Goal: Task Accomplishment & Management: Use online tool/utility

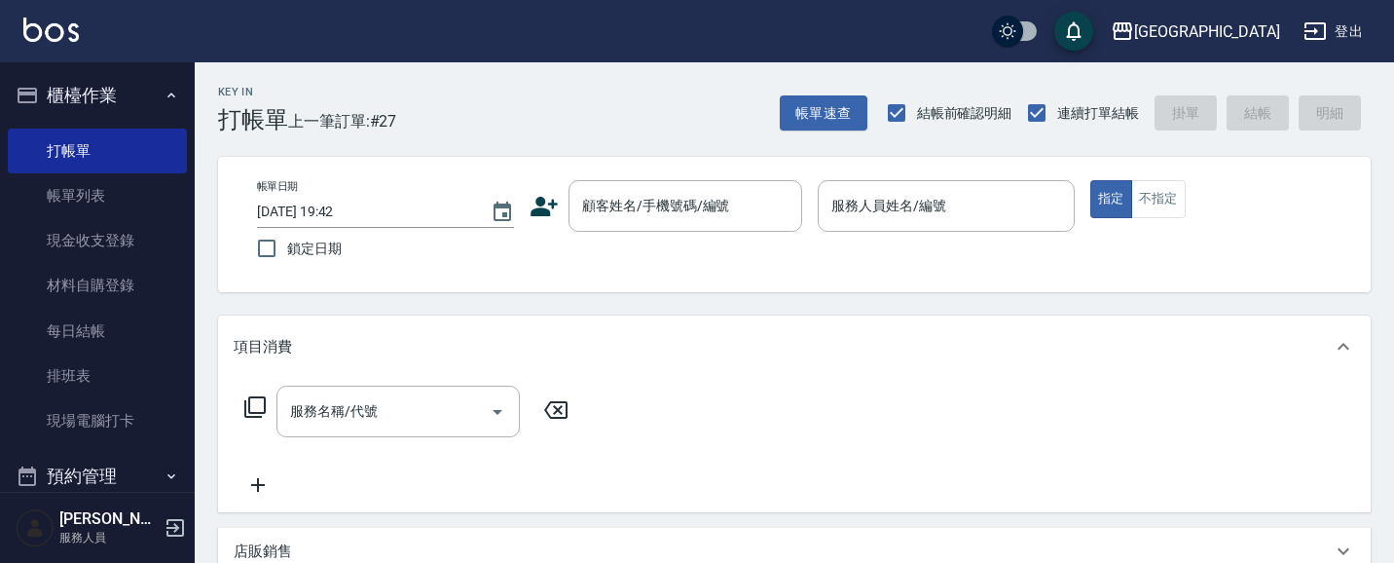
scroll to position [17, 0]
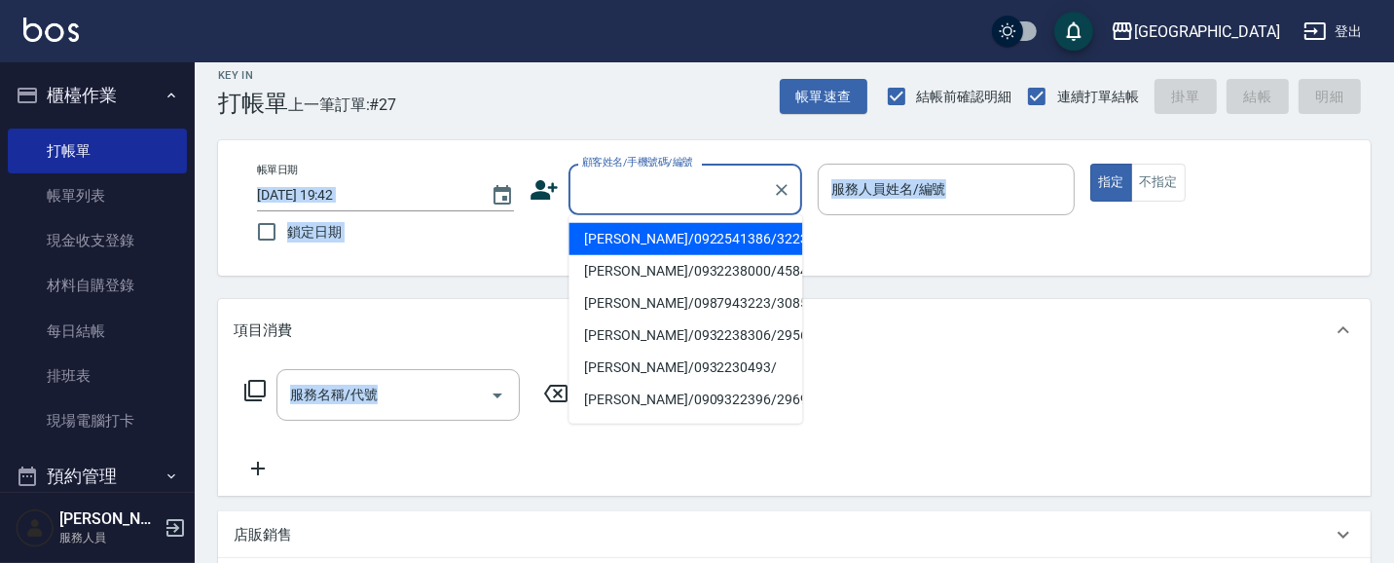
click at [619, 200] on input "顧客姓名/手機號碼/編號" at bounding box center [670, 189] width 187 height 34
click at [597, 188] on input "顧客姓名/手機號碼/編號" at bounding box center [670, 189] width 187 height 34
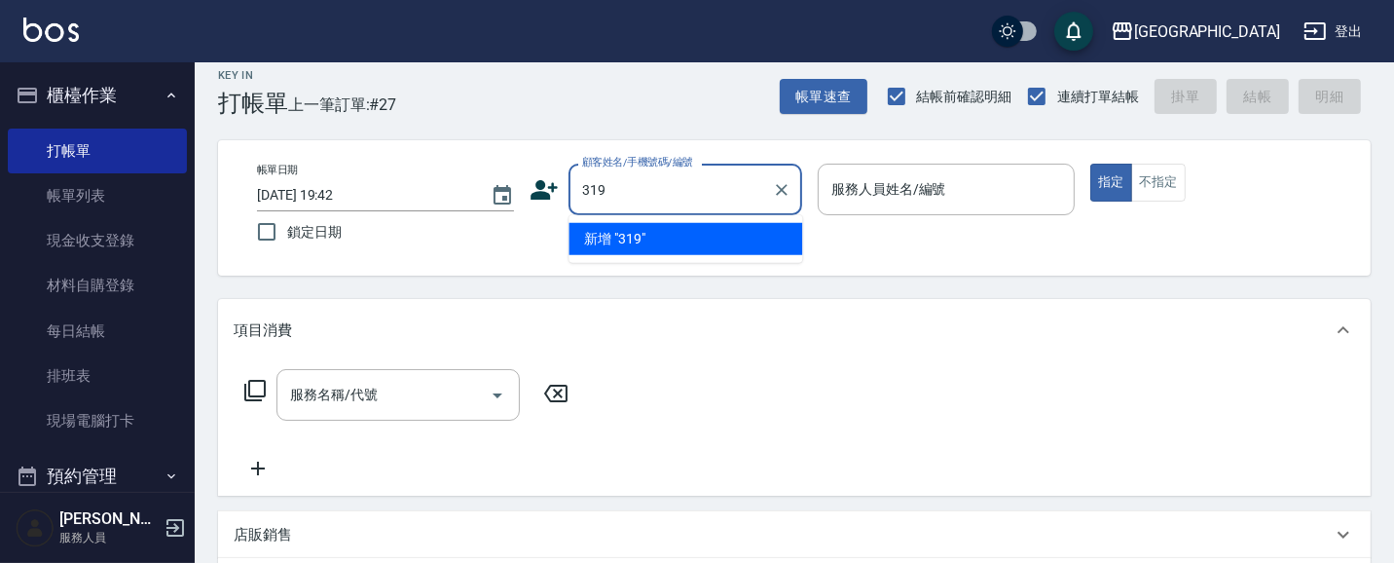
type input "319"
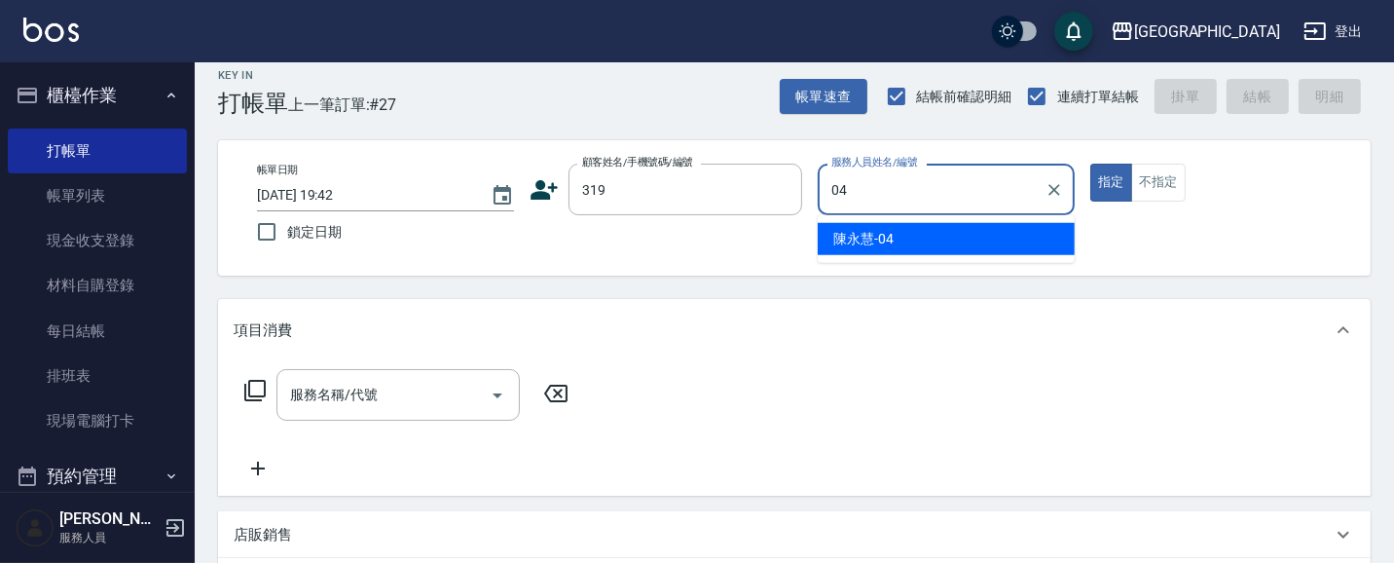
type input "[PERSON_NAME]-04"
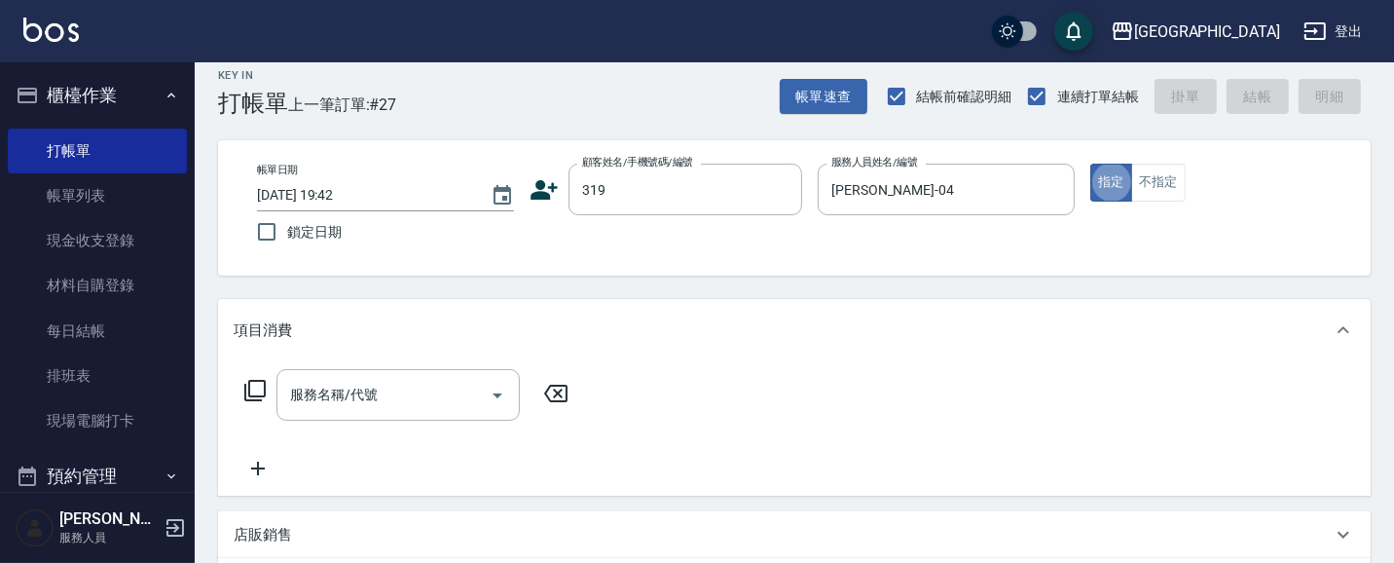
type button "true"
type input "[PERSON_NAME]/0319/319"
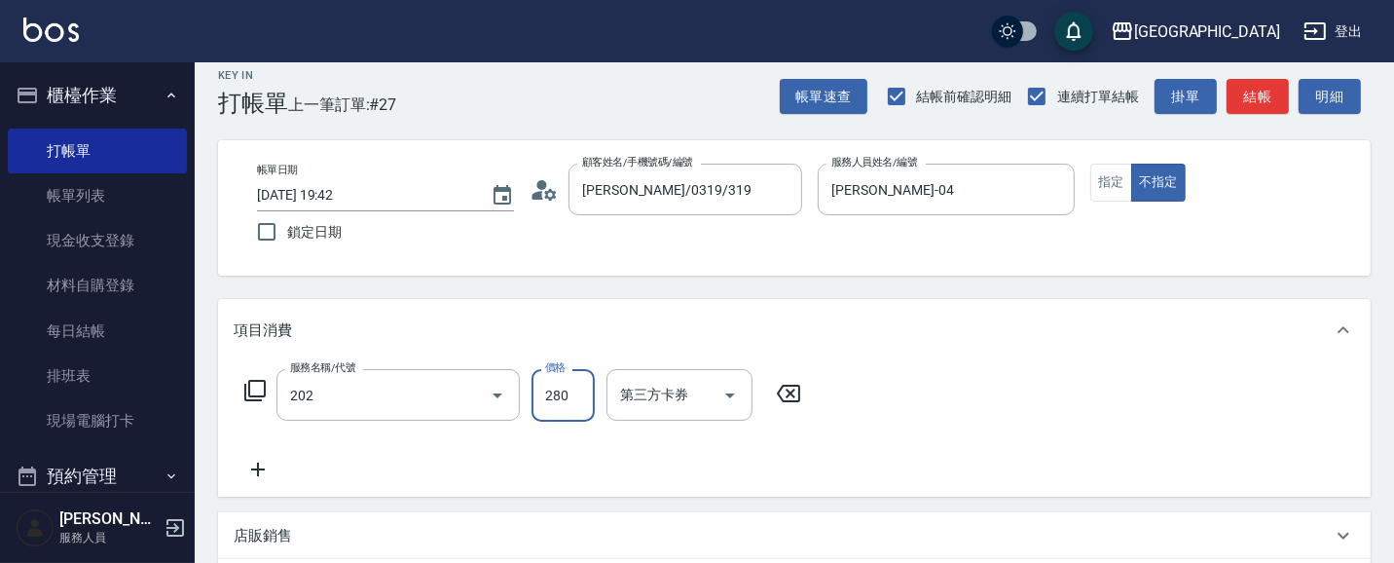
type input "洗髮[280](202)"
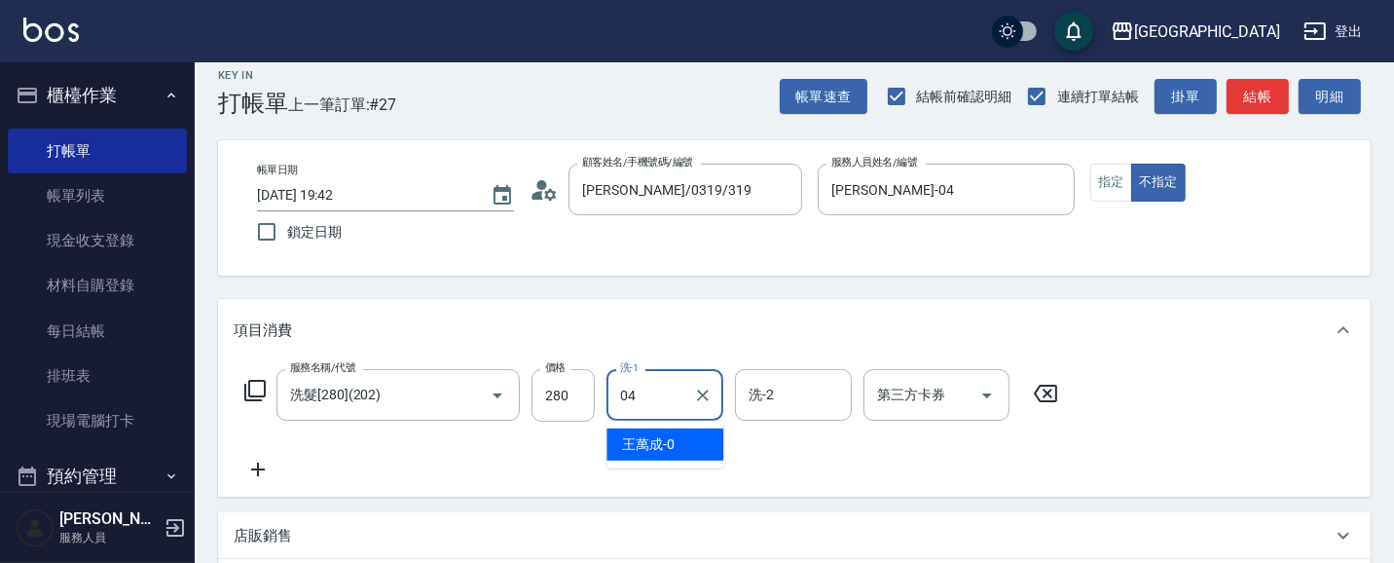
type input "[PERSON_NAME]-04"
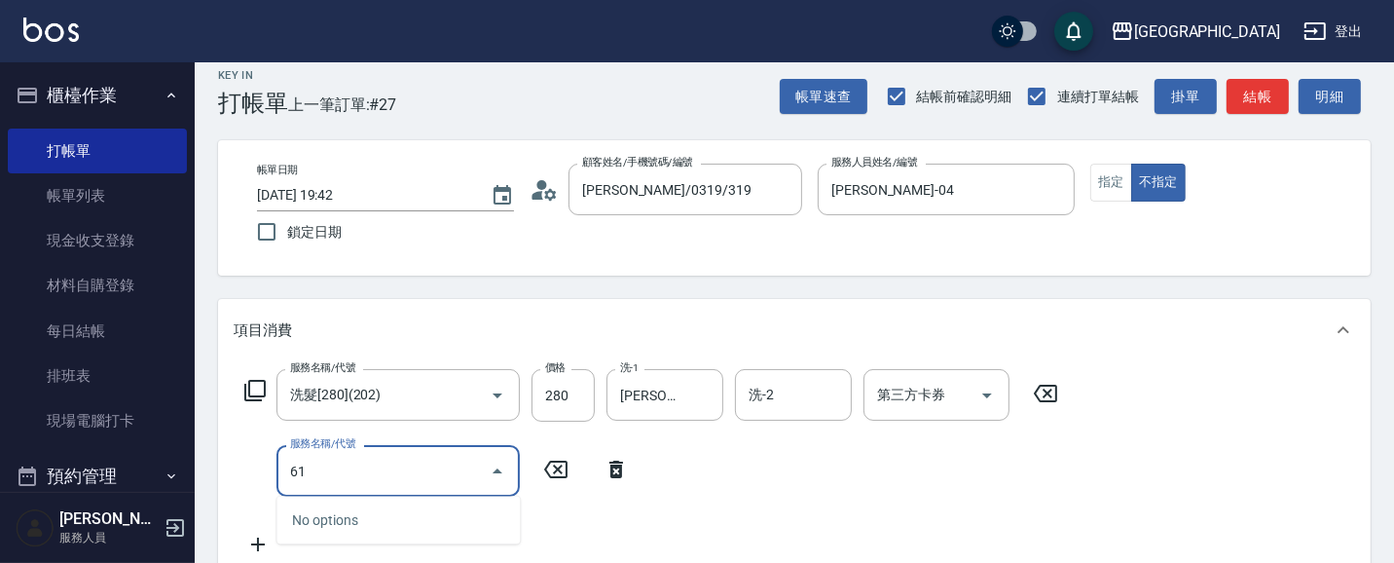
type input "6"
type input "單梳(810)"
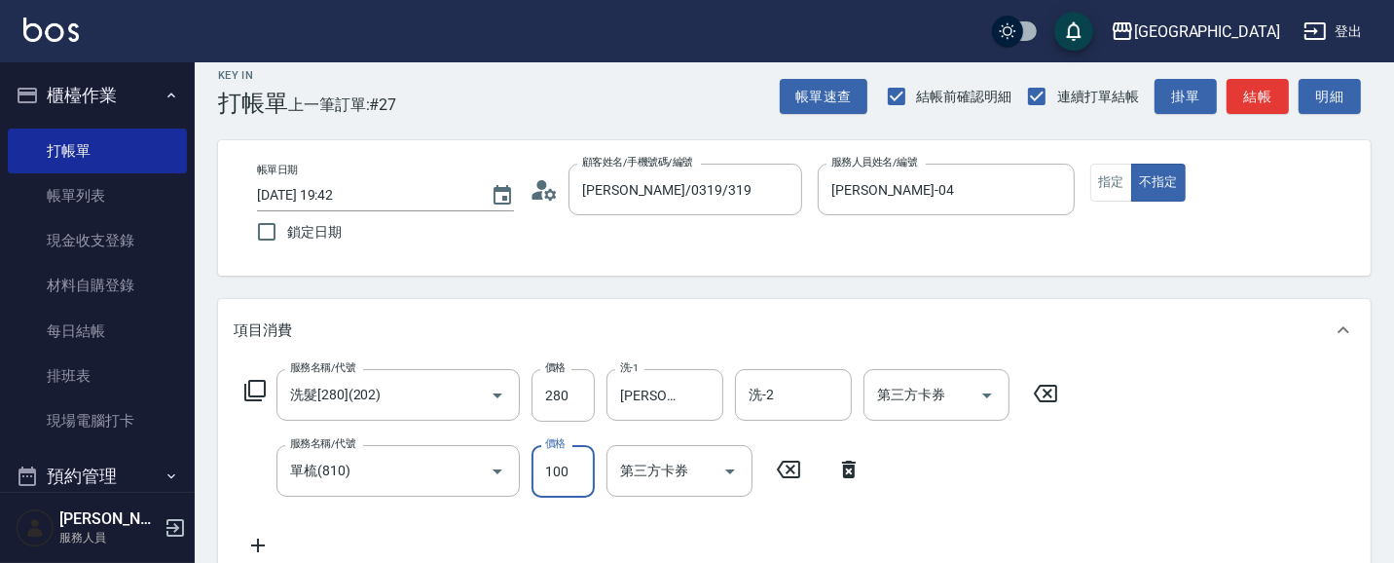
type input "100"
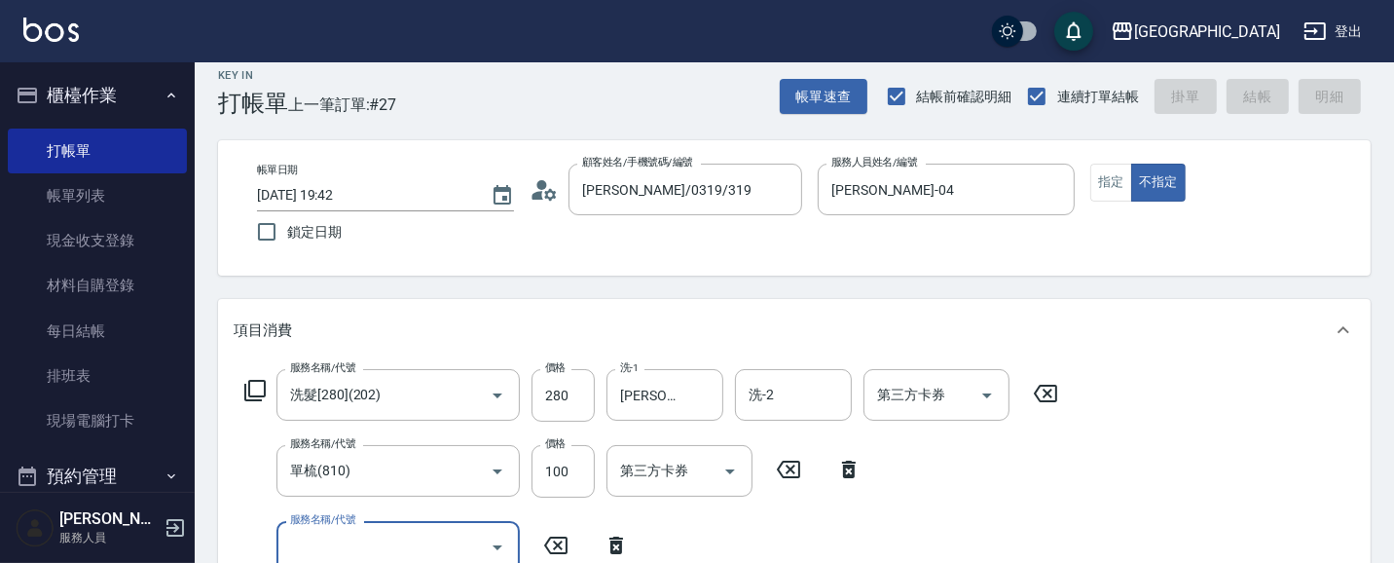
type input "[DATE] 20:25"
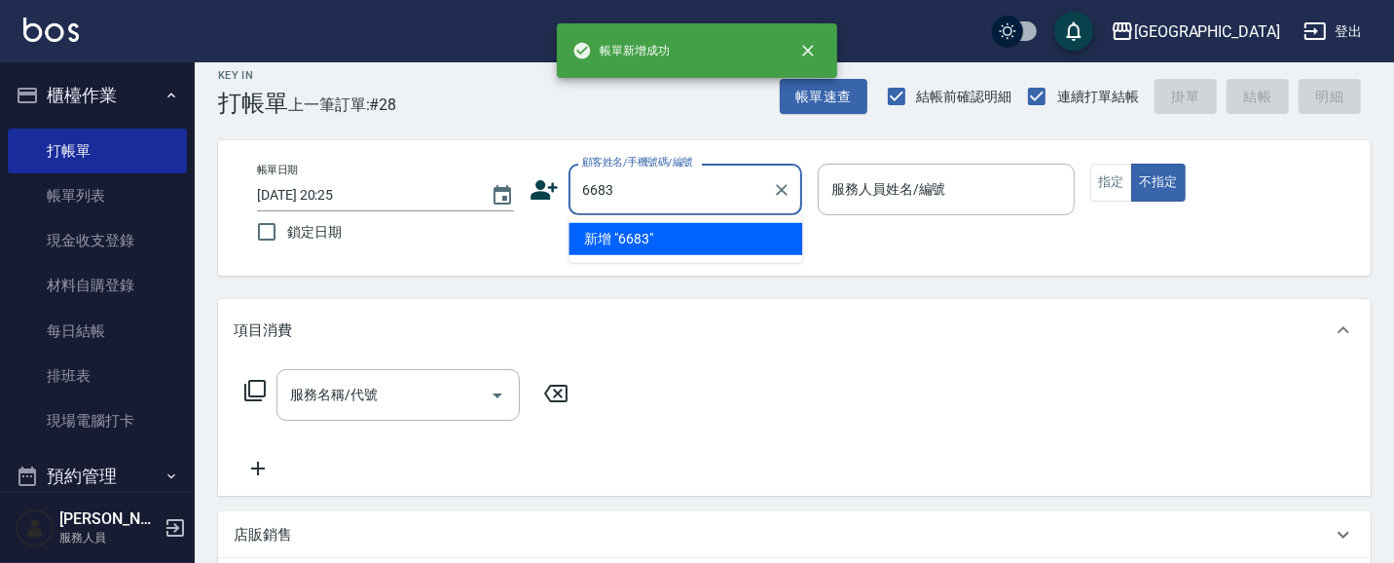
type input "6683"
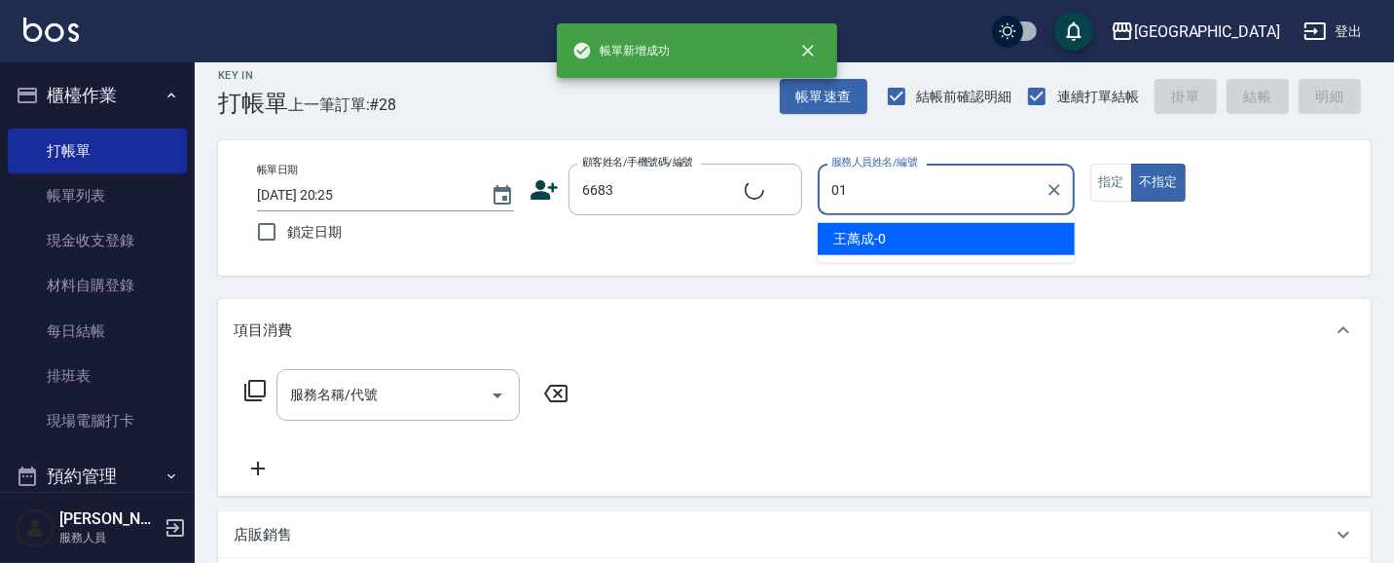
type input "01"
type button "false"
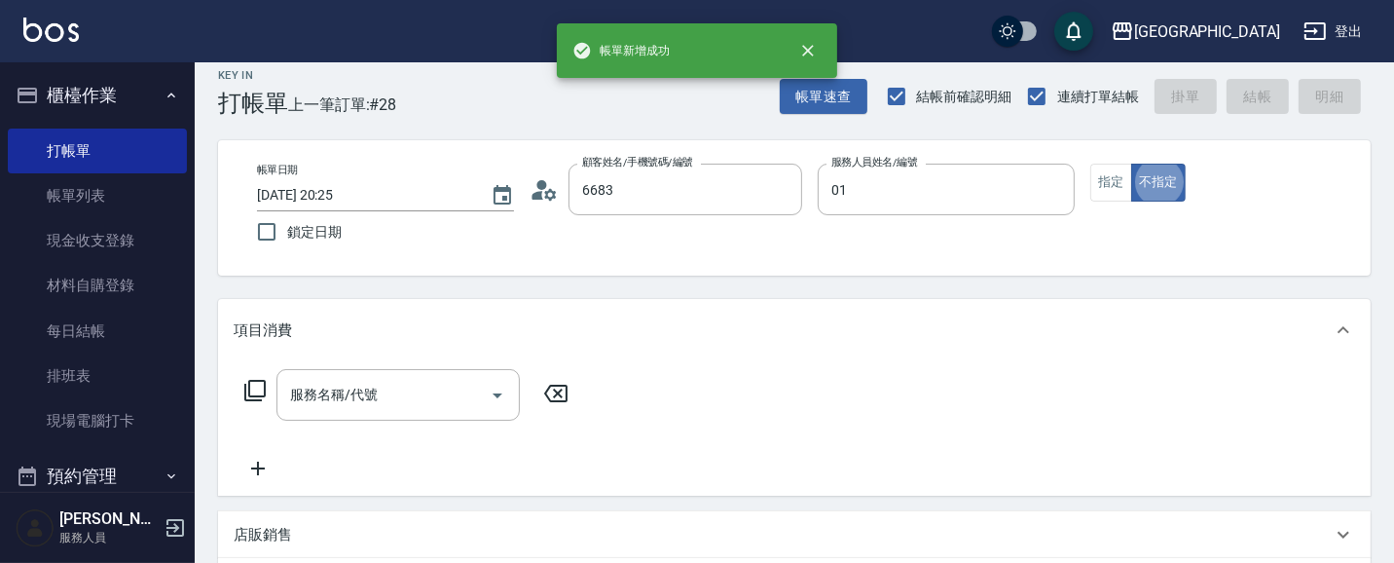
type input "[PERSON_NAME]/0989749361/6683"
type input "[PERSON_NAME]-01"
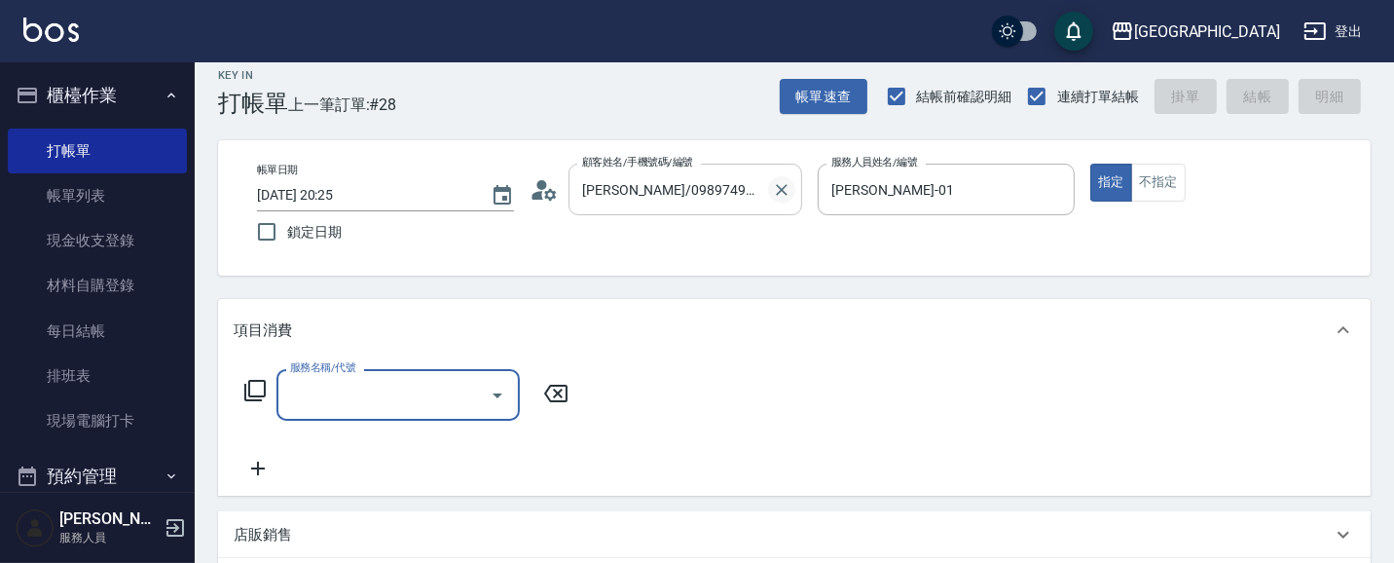
click at [785, 177] on button "Clear" at bounding box center [781, 189] width 27 height 27
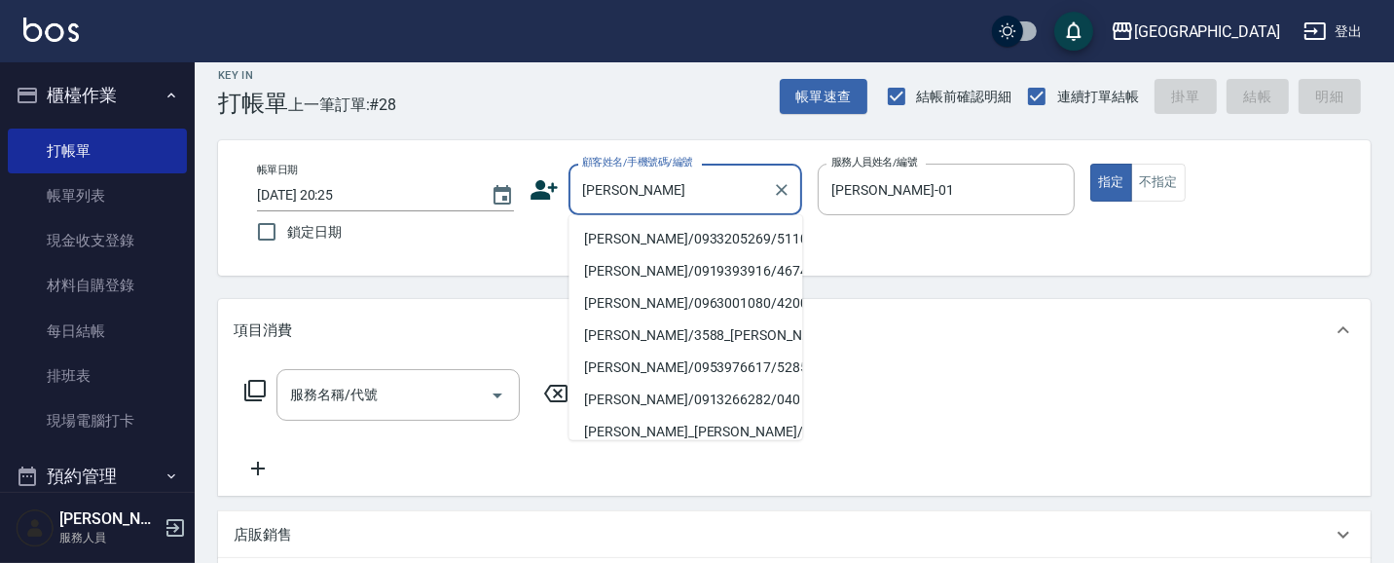
click at [618, 192] on input "[PERSON_NAME]" at bounding box center [670, 189] width 187 height 34
type input "陳"
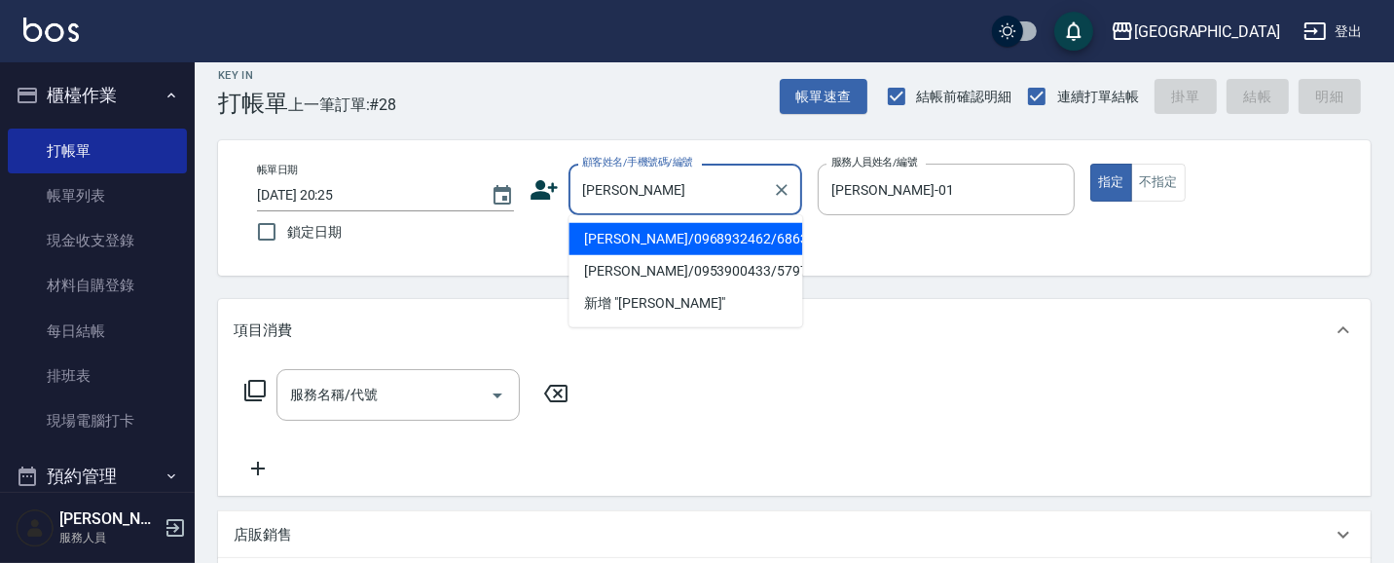
click at [754, 243] on li "[PERSON_NAME]/0968932462/6863" at bounding box center [686, 239] width 234 height 32
type input "[PERSON_NAME]/0968932462/6863"
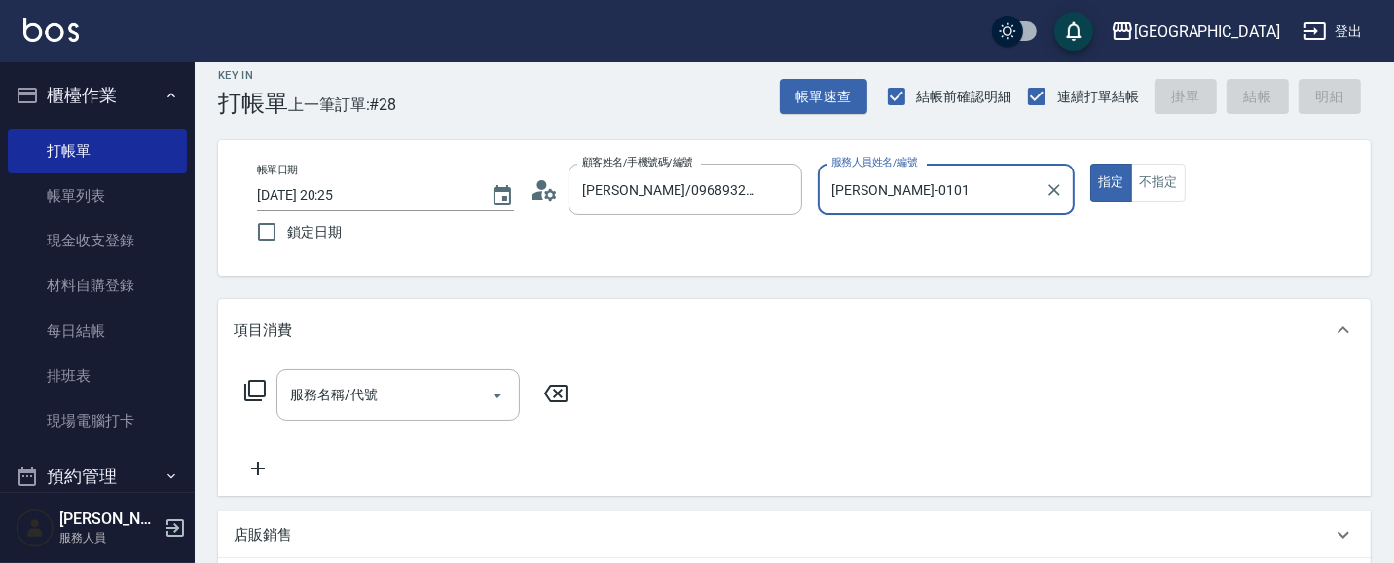
click at [1090, 164] on button "指定" at bounding box center [1111, 183] width 42 height 38
type input "[PERSON_NAME]-01"
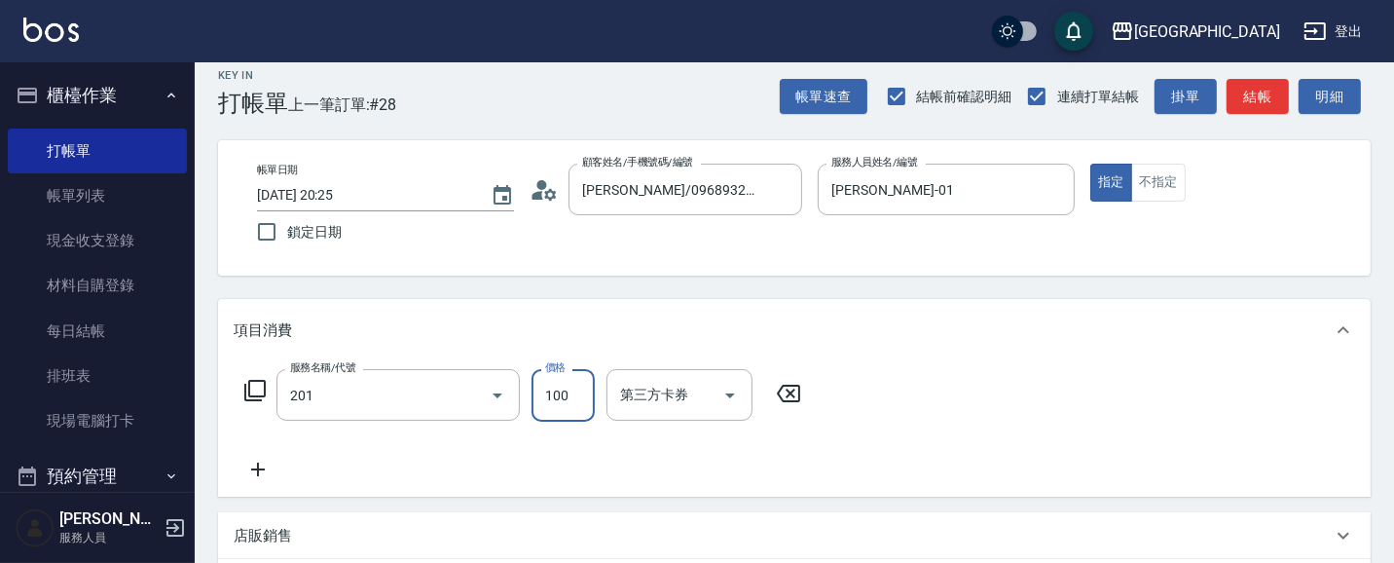
type input "洗髮[100](201)"
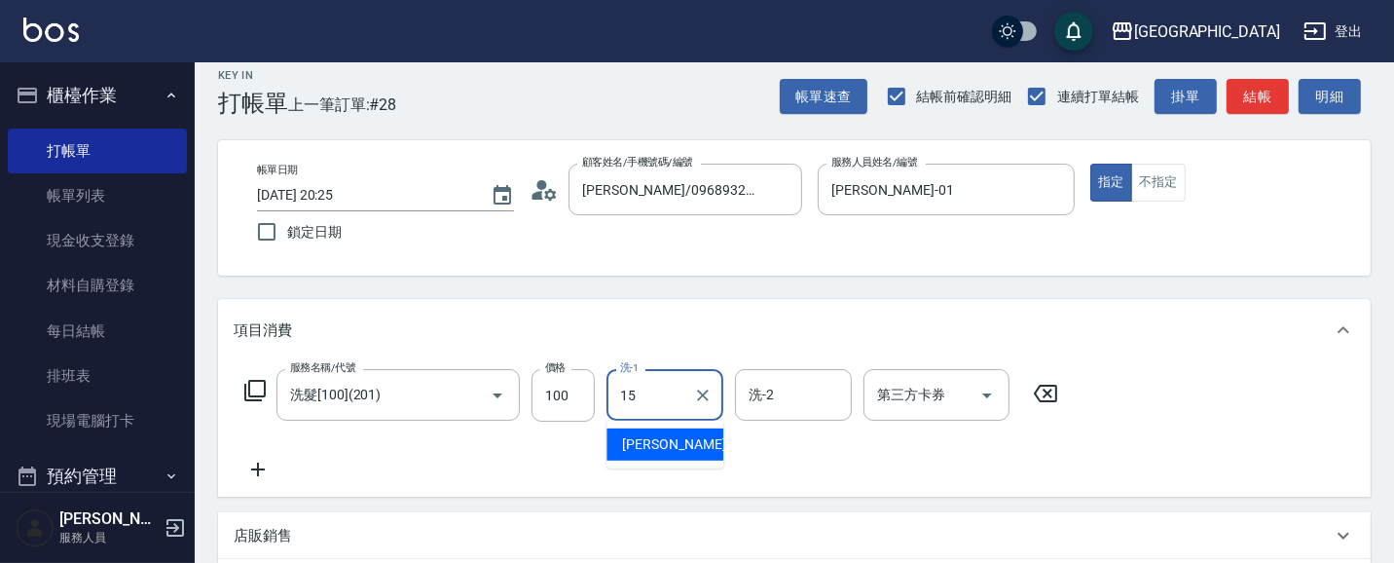
type input "[PERSON_NAME]-15"
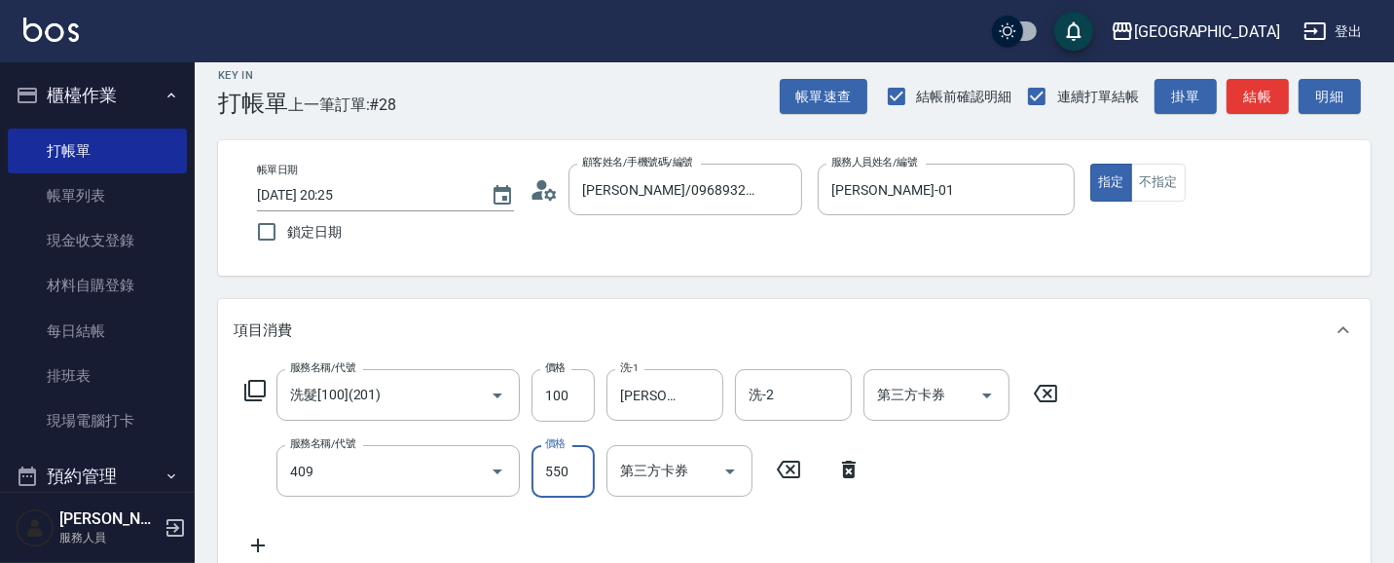
type input "剪髮(550)(409)"
type input "580"
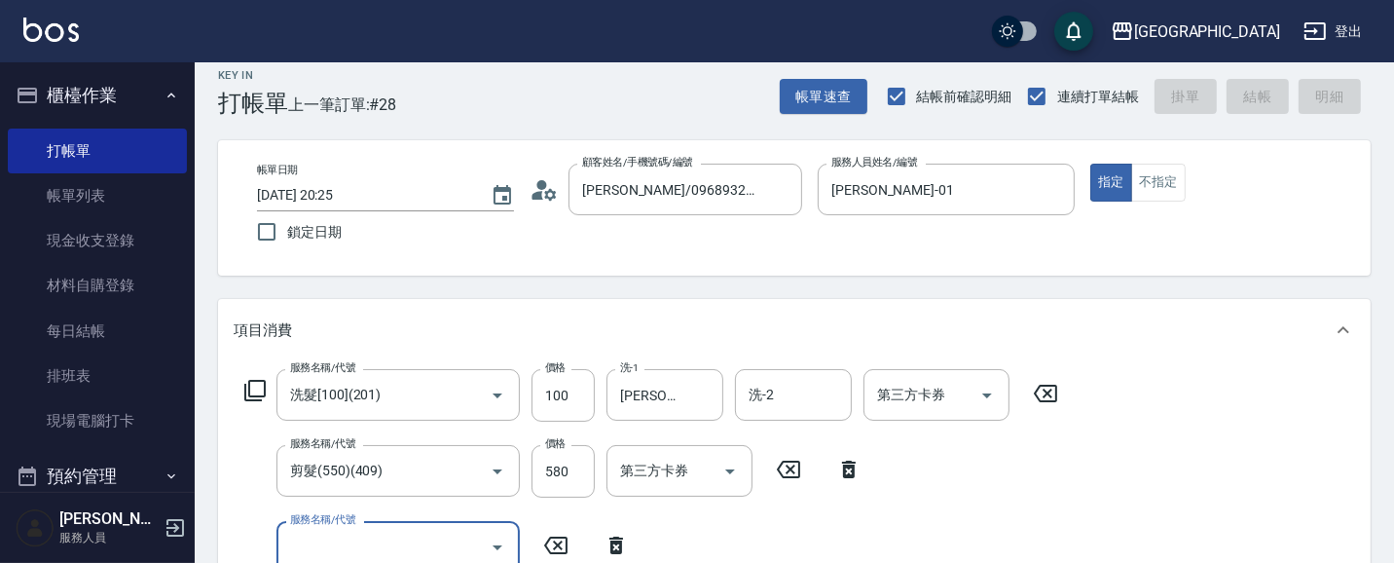
type input "[DATE] 20:26"
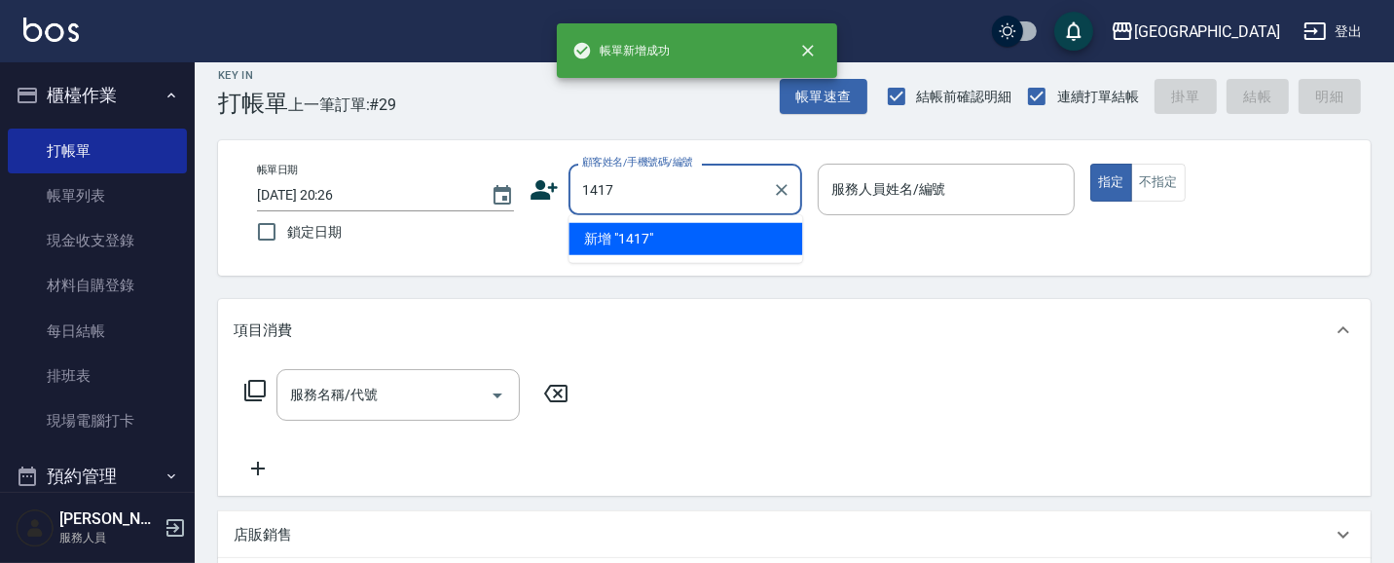
type input "1417"
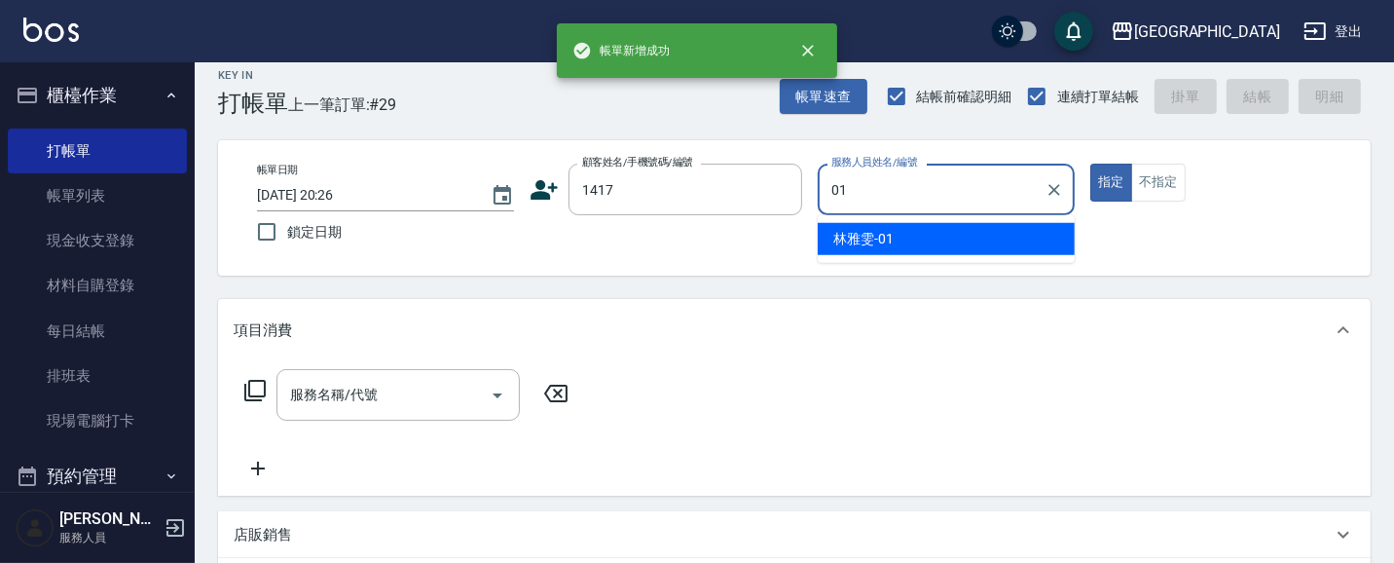
type input "[PERSON_NAME]-01"
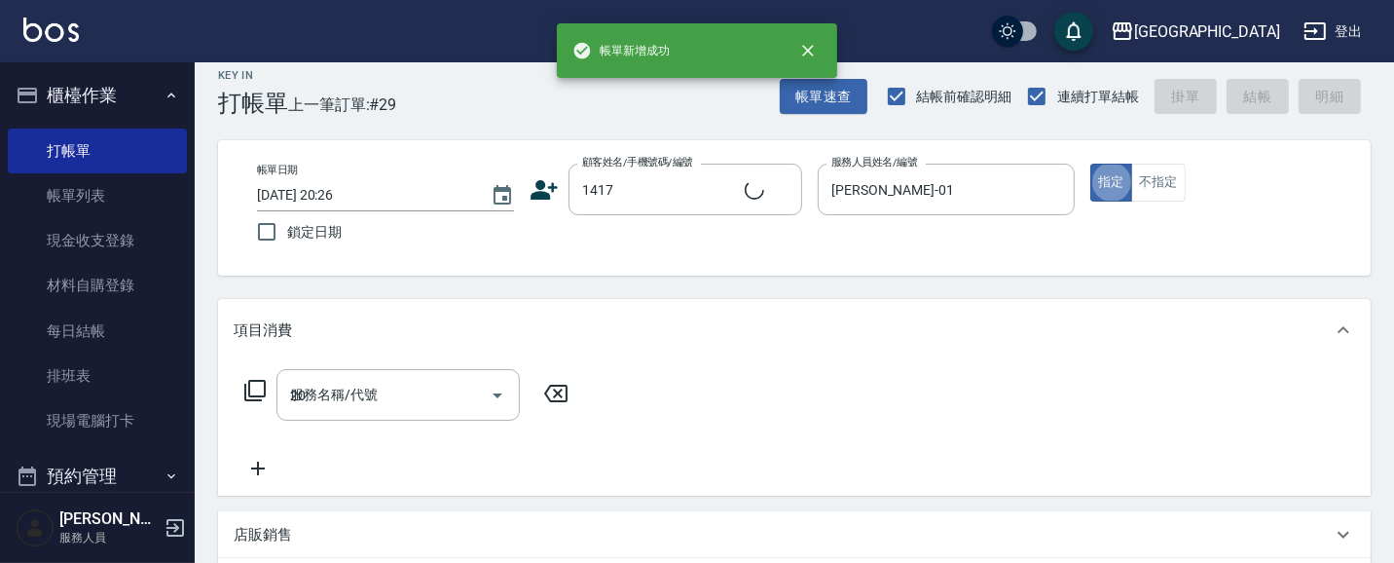
type input "201"
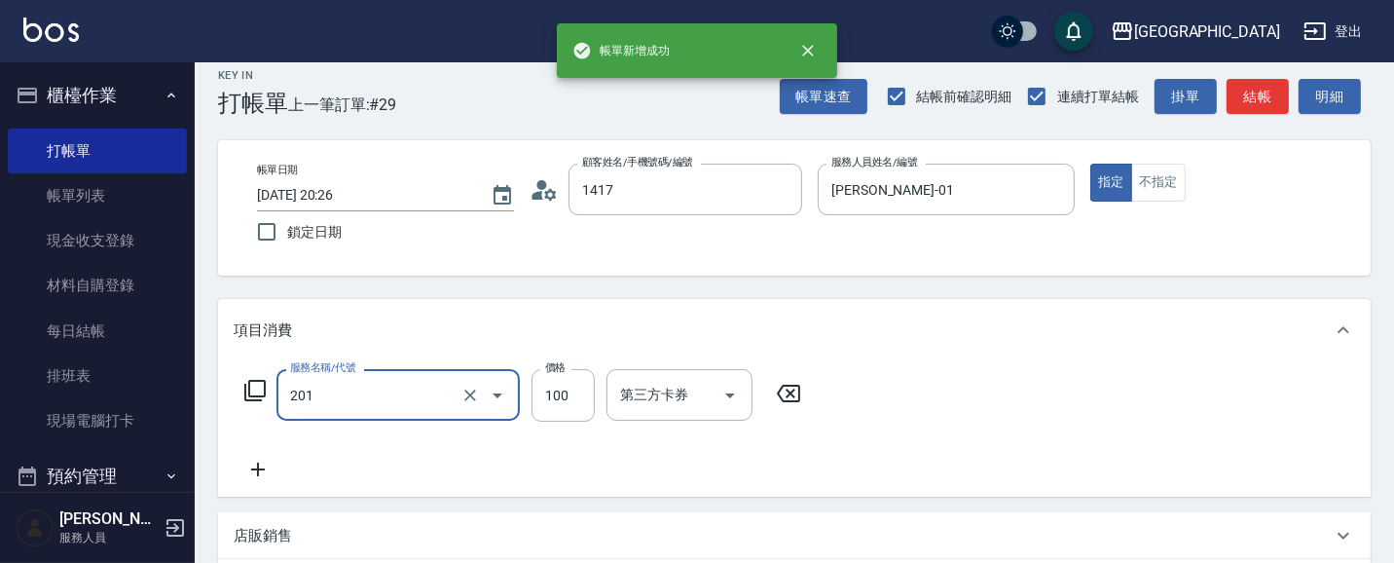
type input "[PERSON_NAME]/0932860184/1417"
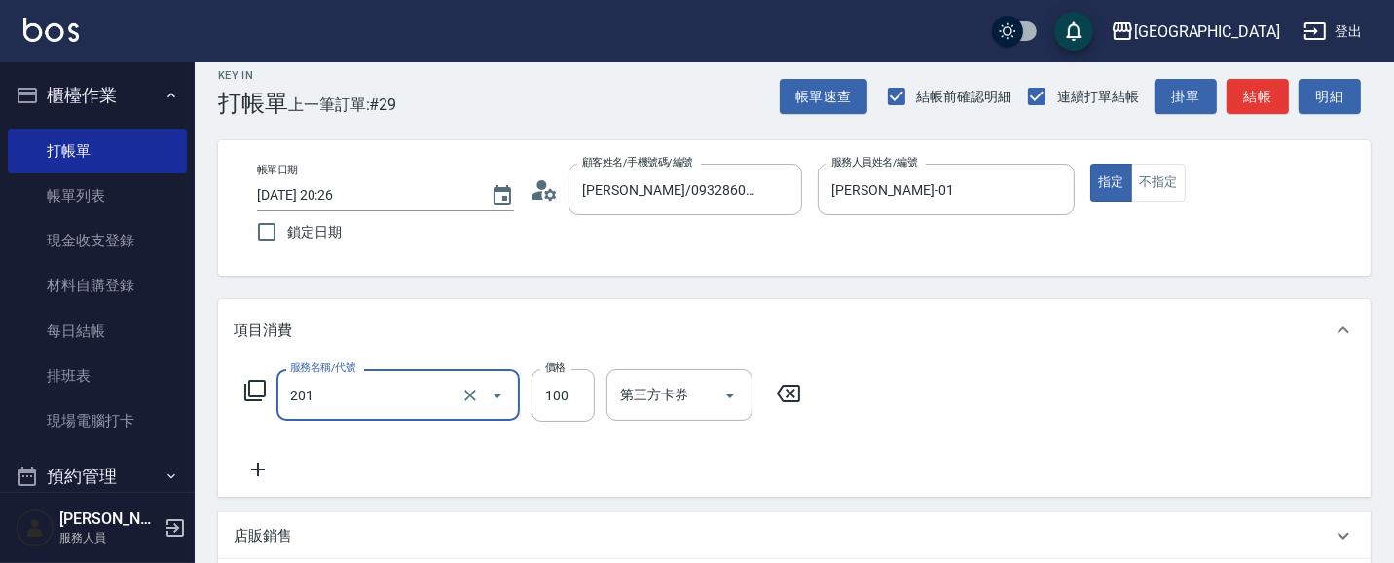
type input "洗髮[100](201)"
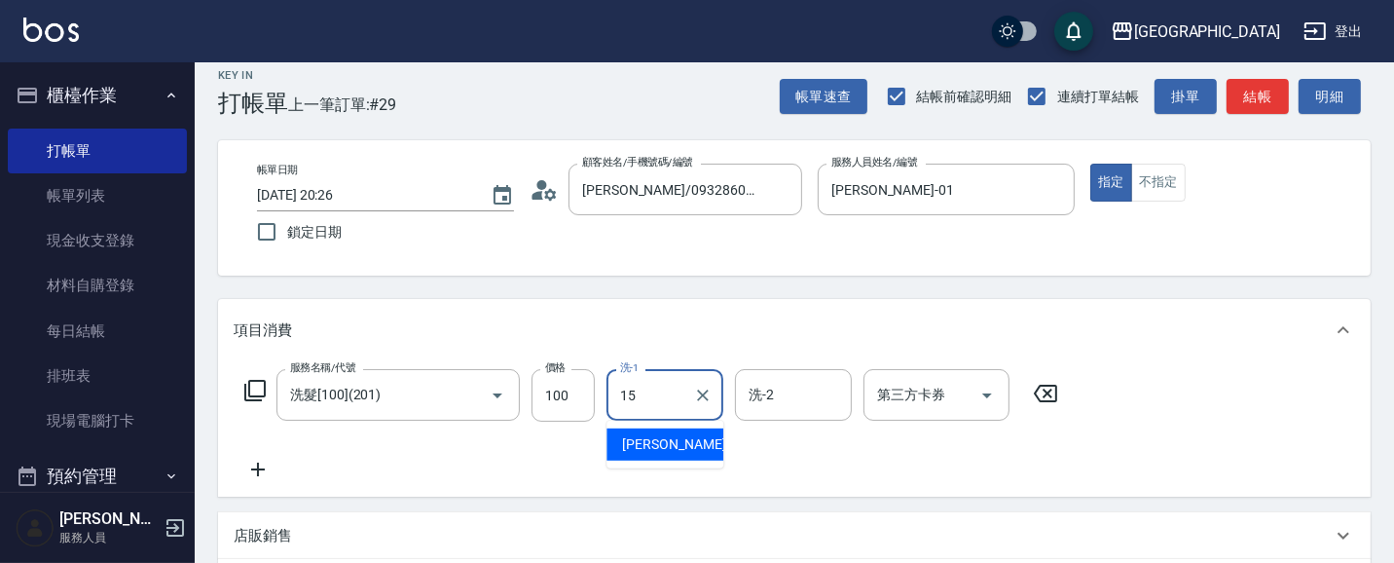
type input "[PERSON_NAME]-15"
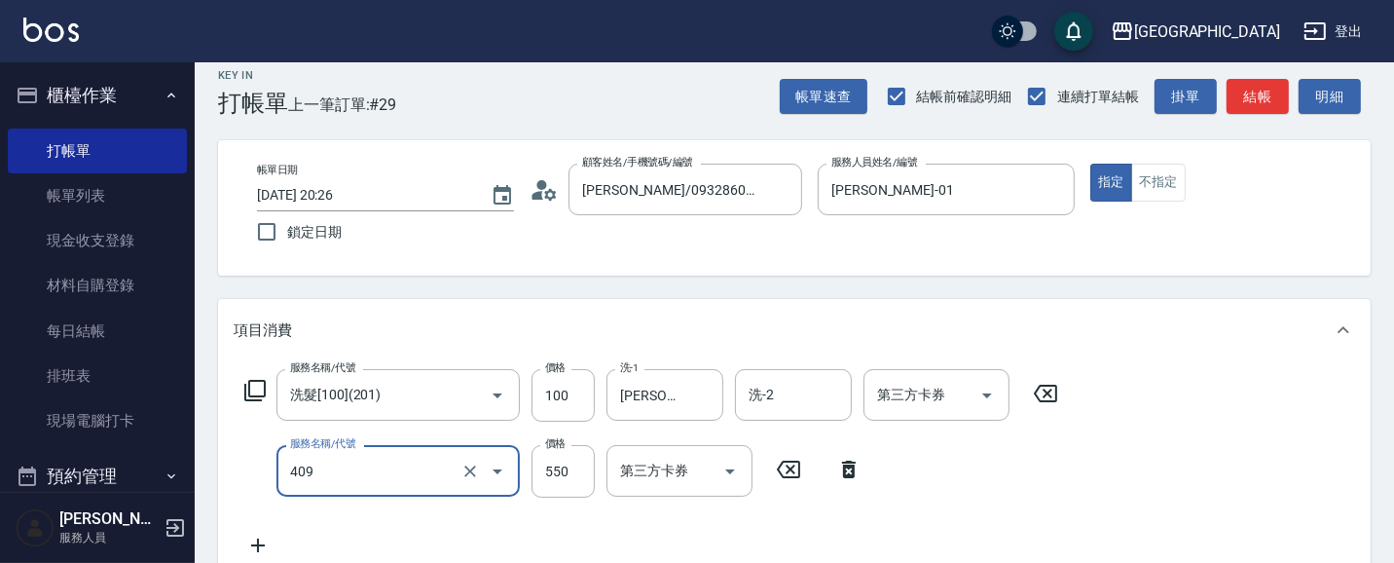
type input "剪髮(550)(409)"
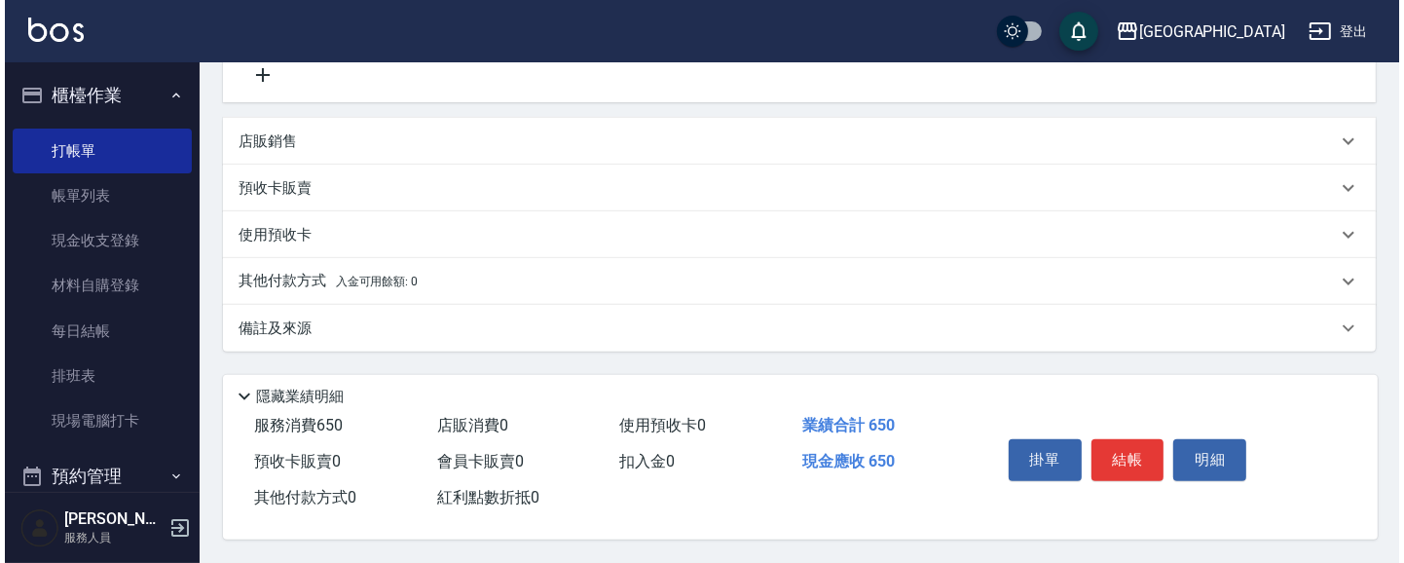
scroll to position [492, 0]
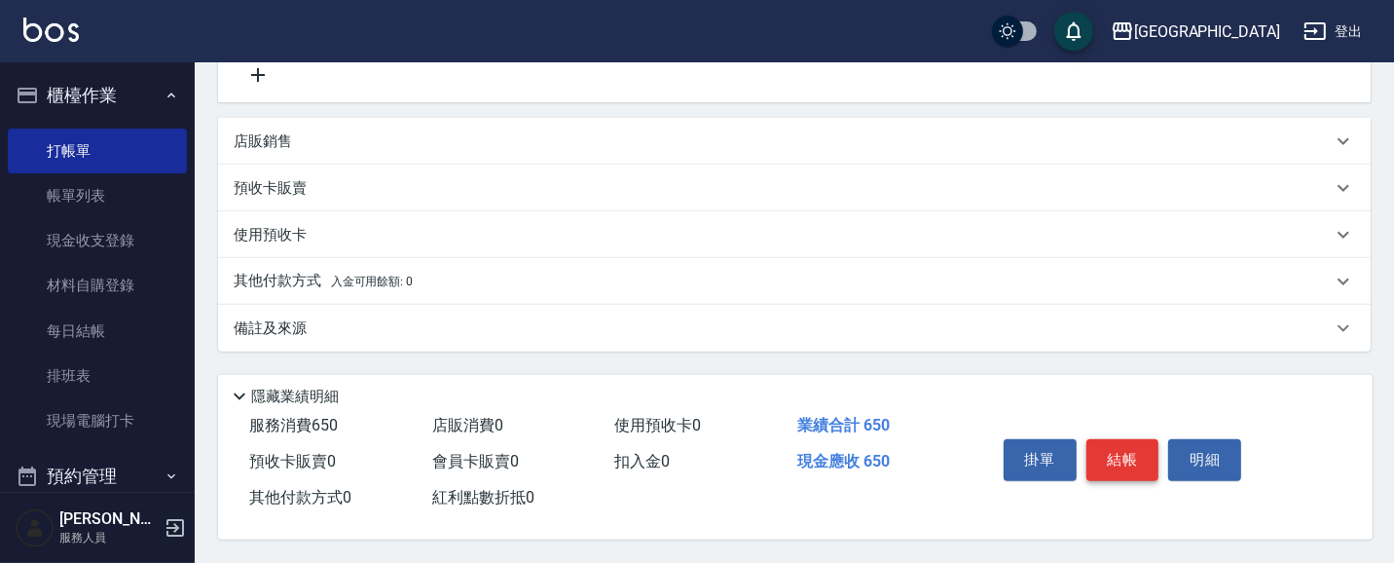
click at [1127, 442] on button "結帳" at bounding box center [1123, 459] width 73 height 41
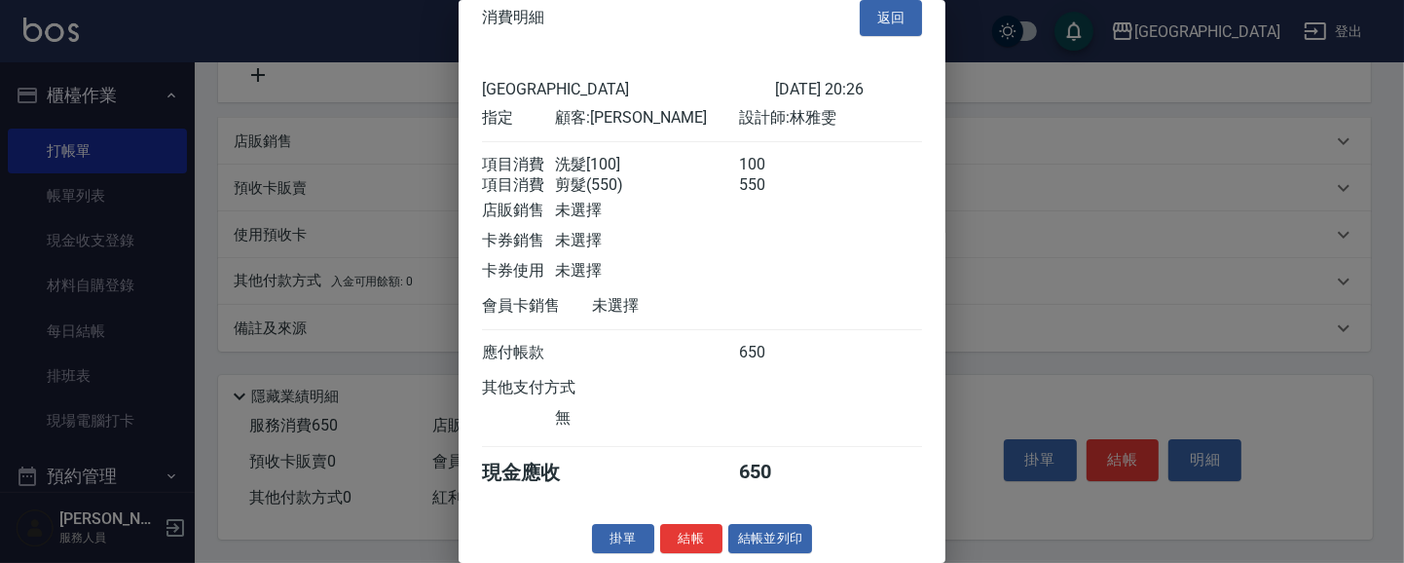
scroll to position [43, 0]
click at [684, 538] on button "結帳" at bounding box center [691, 539] width 62 height 30
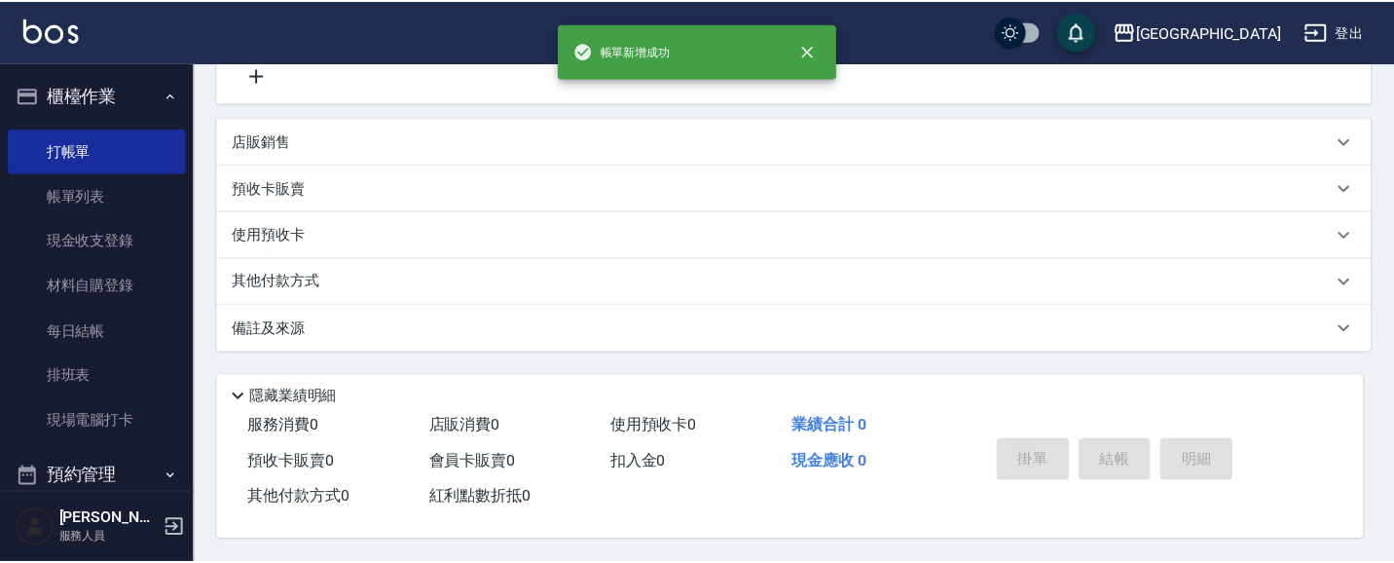
scroll to position [0, 0]
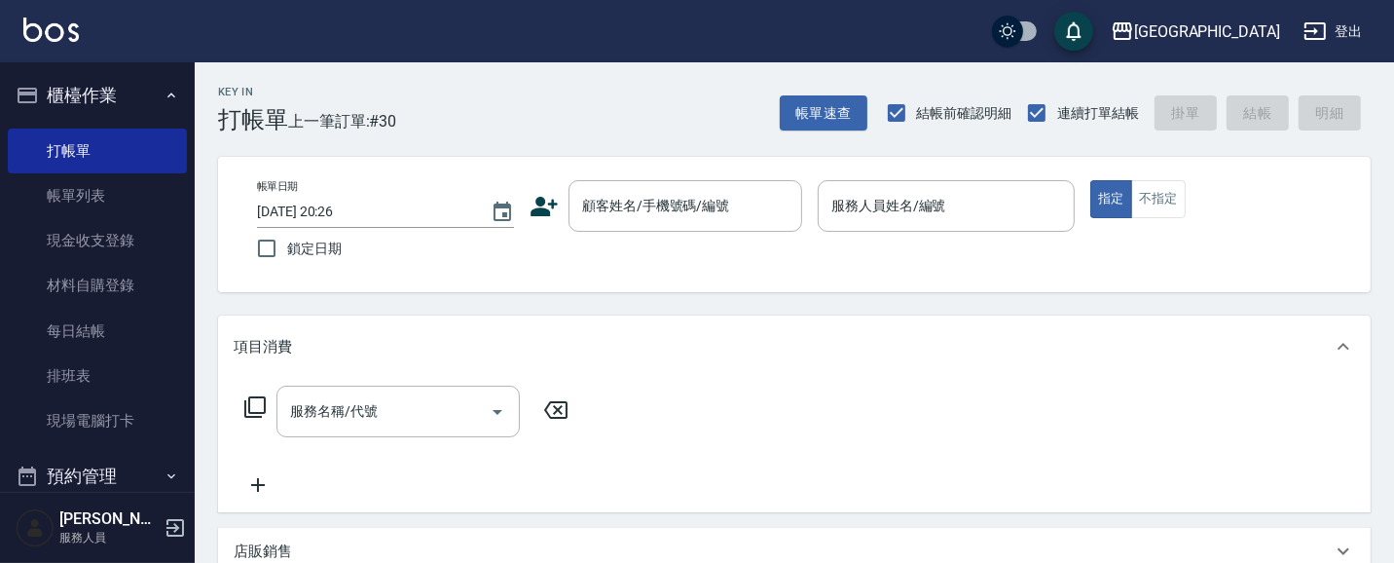
click at [65, 100] on button "櫃檯作業" at bounding box center [97, 95] width 179 height 51
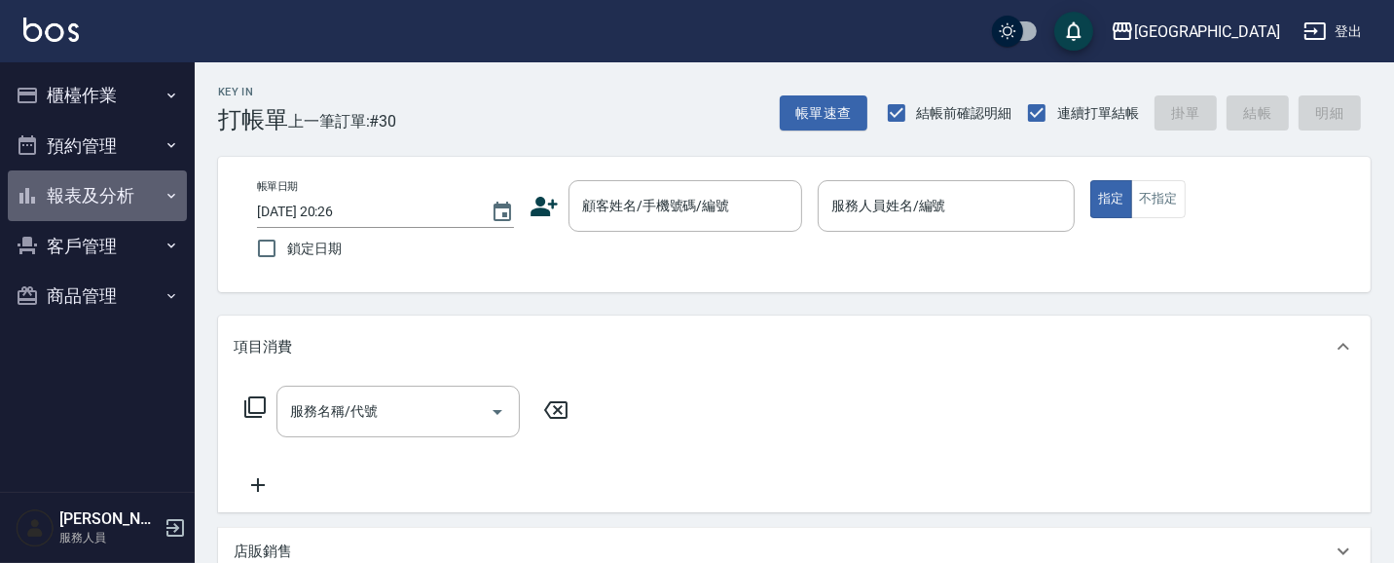
click at [100, 196] on button "報表及分析" at bounding box center [97, 195] width 179 height 51
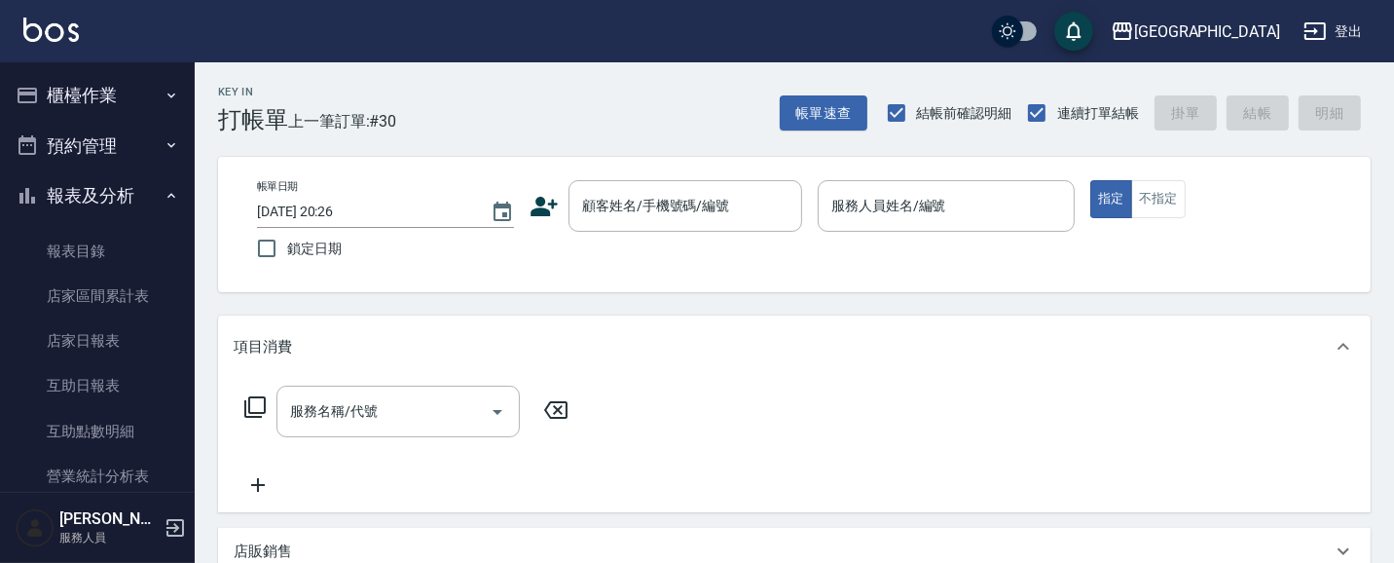
drag, startPoint x: 124, startPoint y: 203, endPoint x: 132, endPoint y: 129, distance: 74.5
click at [125, 192] on button "報表及分析" at bounding box center [97, 195] width 179 height 51
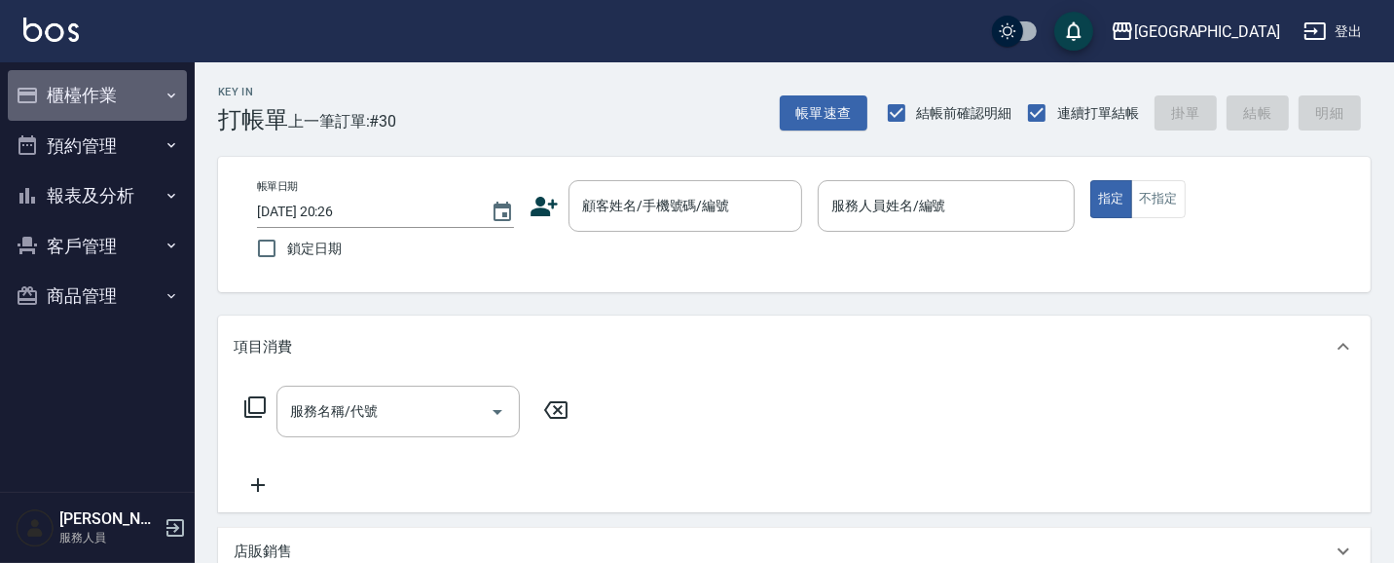
click at [129, 92] on button "櫃檯作業" at bounding box center [97, 95] width 179 height 51
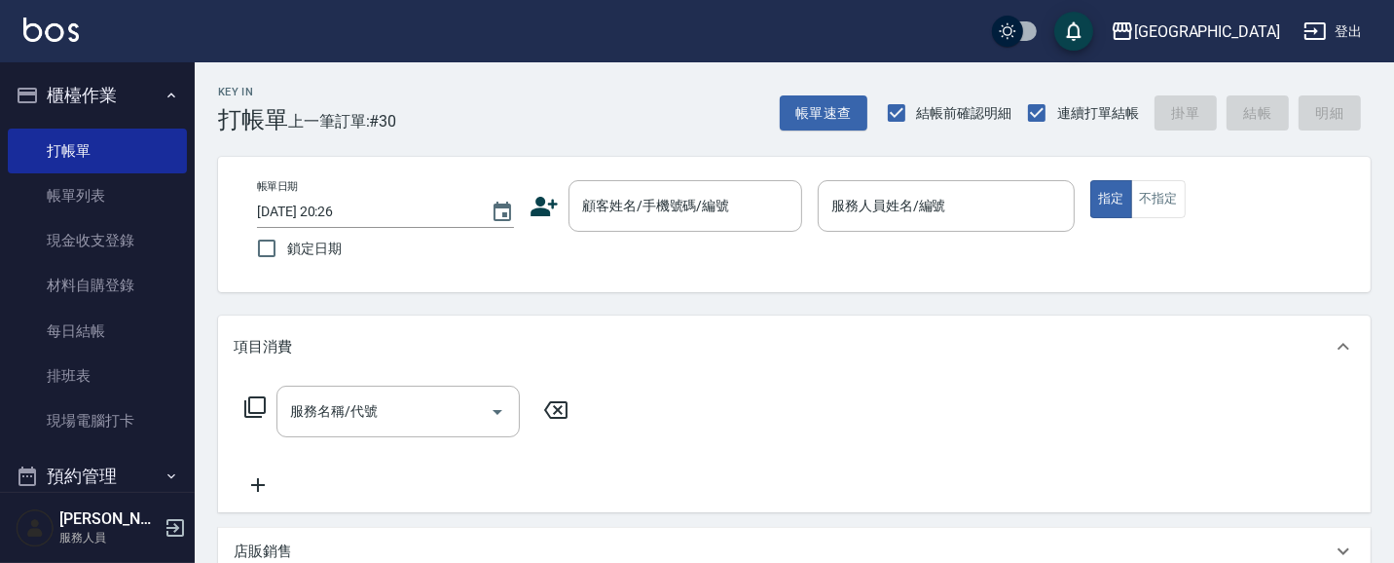
click at [129, 92] on button "櫃檯作業" at bounding box center [97, 95] width 179 height 51
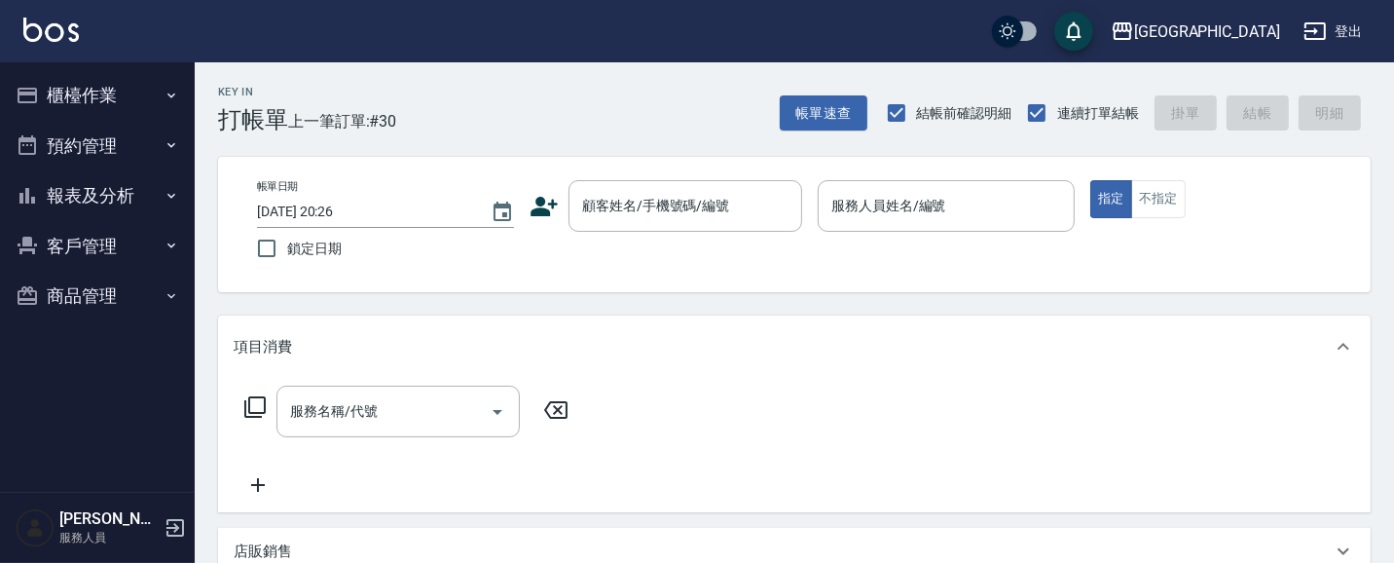
click at [102, 192] on button "報表及分析" at bounding box center [97, 195] width 179 height 51
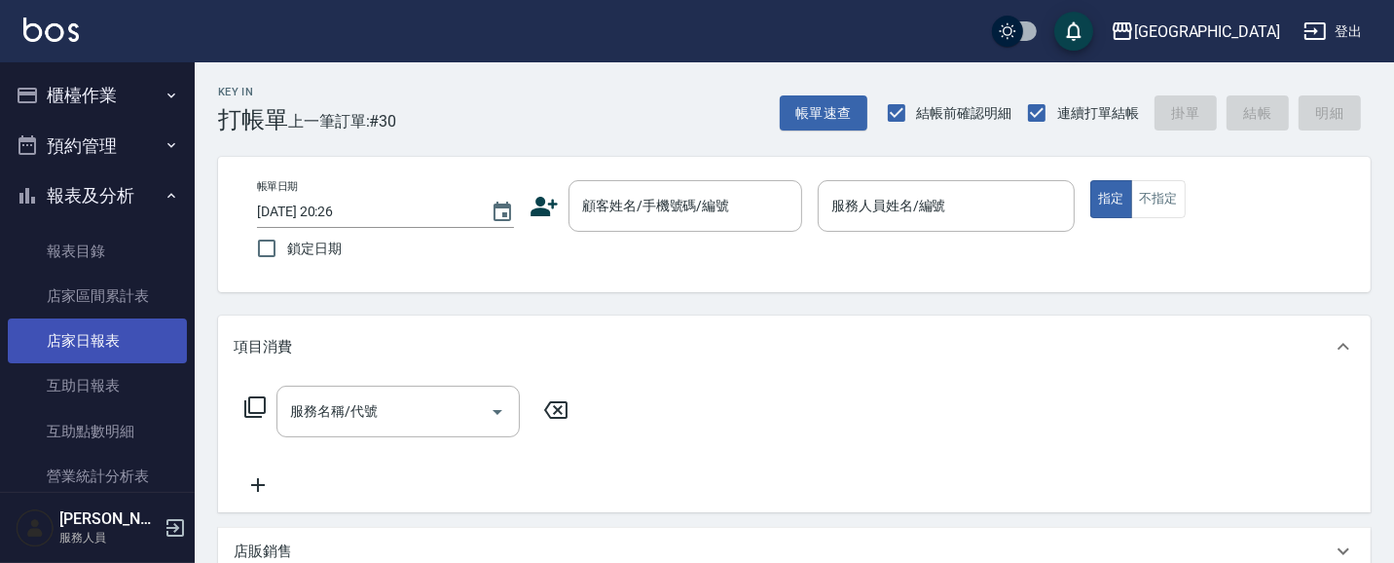
click at [124, 337] on link "店家日報表" at bounding box center [97, 340] width 179 height 45
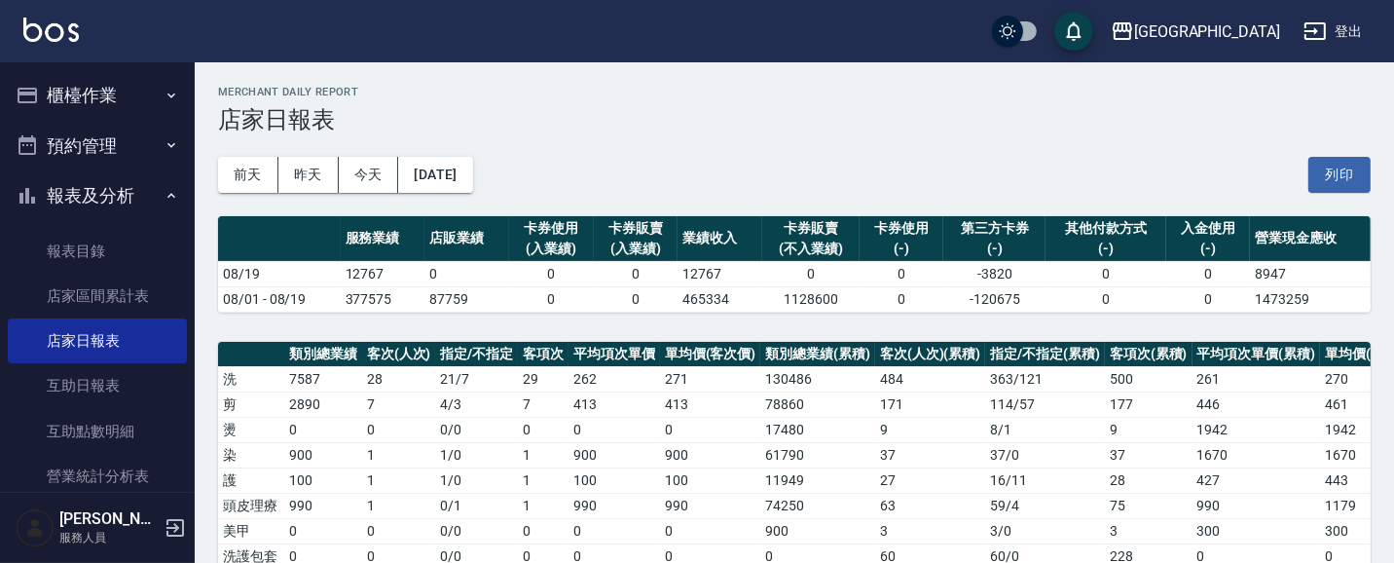
click at [117, 189] on button "報表及分析" at bounding box center [97, 195] width 179 height 51
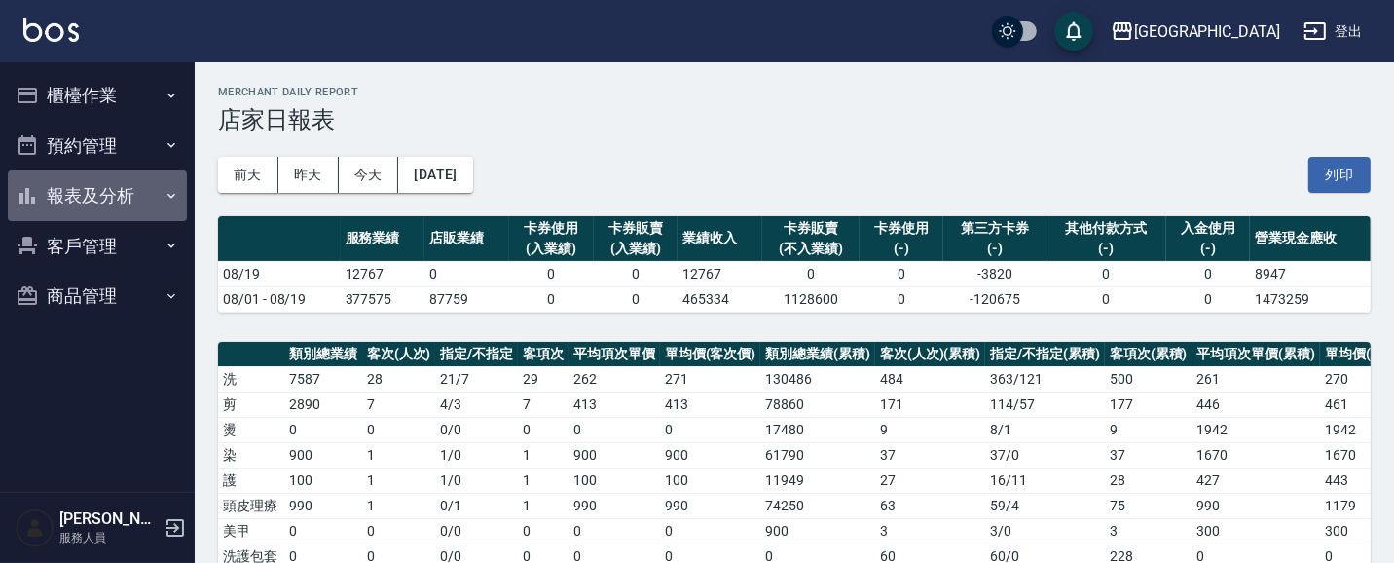
click at [111, 189] on button "報表及分析" at bounding box center [97, 195] width 179 height 51
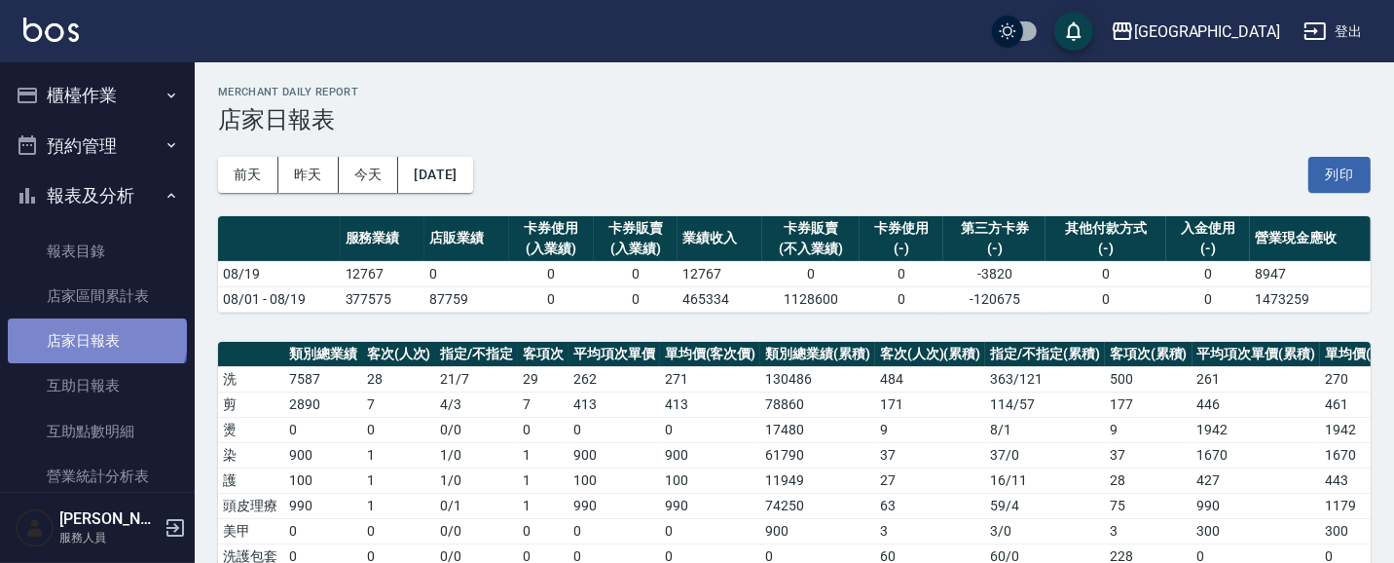
drag, startPoint x: 95, startPoint y: 337, endPoint x: 119, endPoint y: 319, distance: 29.2
click at [95, 334] on link "店家日報表" at bounding box center [97, 340] width 179 height 45
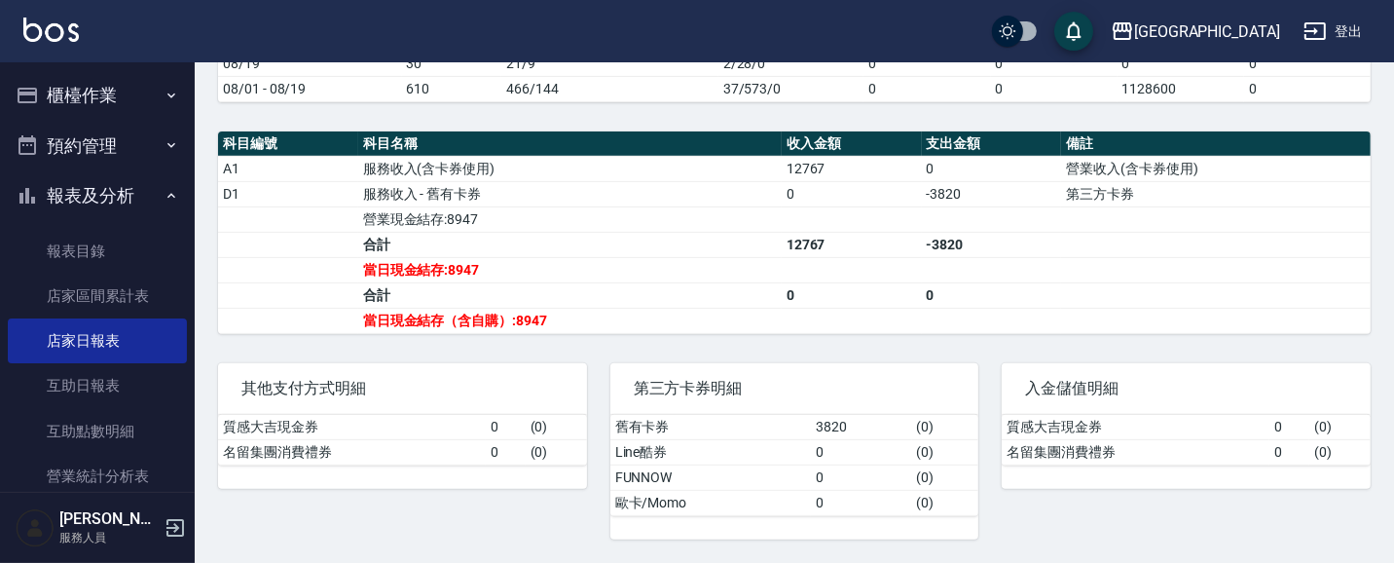
scroll to position [643, 0]
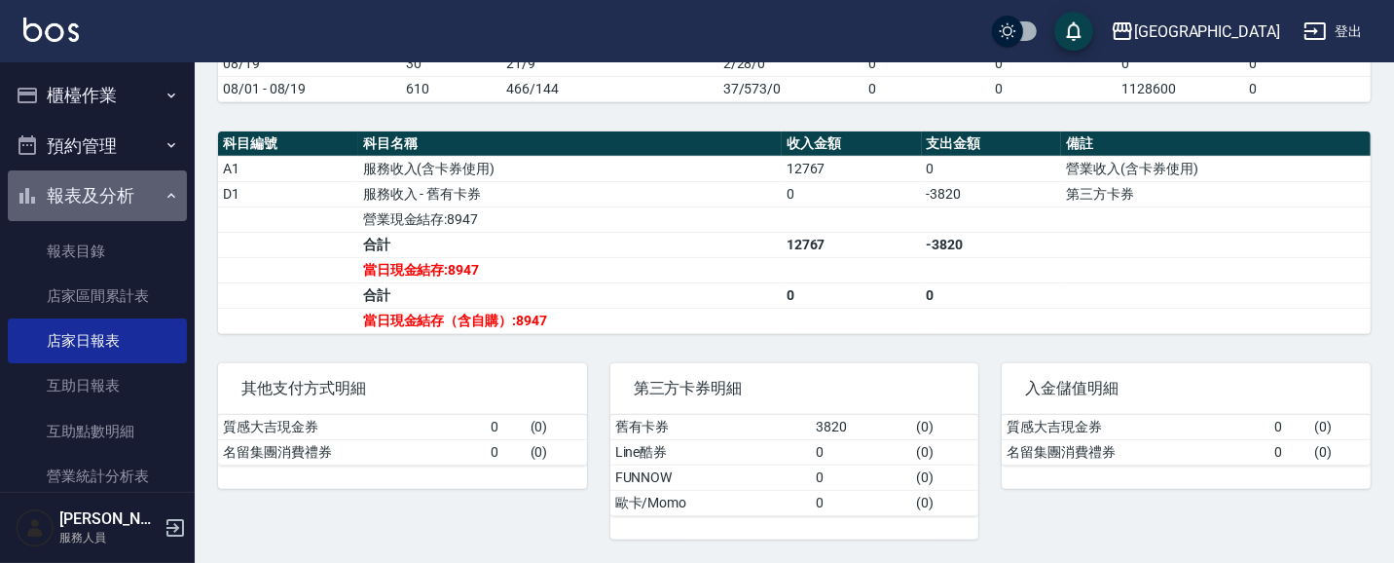
drag, startPoint x: 117, startPoint y: 192, endPoint x: 114, endPoint y: 152, distance: 40.0
click at [117, 188] on button "報表及分析" at bounding box center [97, 195] width 179 height 51
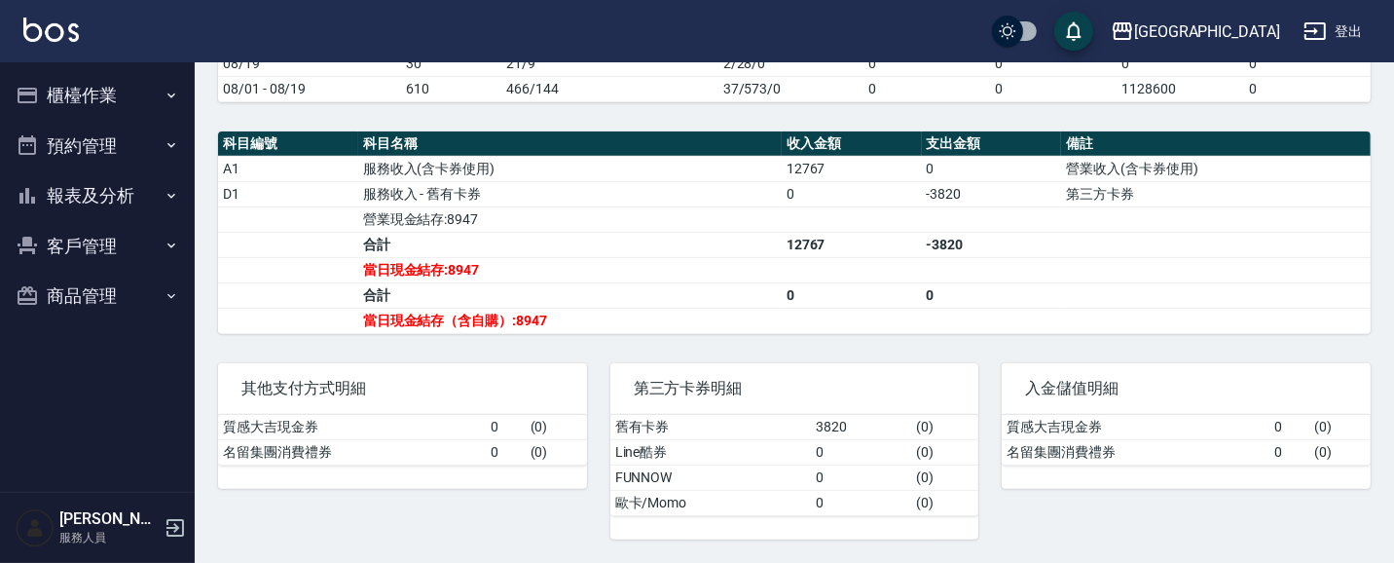
click at [134, 95] on button "櫃檯作業" at bounding box center [97, 95] width 179 height 51
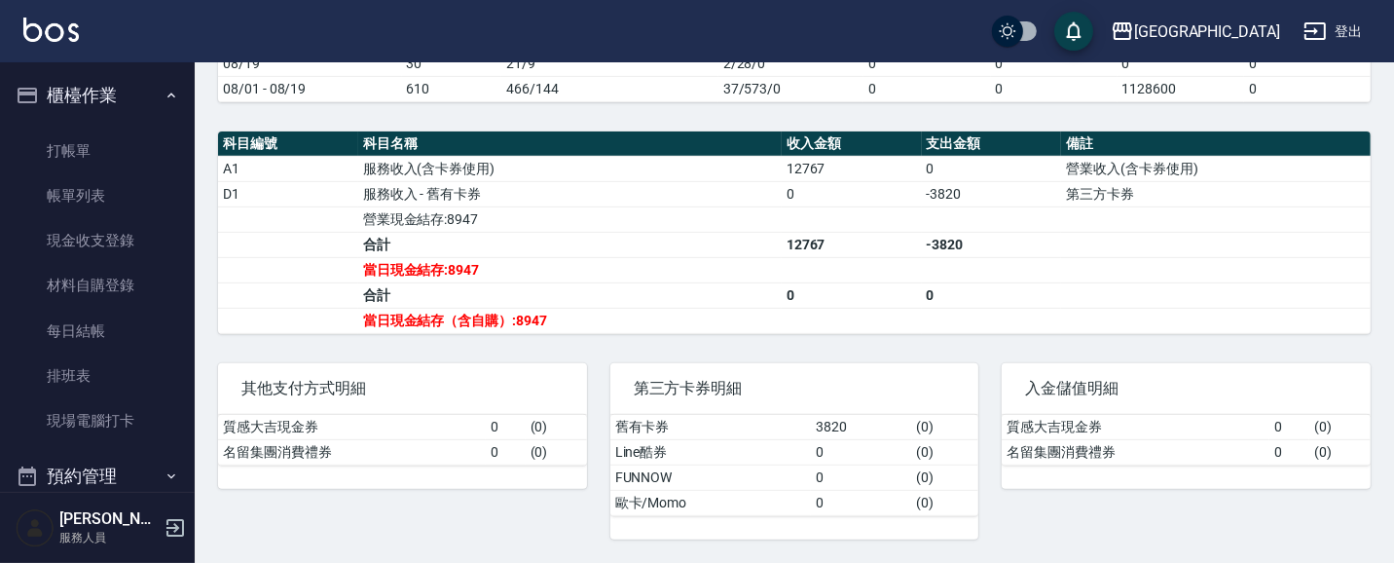
click at [109, 98] on button "櫃檯作業" at bounding box center [97, 95] width 179 height 51
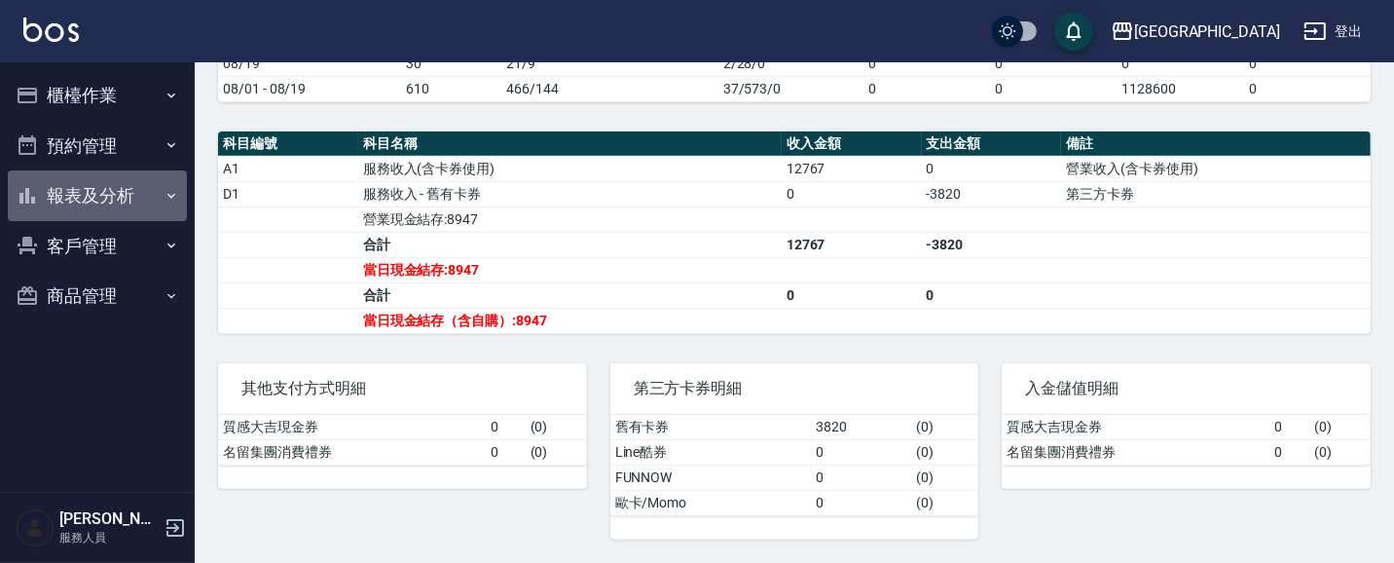
click at [112, 192] on button "報表及分析" at bounding box center [97, 195] width 179 height 51
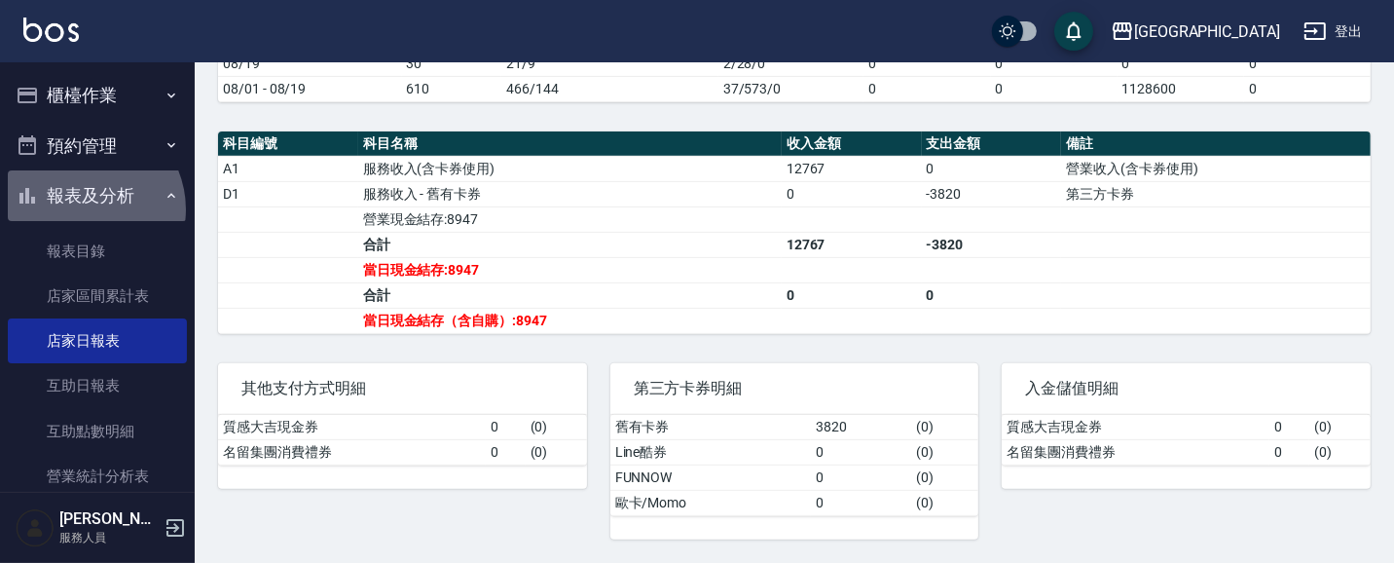
drag, startPoint x: 82, startPoint y: 209, endPoint x: 103, endPoint y: 117, distance: 94.9
click at [82, 199] on button "報表及分析" at bounding box center [97, 195] width 179 height 51
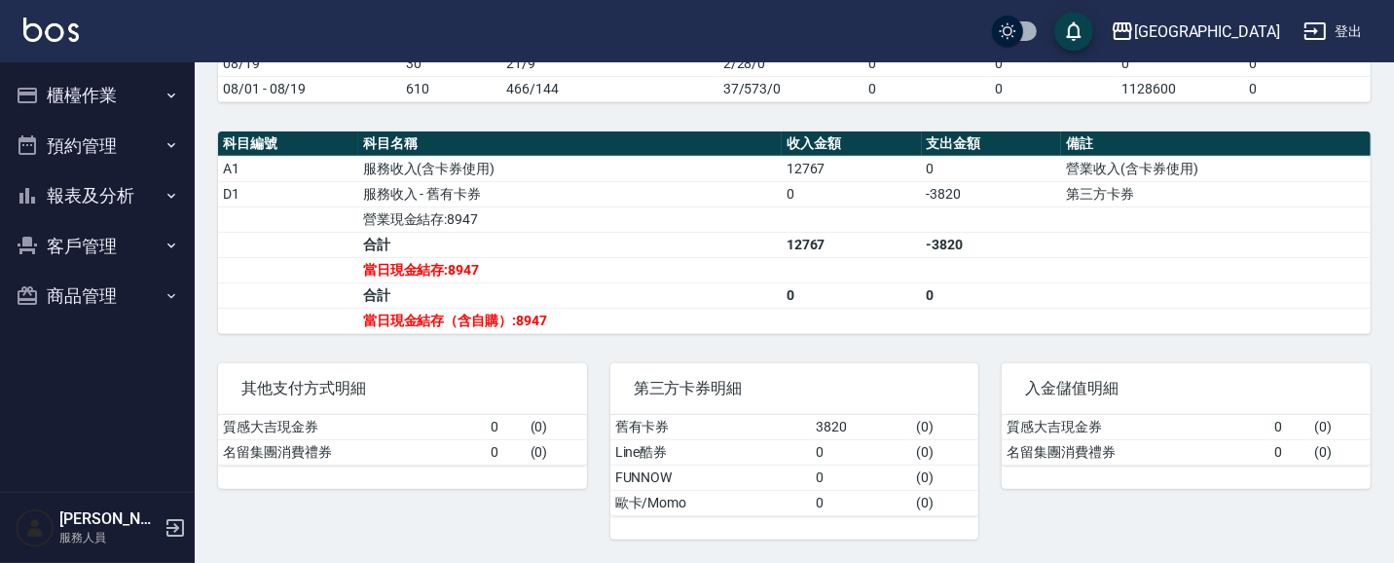
click at [112, 94] on button "櫃檯作業" at bounding box center [97, 95] width 179 height 51
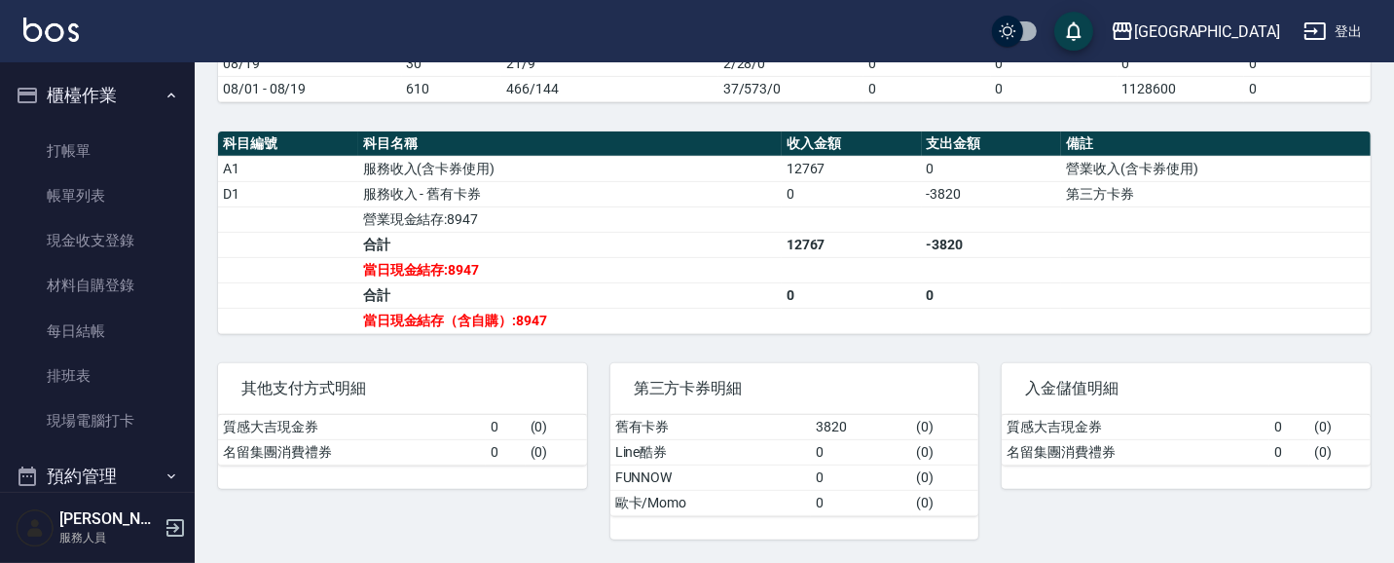
drag, startPoint x: 100, startPoint y: 243, endPoint x: 187, endPoint y: 207, distance: 93.8
click at [100, 240] on link "現金收支登錄" at bounding box center [97, 240] width 179 height 45
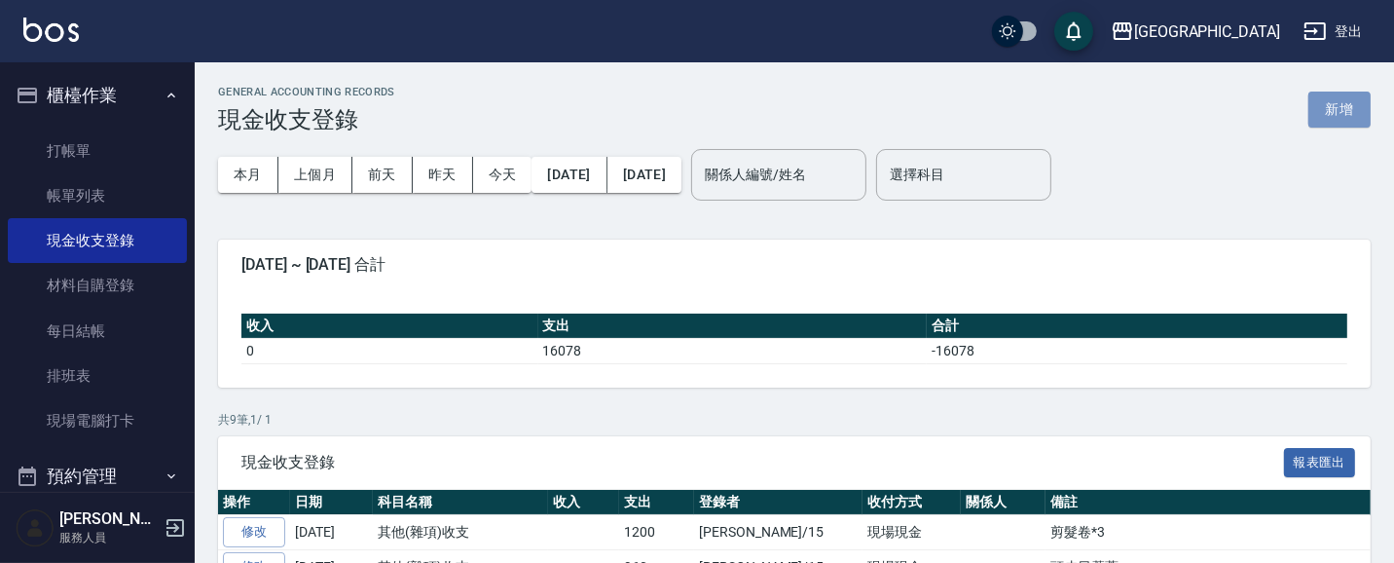
drag, startPoint x: 1335, startPoint y: 110, endPoint x: 1308, endPoint y: 114, distance: 27.5
click at [1337, 110] on button "新增" at bounding box center [1340, 110] width 62 height 36
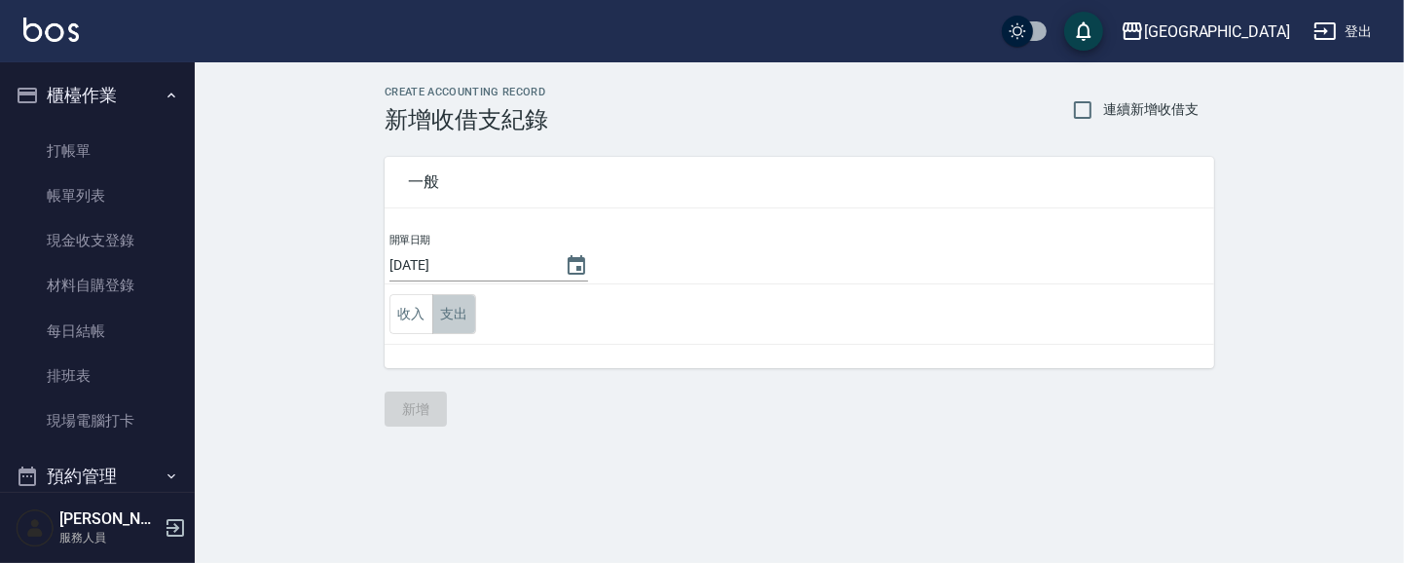
click at [454, 312] on button "支出" at bounding box center [454, 314] width 44 height 40
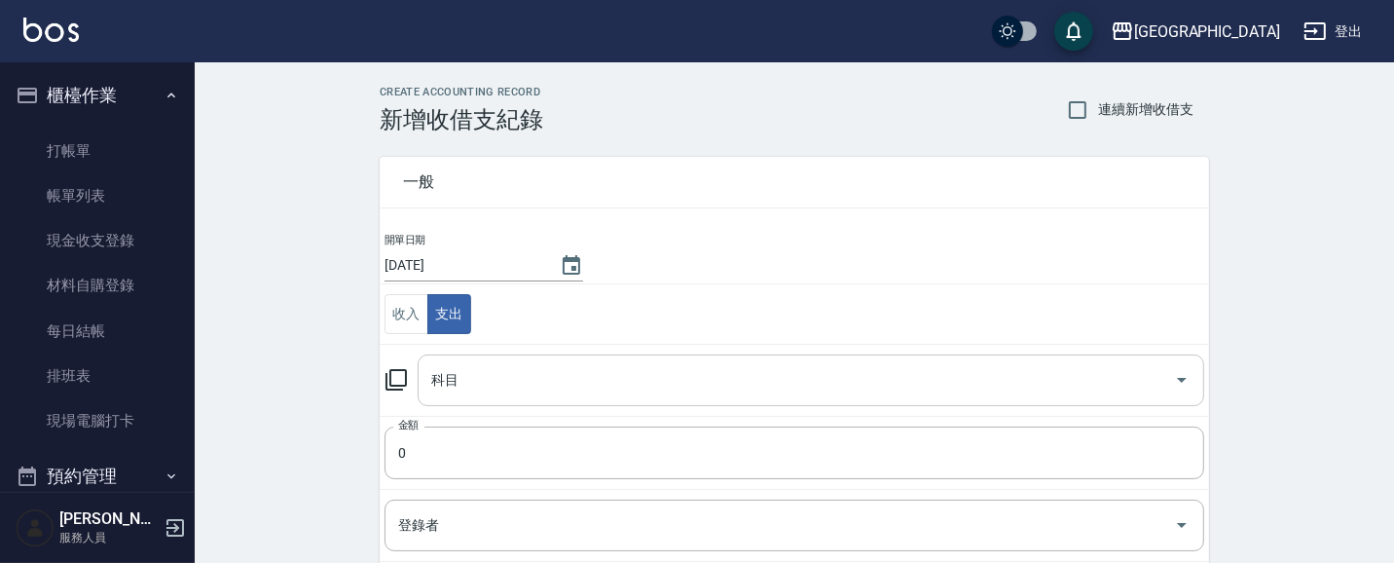
drag, startPoint x: 459, startPoint y: 400, endPoint x: 472, endPoint y: 389, distance: 17.3
click at [461, 397] on div "科目" at bounding box center [811, 380] width 787 height 52
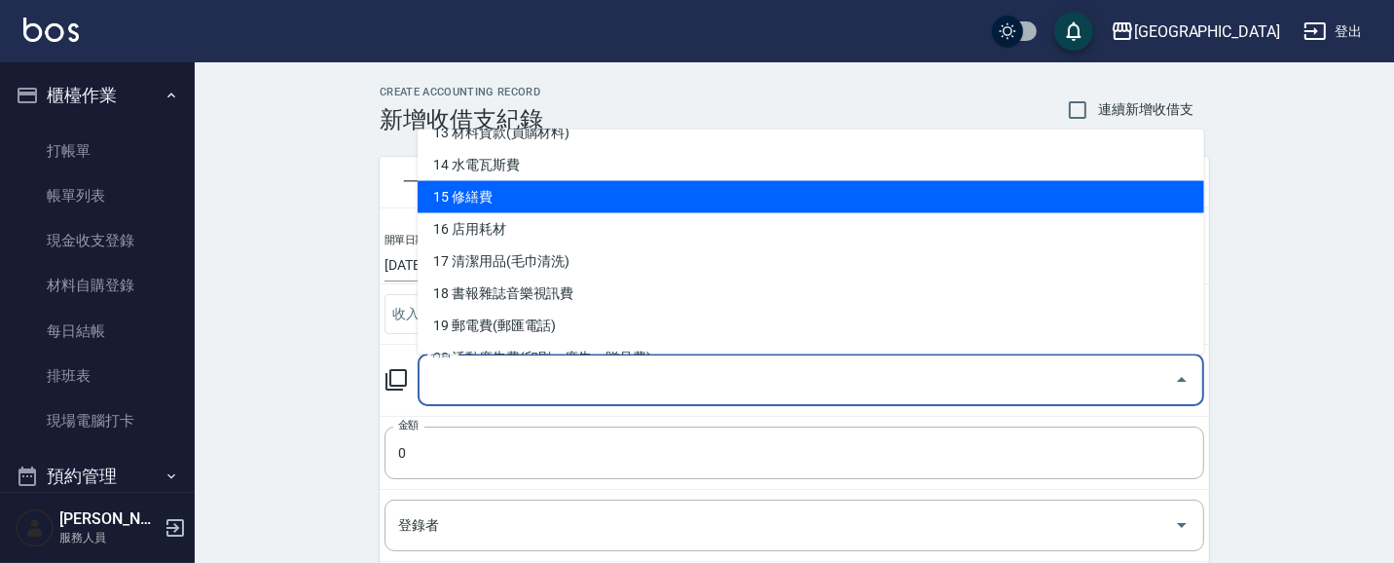
scroll to position [438, 0]
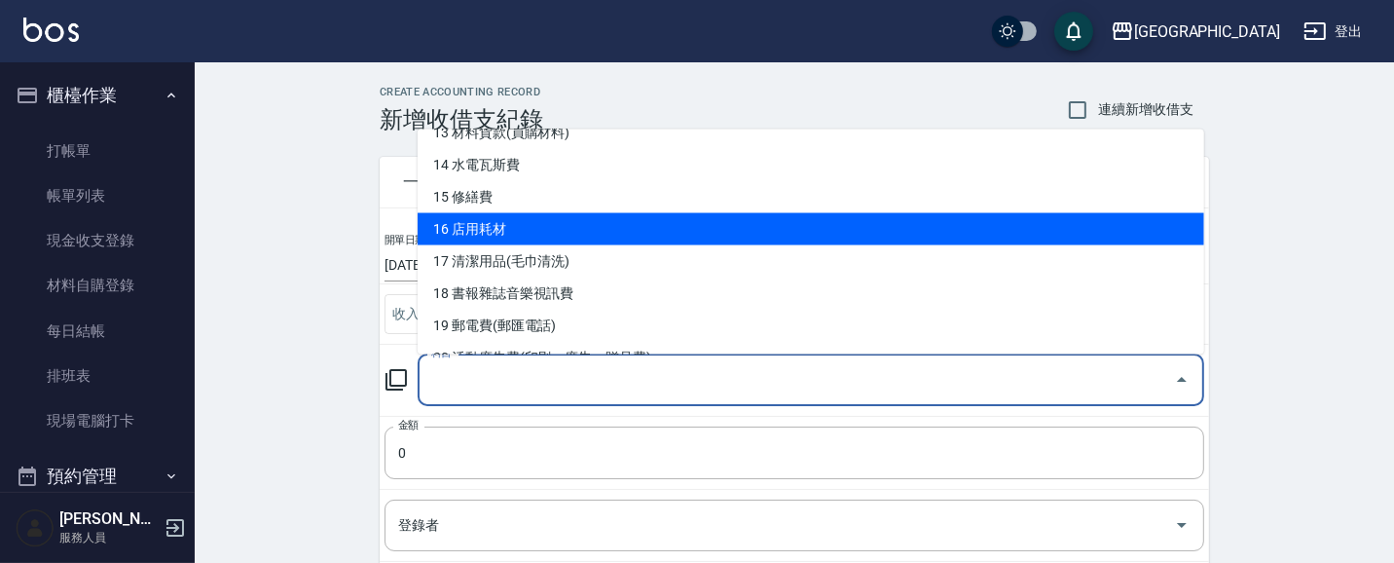
click at [575, 231] on li "16 店用耗材" at bounding box center [811, 228] width 787 height 32
type input "16 店用耗材"
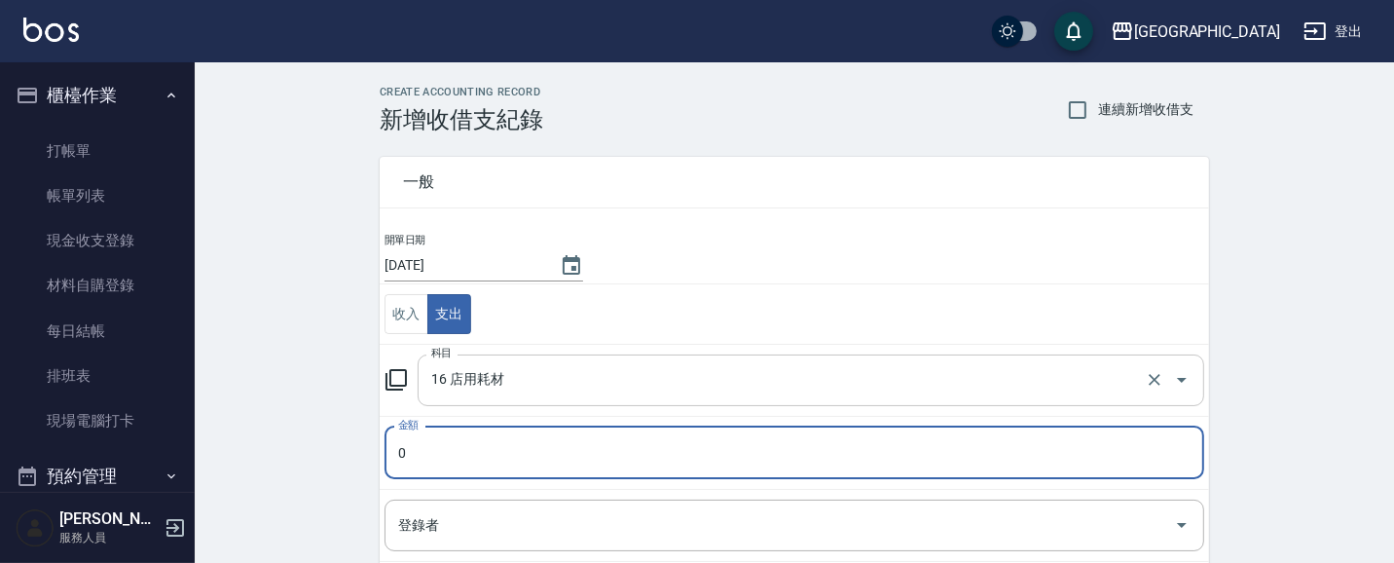
drag, startPoint x: 504, startPoint y: 382, endPoint x: 528, endPoint y: 368, distance: 27.1
click at [510, 378] on input "16 店用耗材" at bounding box center [783, 380] width 715 height 34
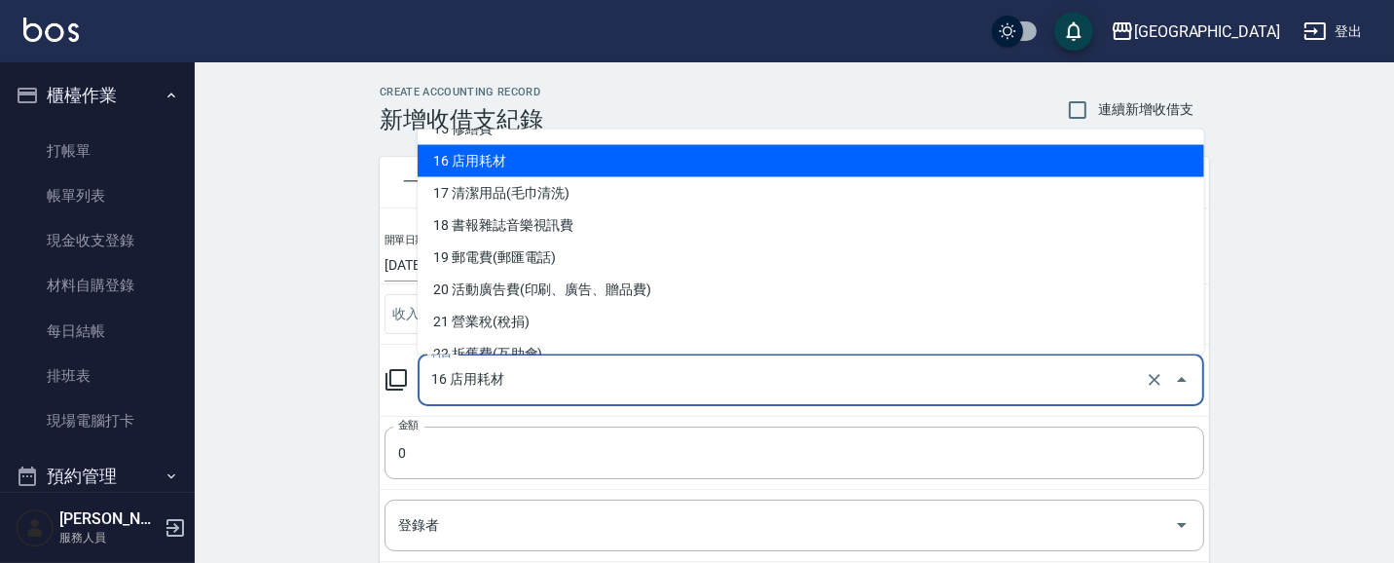
scroll to position [472, 0]
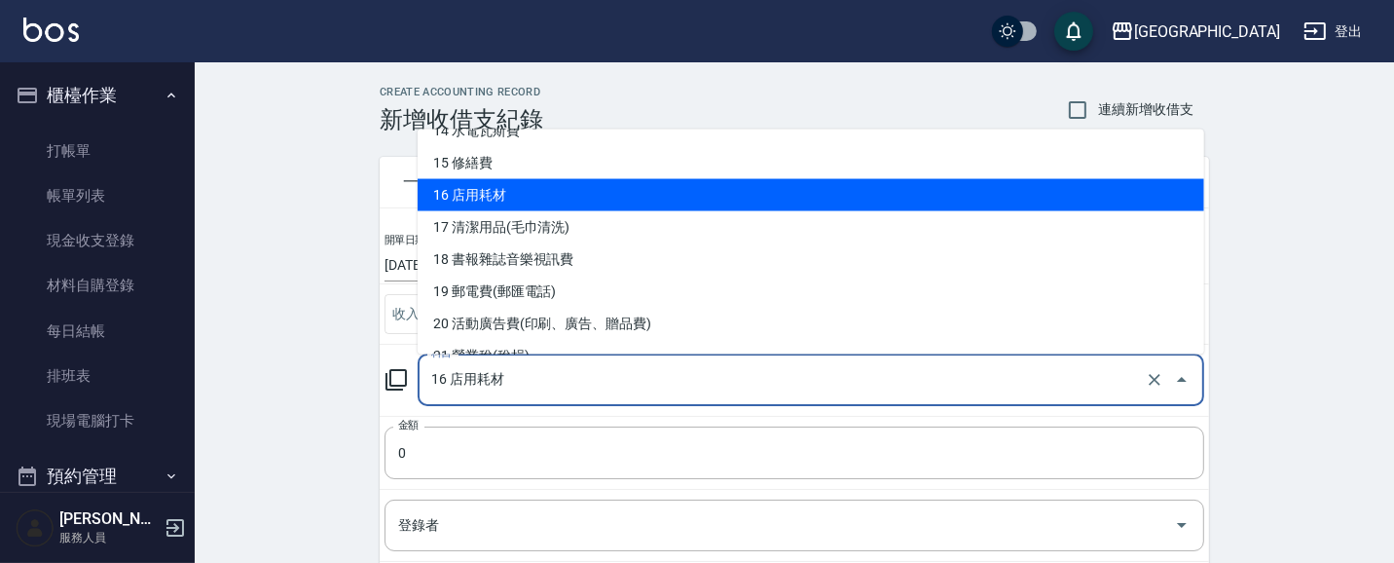
click at [539, 193] on li "16 店用耗材" at bounding box center [811, 194] width 787 height 32
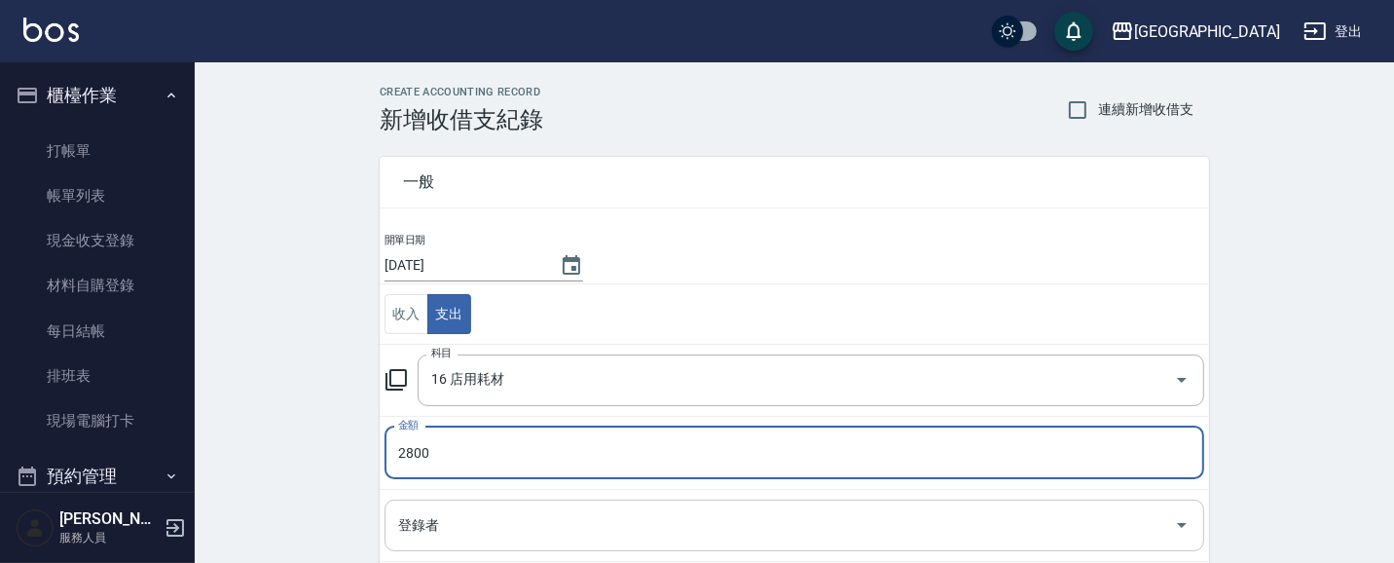
type input "2800"
click at [442, 531] on input "登錄者" at bounding box center [779, 525] width 773 height 34
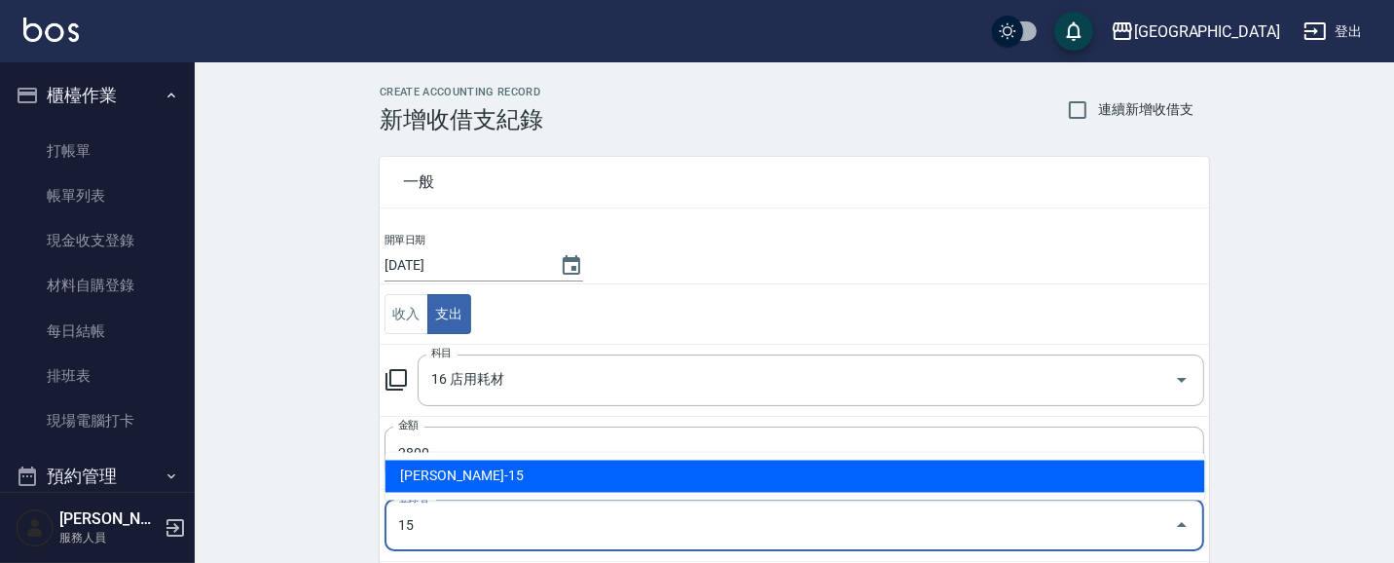
click at [527, 472] on li "[PERSON_NAME]-15" at bounding box center [796, 477] width 820 height 32
type input "[PERSON_NAME]-15"
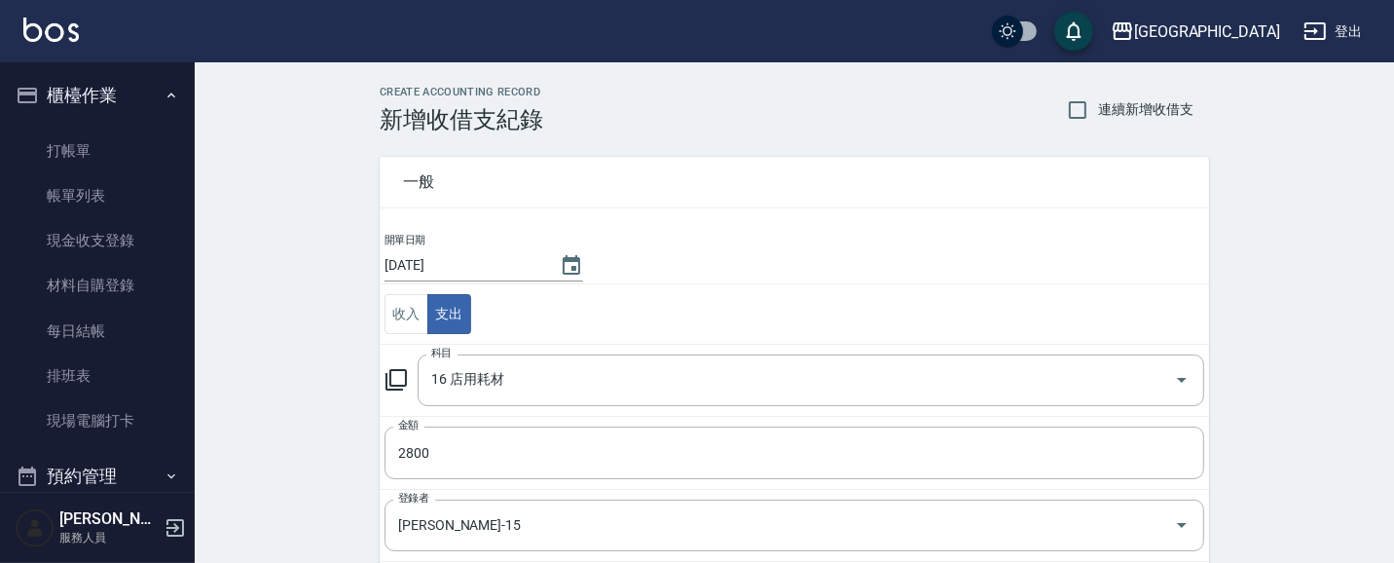
scroll to position [296, 0]
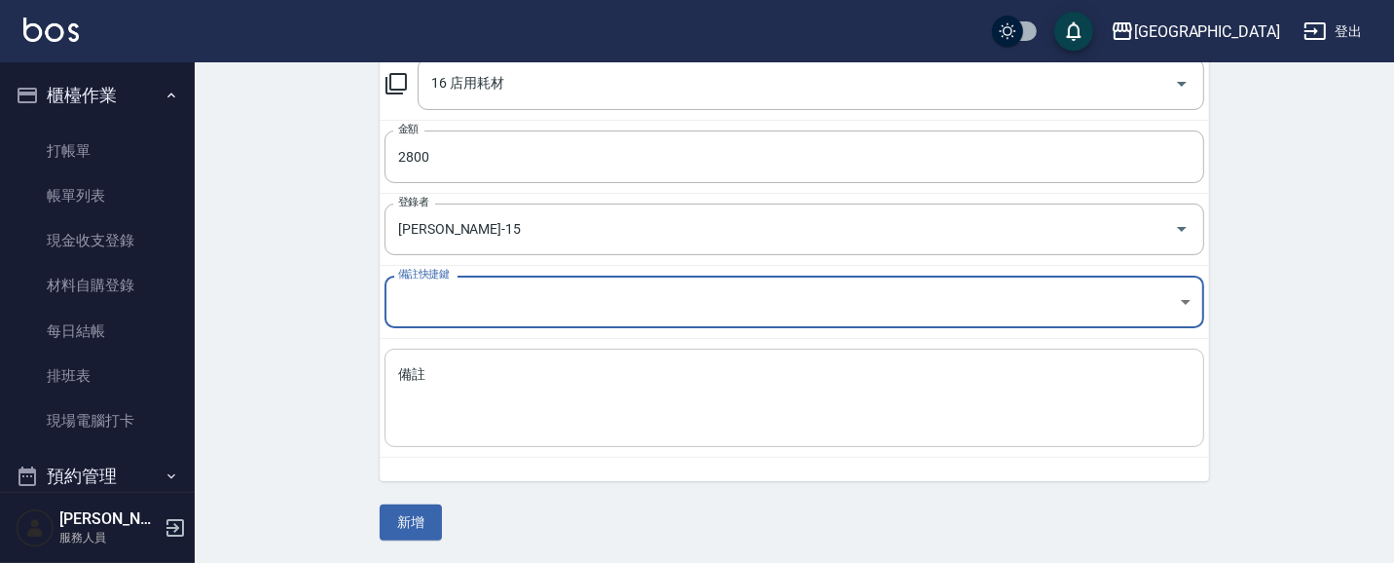
click at [438, 376] on textarea "備註" at bounding box center [794, 398] width 793 height 66
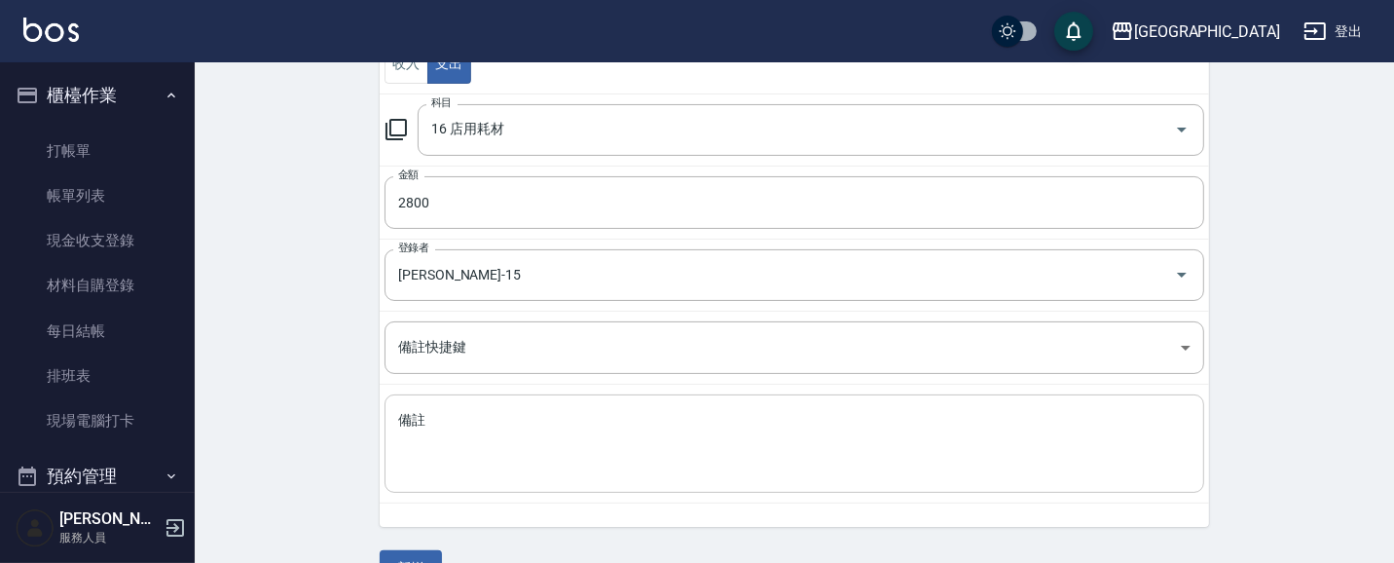
scroll to position [253, 0]
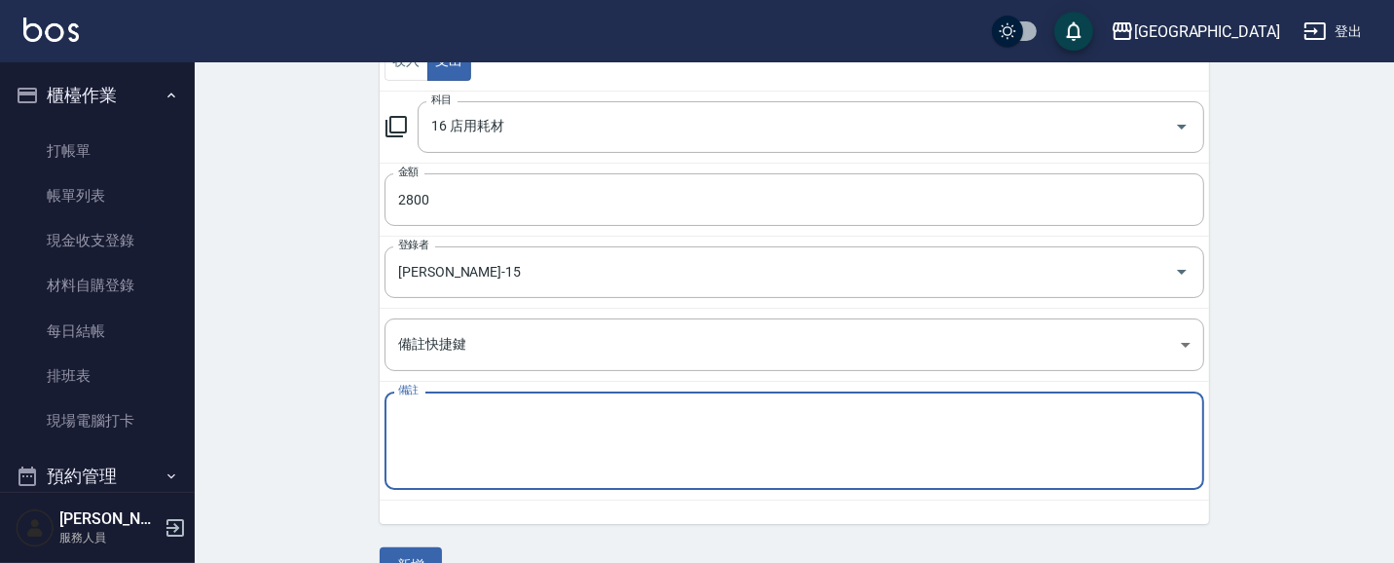
click at [497, 445] on textarea "備註" at bounding box center [794, 441] width 793 height 66
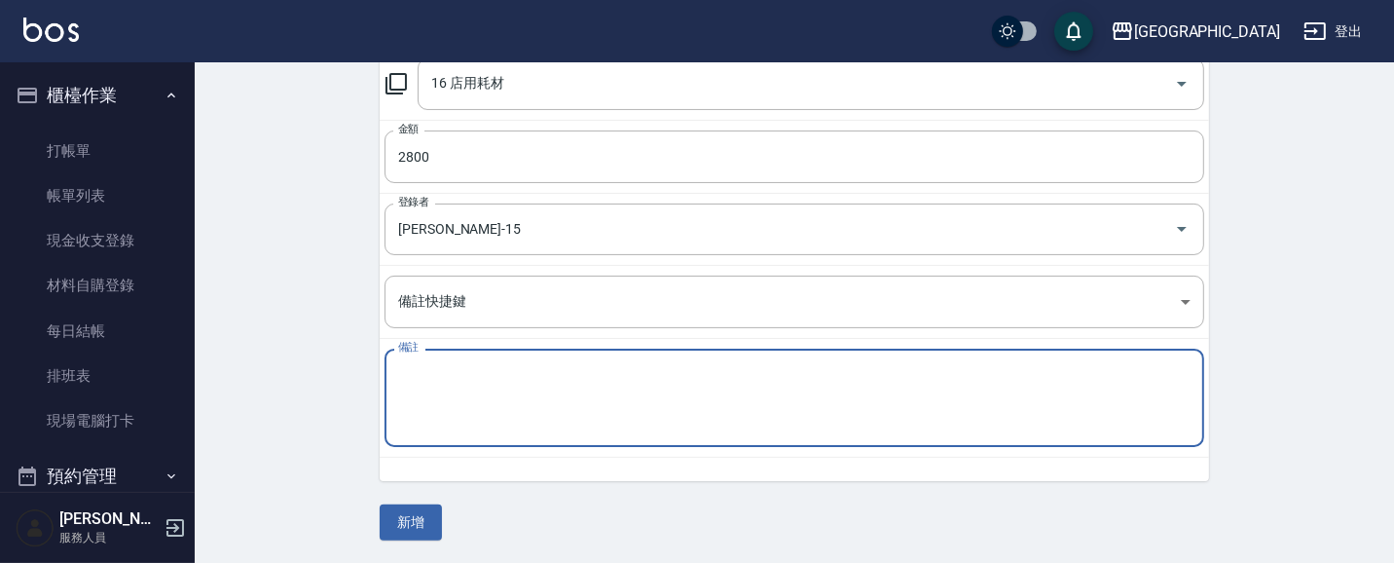
scroll to position [296, 0]
click at [501, 375] on textarea "備註" at bounding box center [794, 398] width 793 height 66
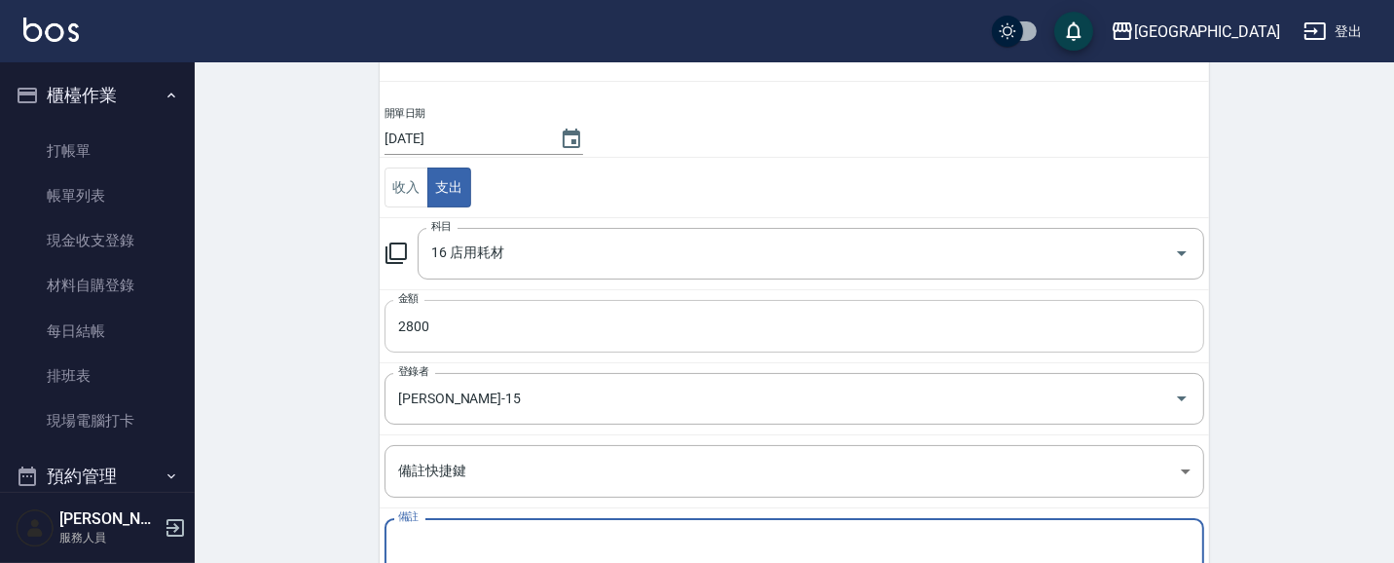
scroll to position [211, 0]
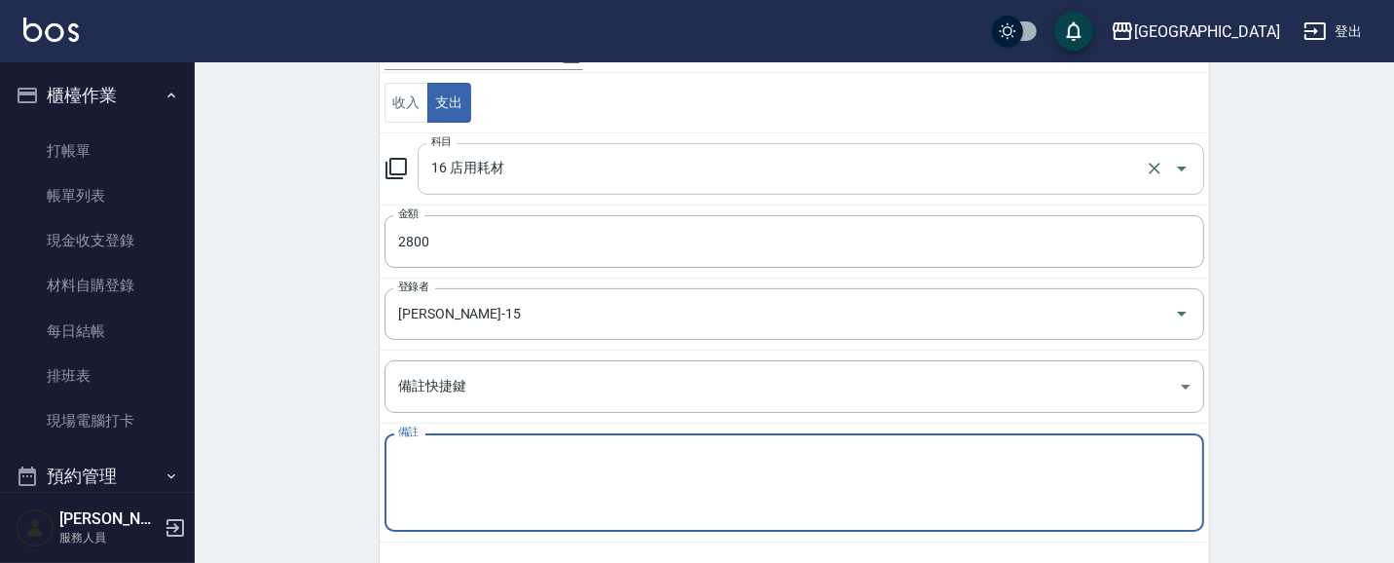
click at [530, 162] on input "16 店用耗材" at bounding box center [783, 169] width 715 height 34
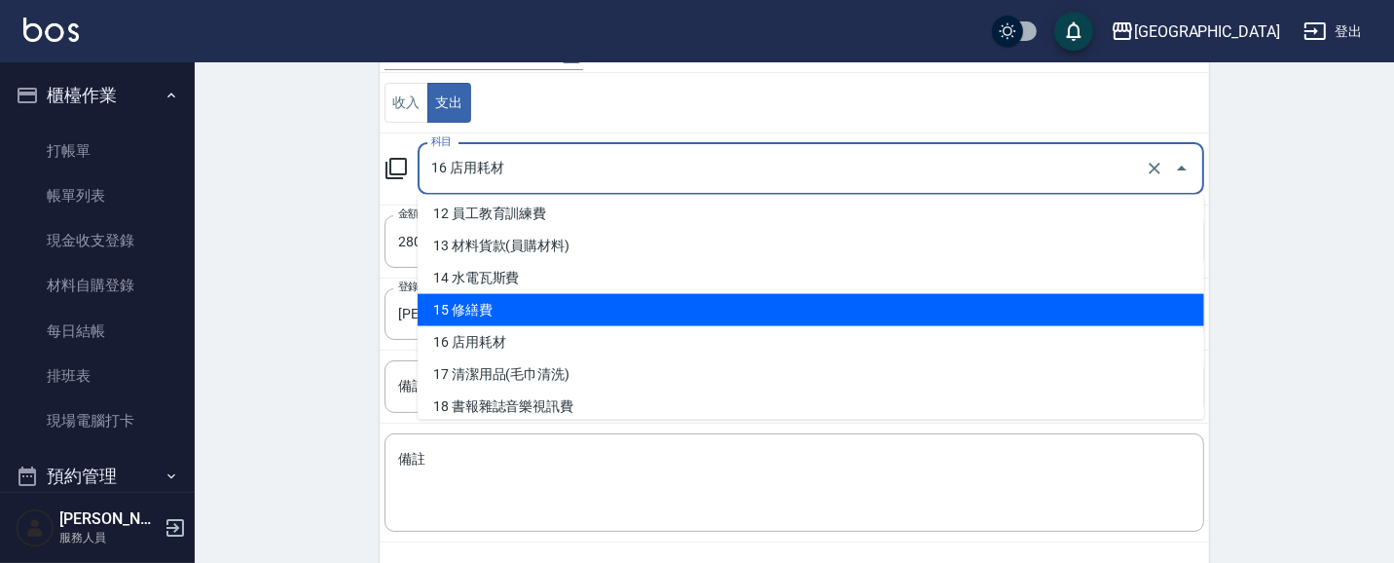
scroll to position [405, 0]
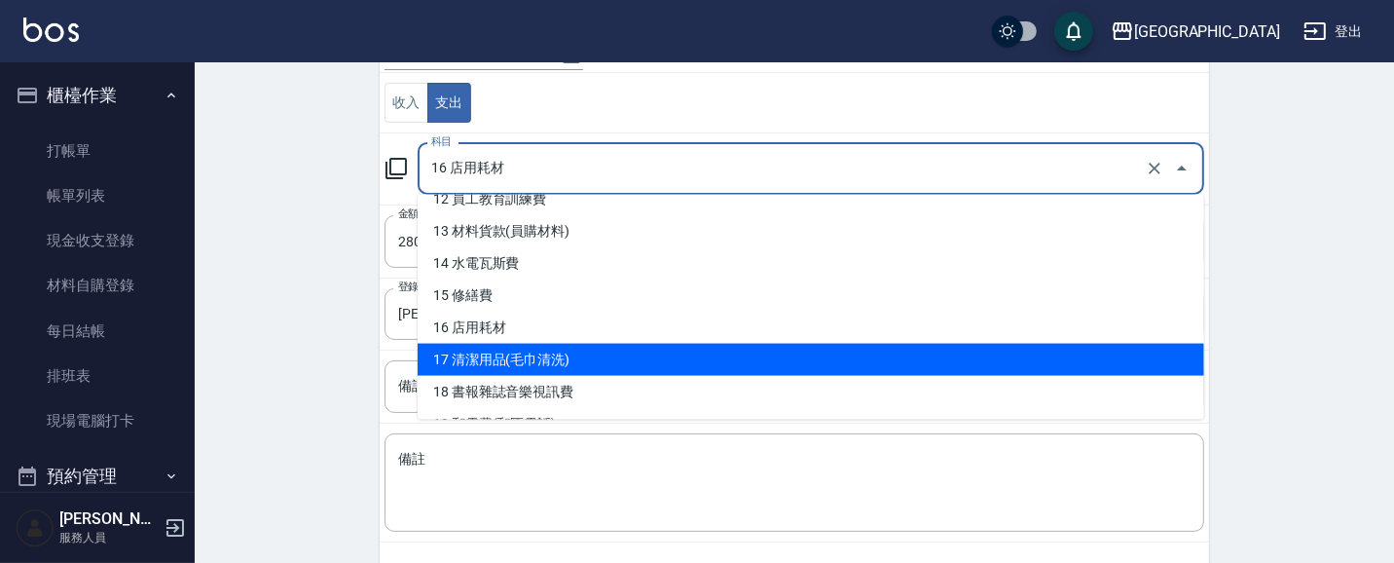
click at [572, 354] on li "17 清潔用品(毛巾清洗)" at bounding box center [811, 360] width 787 height 32
type input "17 清潔用品(毛巾清洗)"
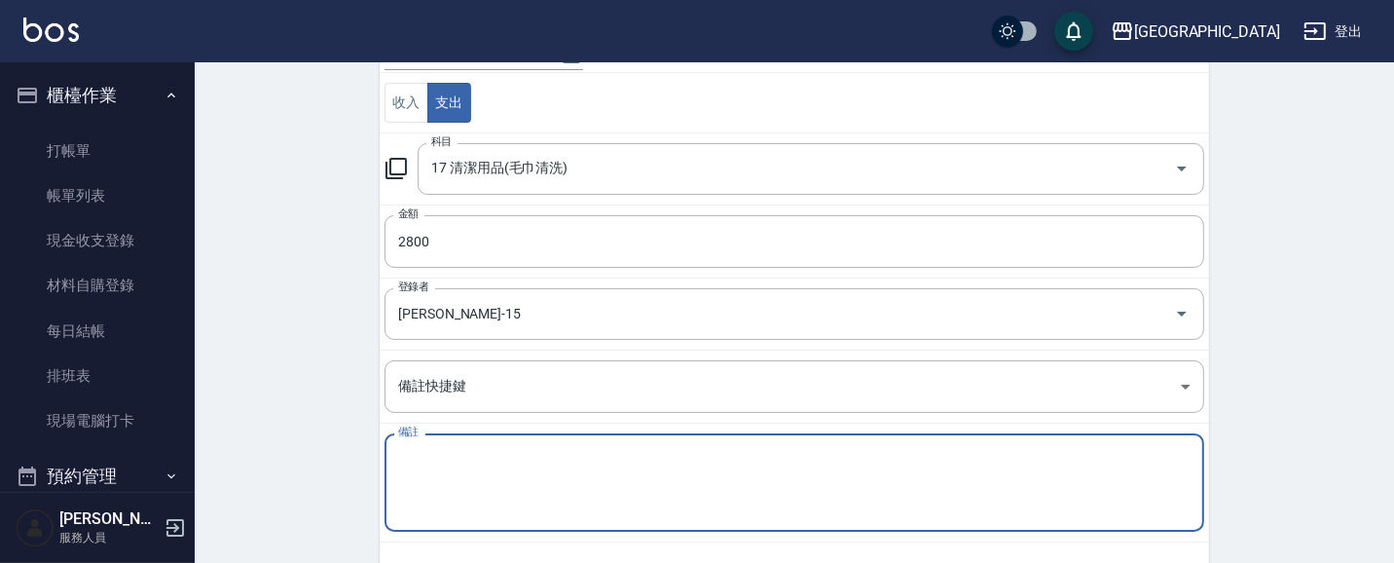
click at [462, 452] on textarea "備註" at bounding box center [794, 483] width 793 height 66
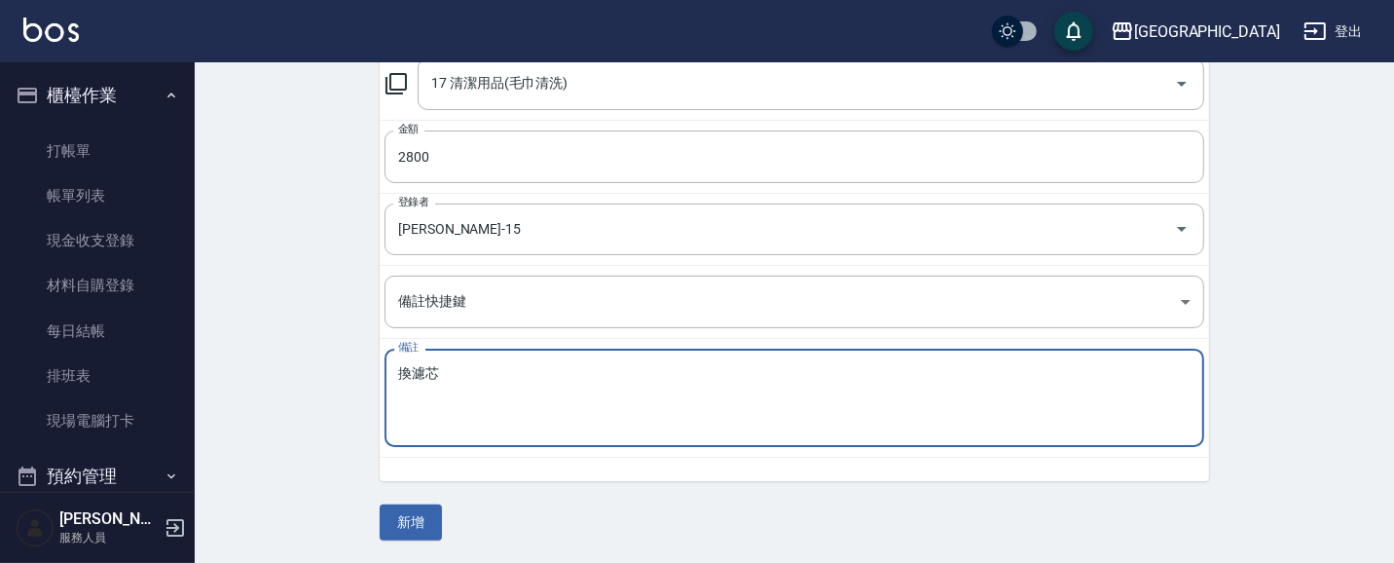
scroll to position [296, 0]
type textarea "換濾芯"
click at [421, 508] on button "新增" at bounding box center [411, 522] width 62 height 36
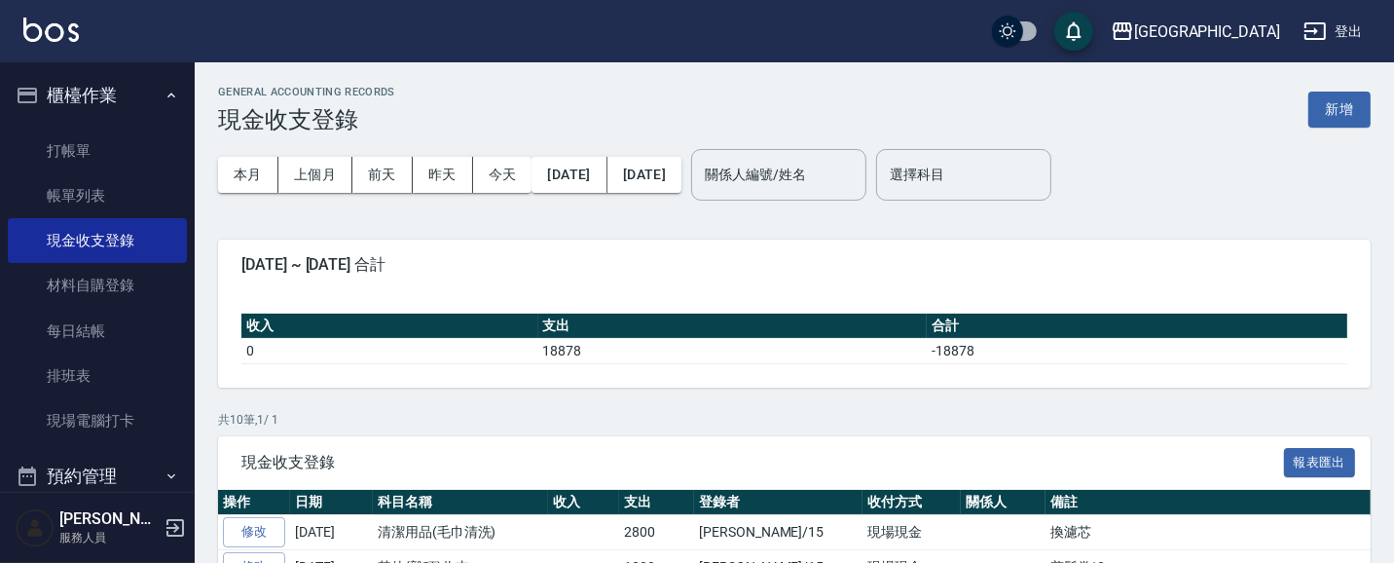
click at [94, 105] on button "櫃檯作業" at bounding box center [97, 95] width 179 height 51
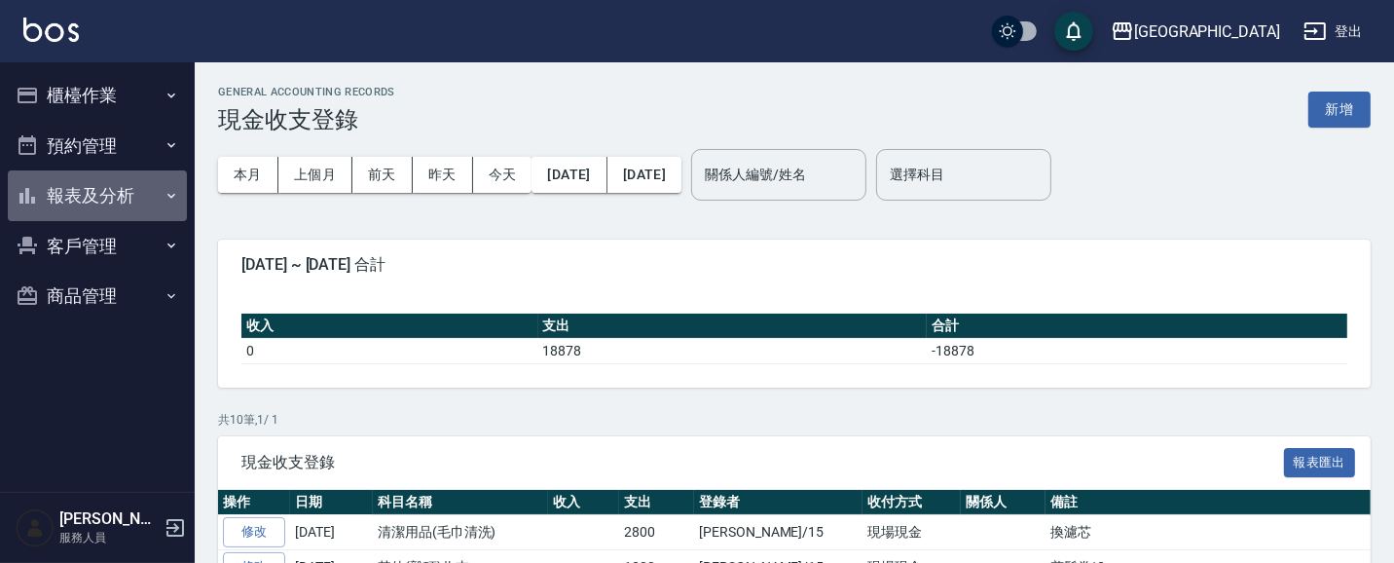
click at [122, 199] on button "報表及分析" at bounding box center [97, 195] width 179 height 51
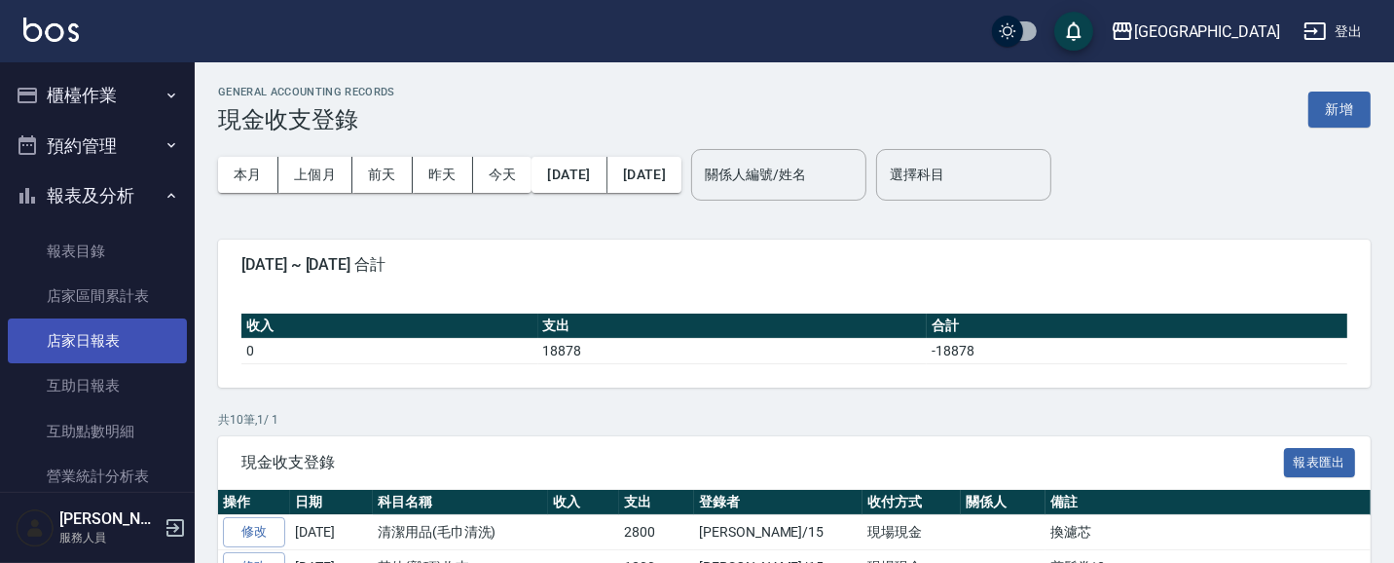
click at [147, 348] on link "店家日報表" at bounding box center [97, 340] width 179 height 45
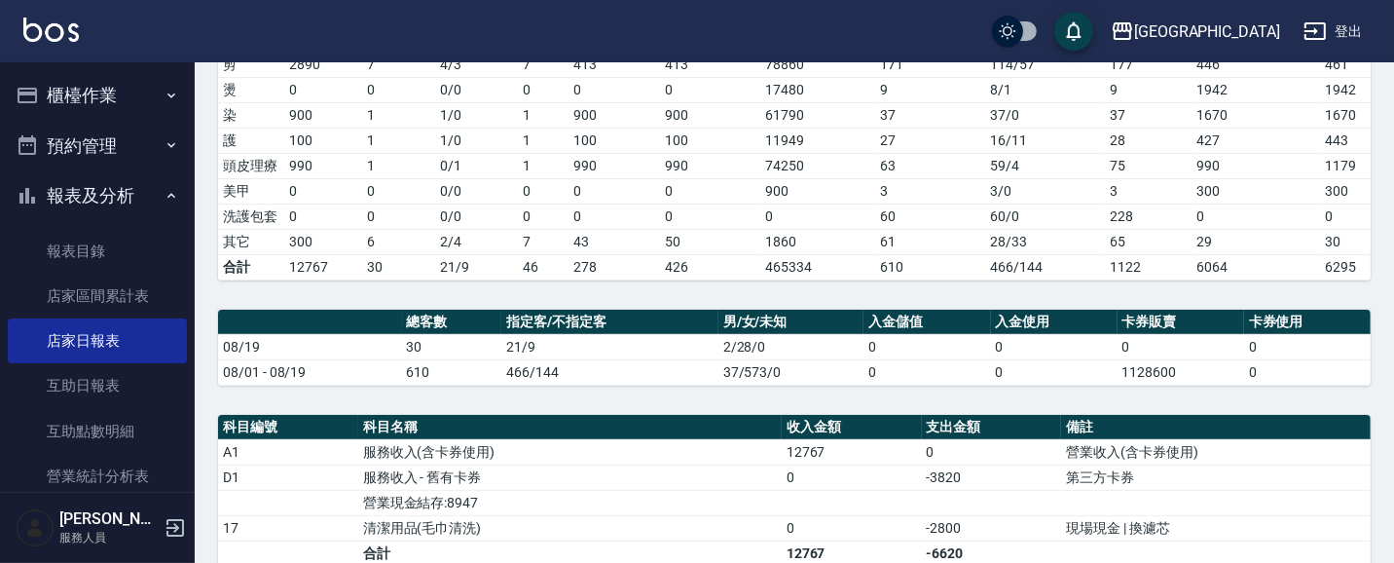
scroll to position [338, 0]
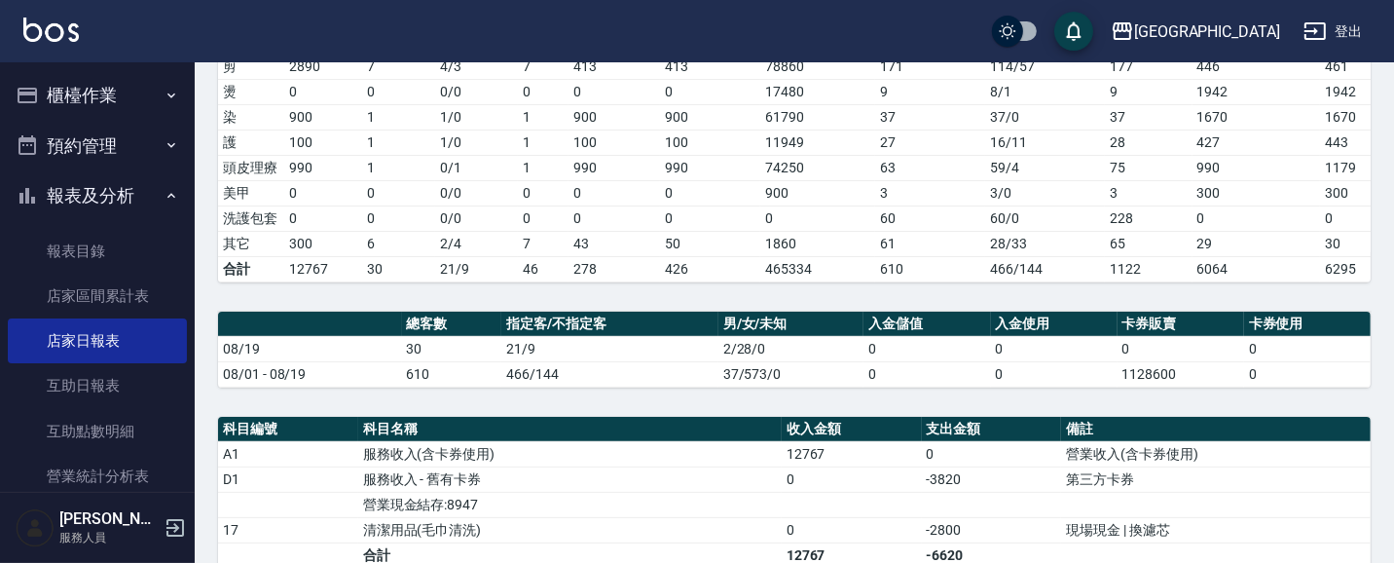
click at [108, 92] on button "櫃檯作業" at bounding box center [97, 95] width 179 height 51
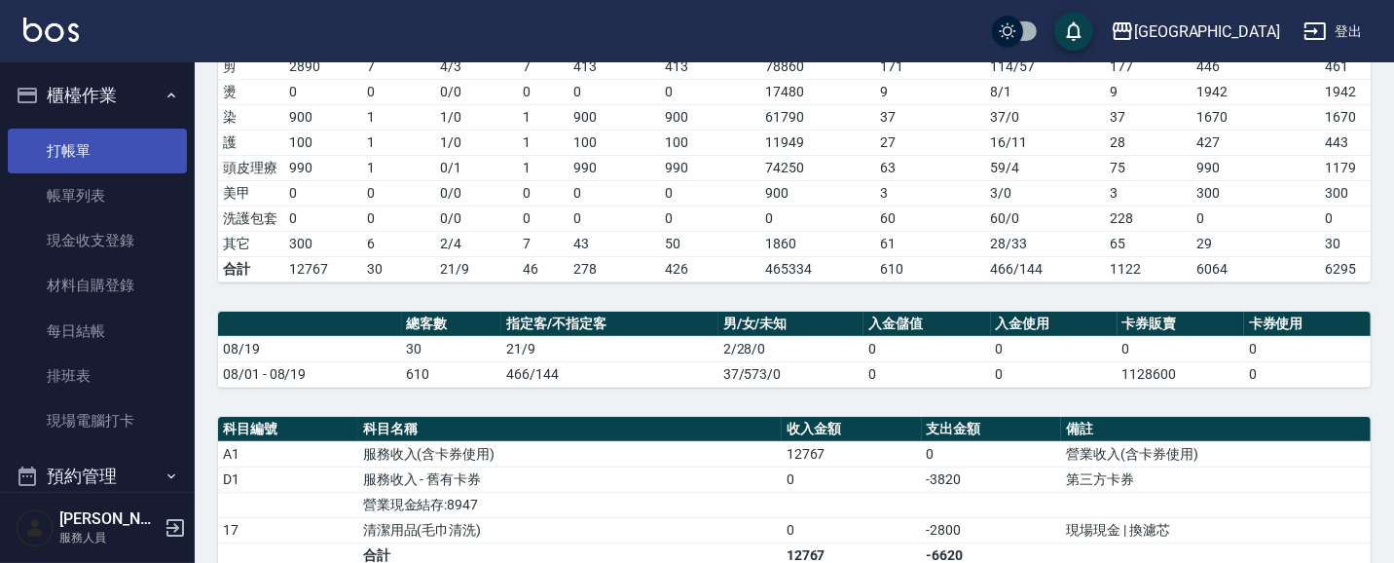
click at [111, 140] on link "打帳單" at bounding box center [97, 151] width 179 height 45
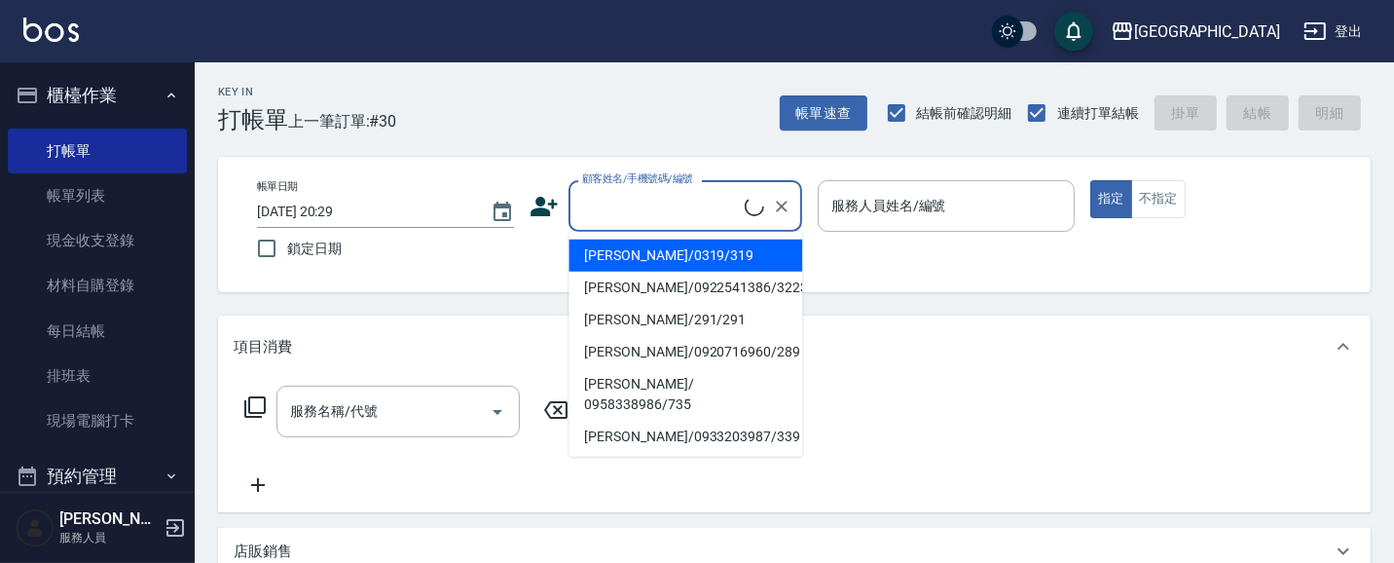
drag, startPoint x: 649, startPoint y: 199, endPoint x: 520, endPoint y: 176, distance: 131.4
click at [645, 200] on input "顧客姓名/手機號碼/編號" at bounding box center [660, 206] width 167 height 34
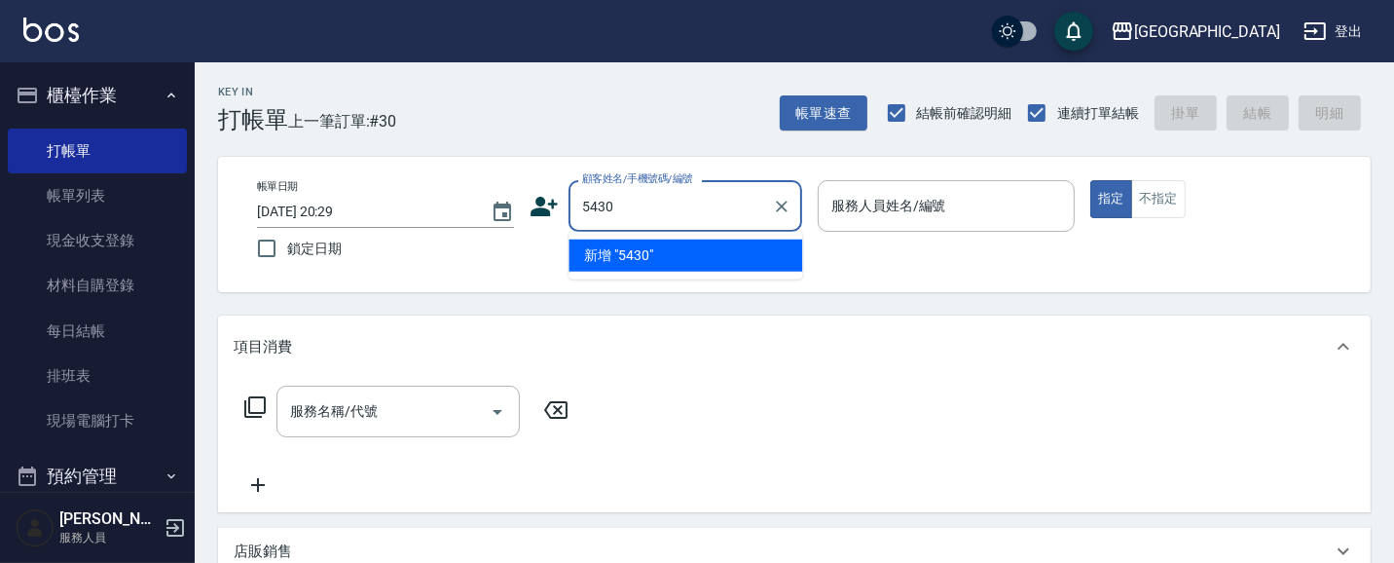
type input "5430"
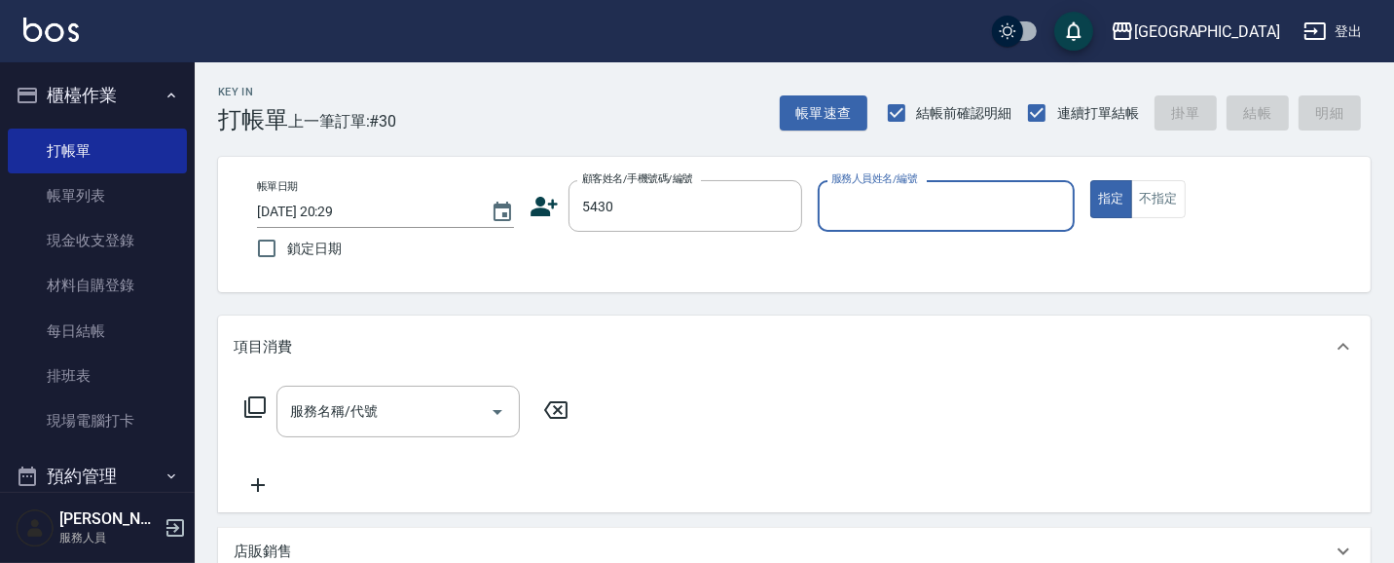
type input "0"
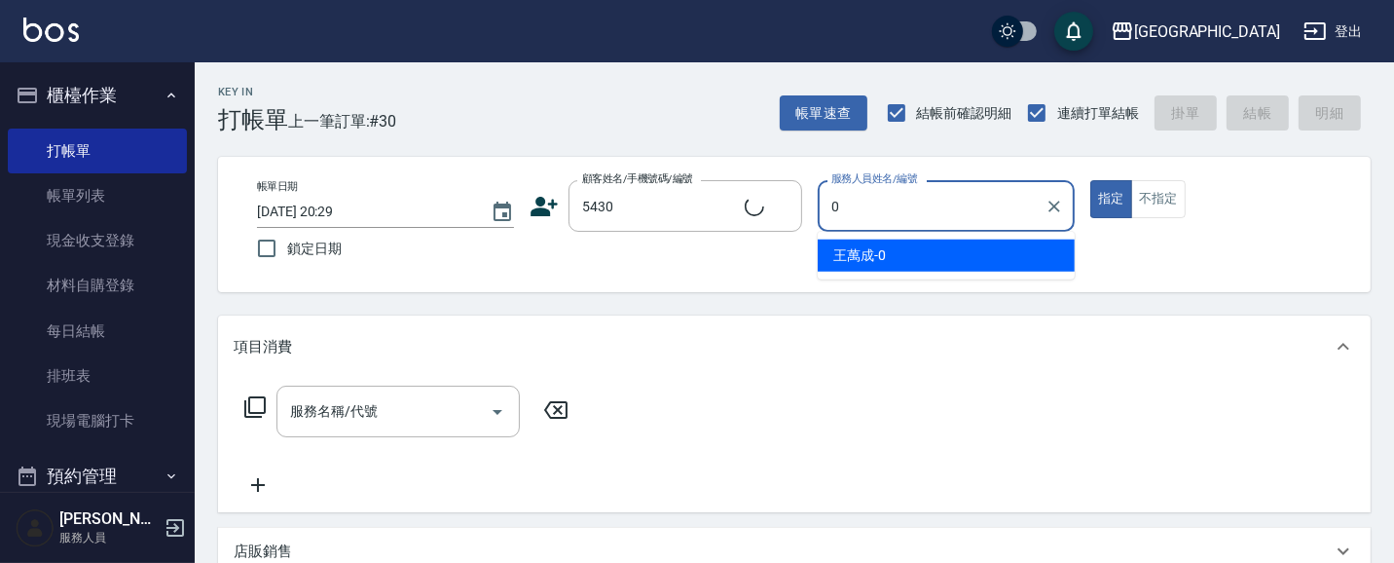
type input "[PERSON_NAME]/0911259841/5430"
type input "[PERSON_NAME]媗-03"
type button "true"
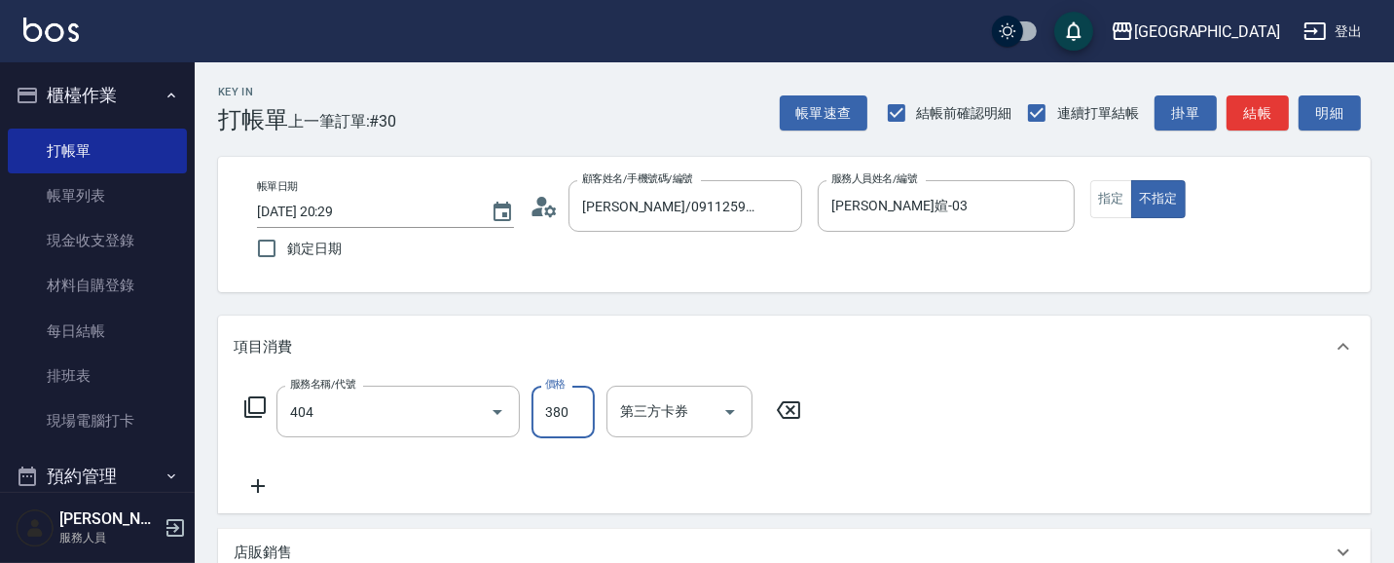
type input "剪髮(380)(404)"
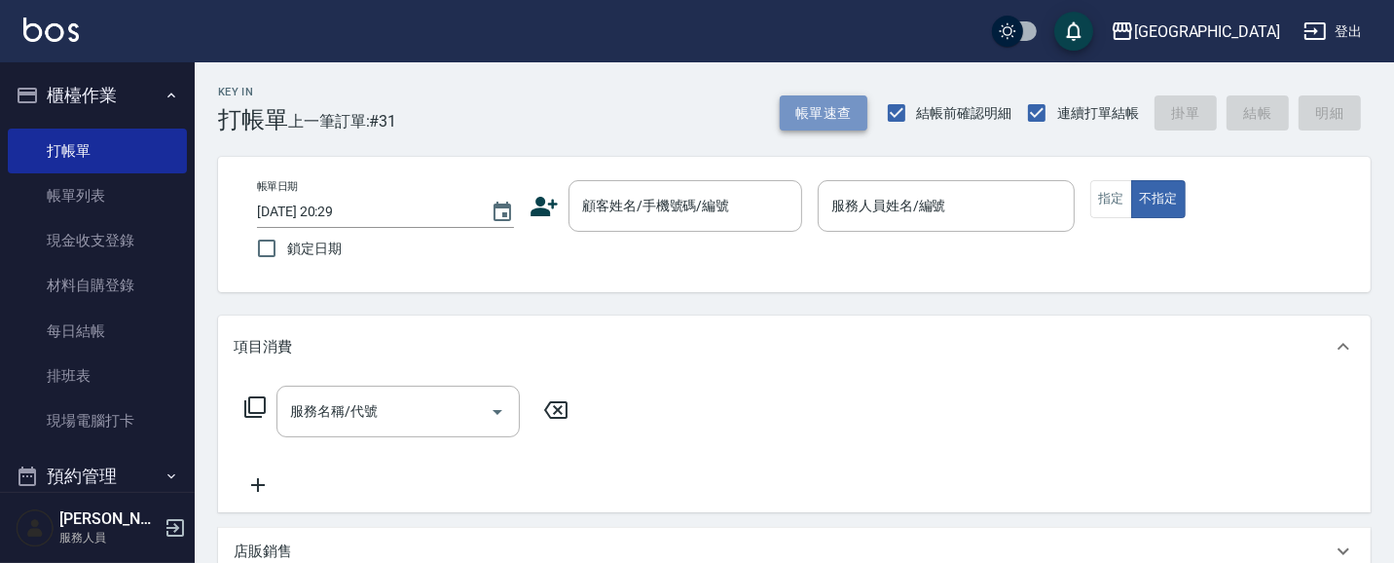
click at [798, 119] on button "帳單速查" at bounding box center [824, 113] width 88 height 36
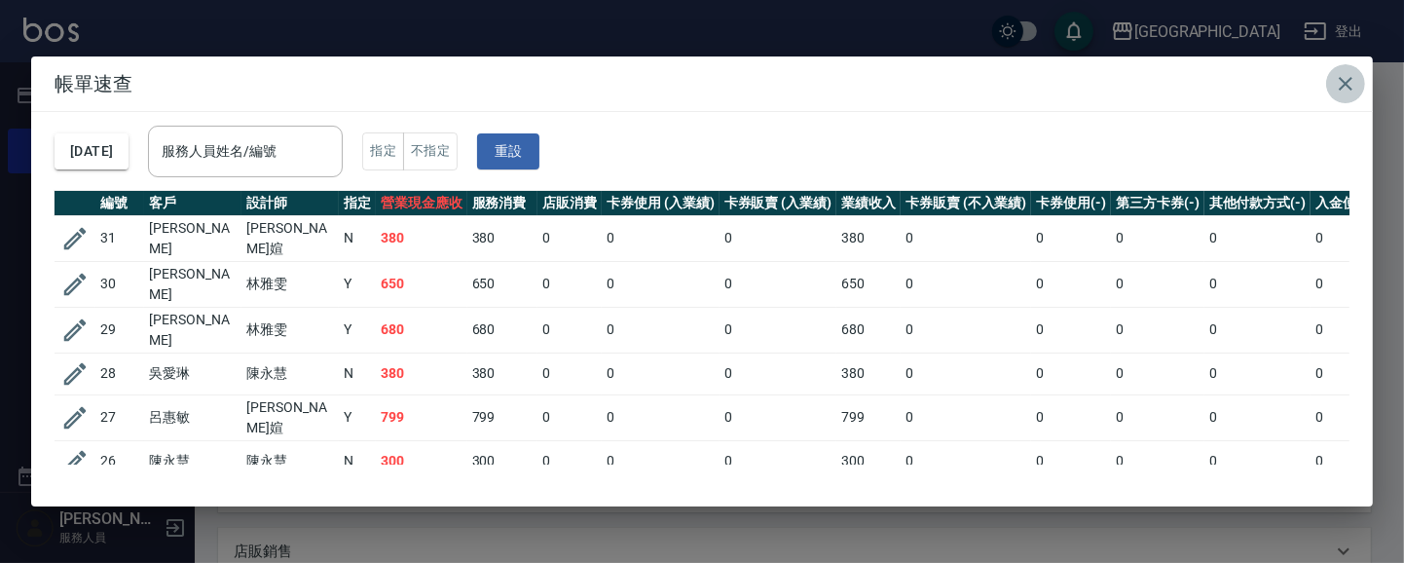
click at [1348, 74] on icon "button" at bounding box center [1345, 83] width 23 height 23
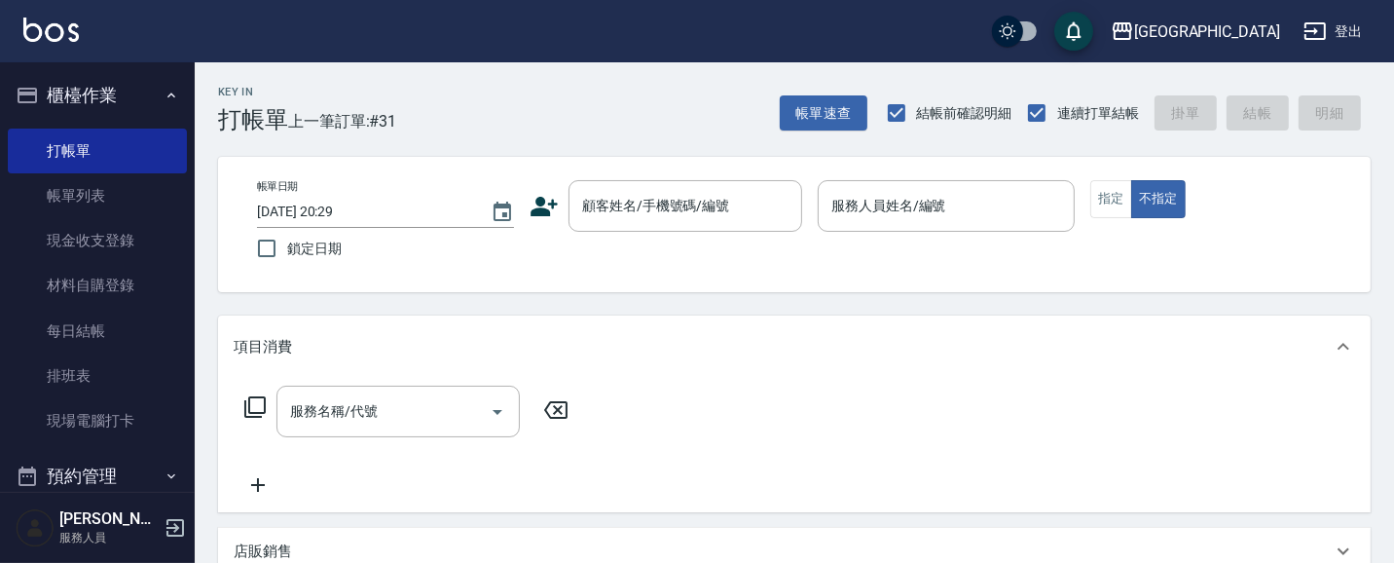
click at [120, 101] on button "櫃檯作業" at bounding box center [97, 95] width 179 height 51
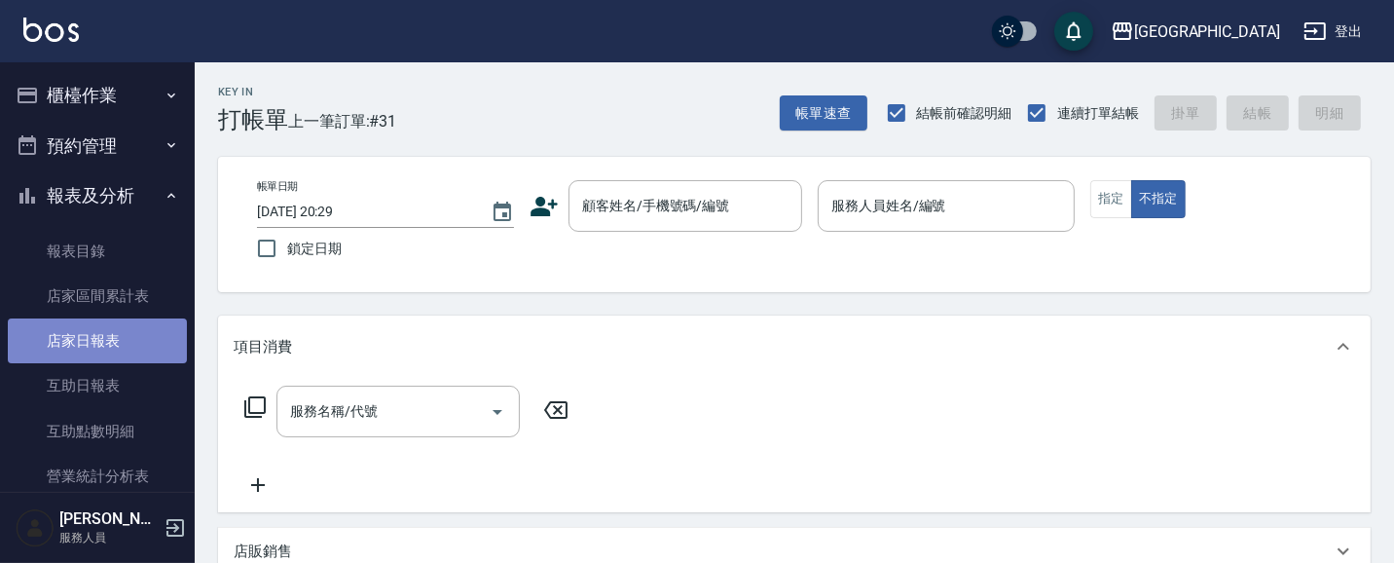
click at [111, 339] on link "店家日報表" at bounding box center [97, 340] width 179 height 45
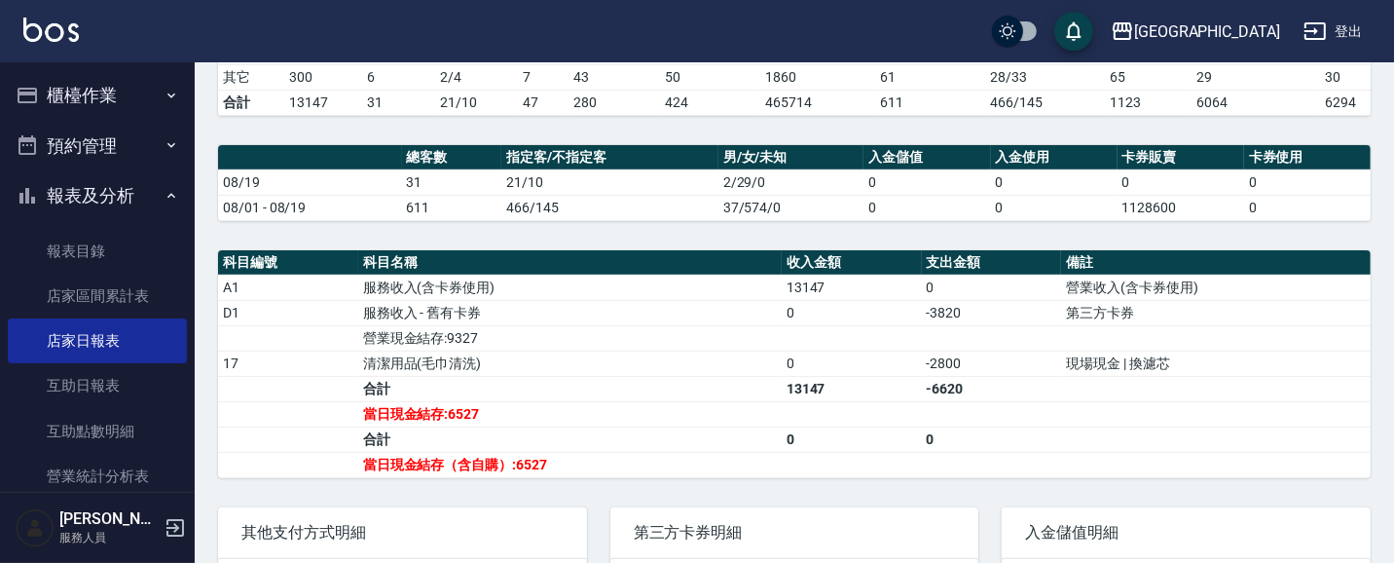
scroll to position [507, 0]
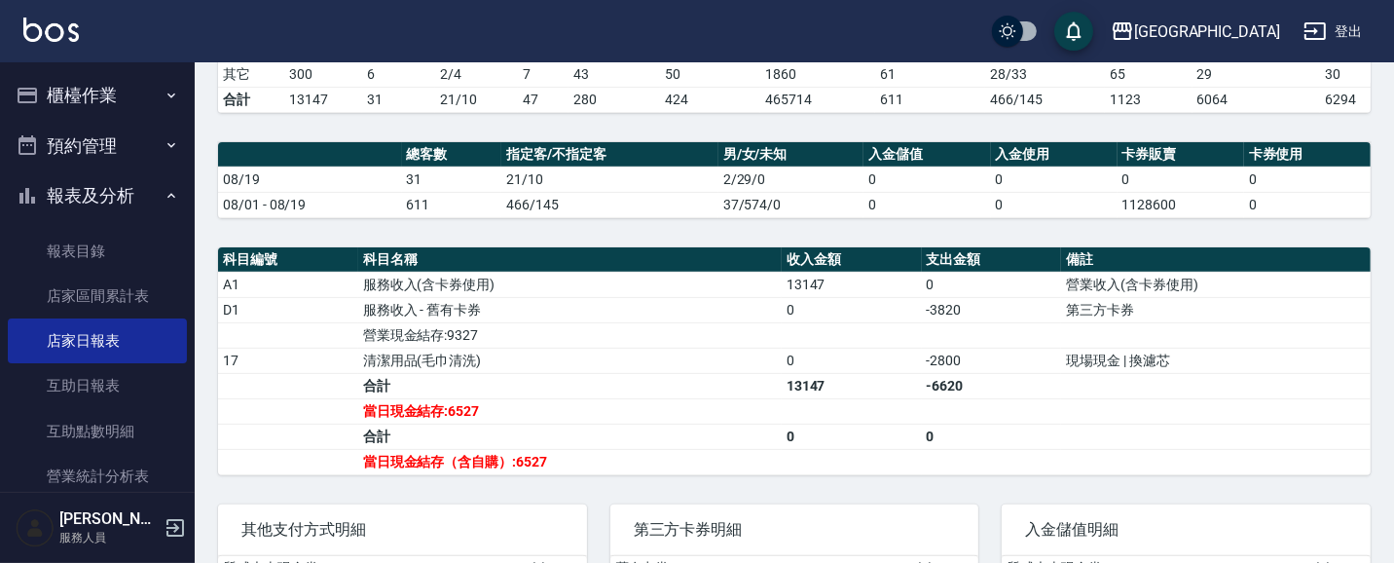
click at [111, 102] on button "櫃檯作業" at bounding box center [97, 95] width 179 height 51
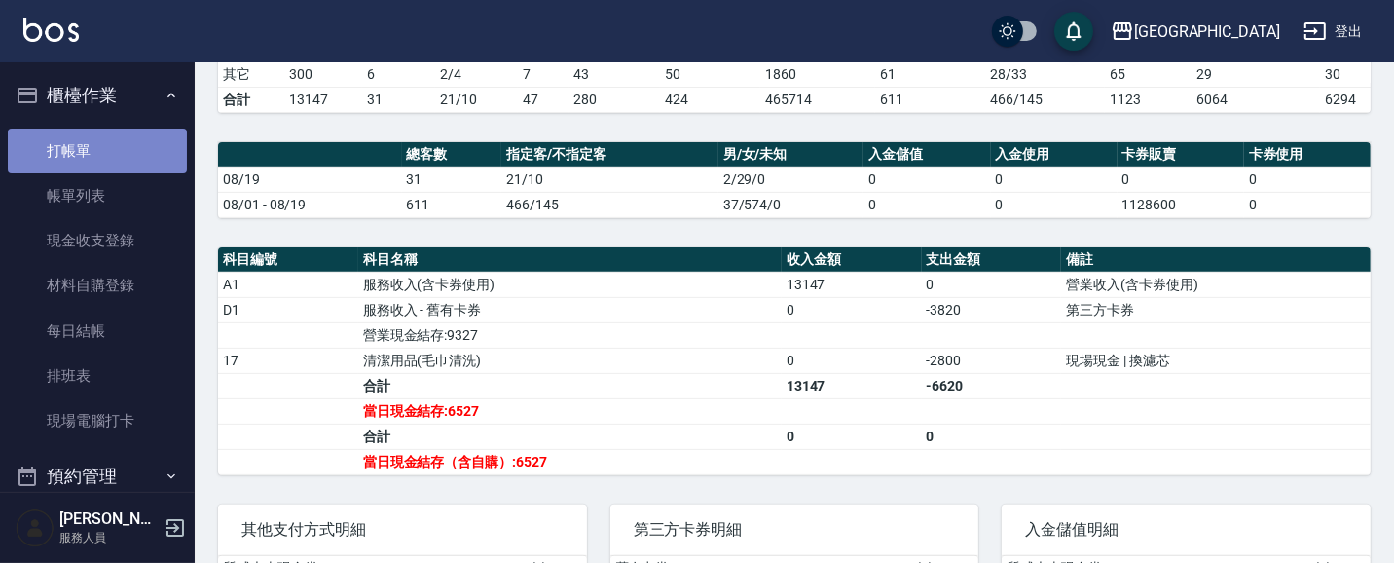
click at [114, 152] on link "打帳單" at bounding box center [97, 151] width 179 height 45
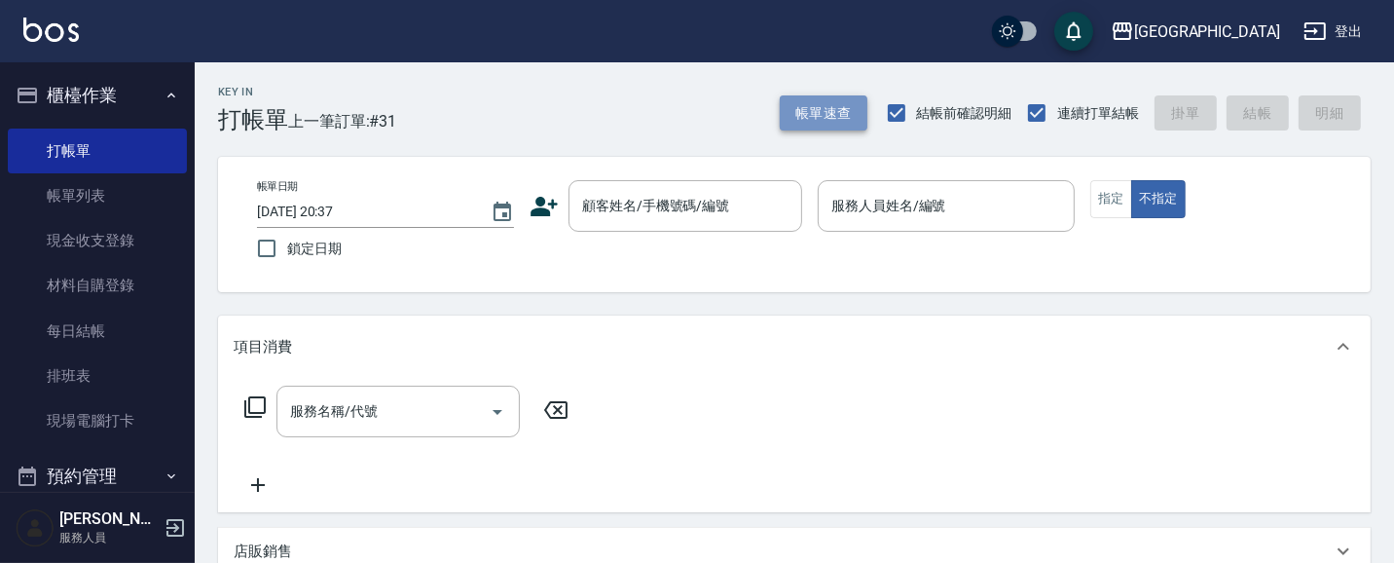
click at [808, 108] on button "帳單速查" at bounding box center [824, 113] width 88 height 36
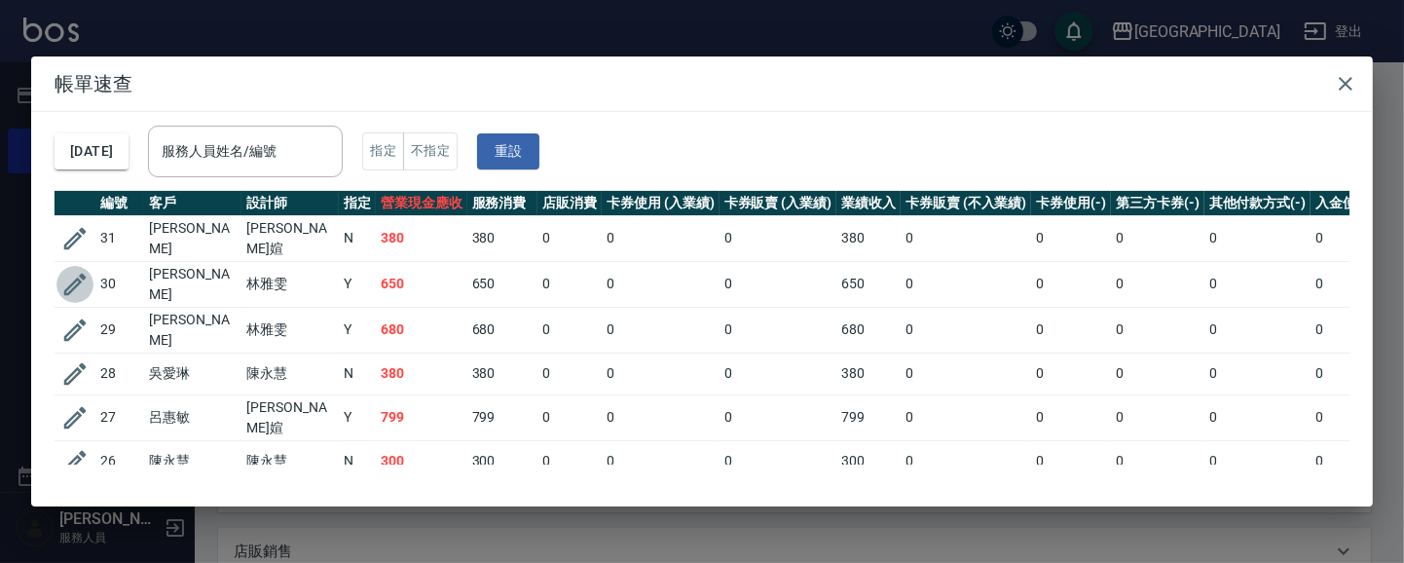
click at [76, 278] on icon "button" at bounding box center [75, 285] width 22 height 22
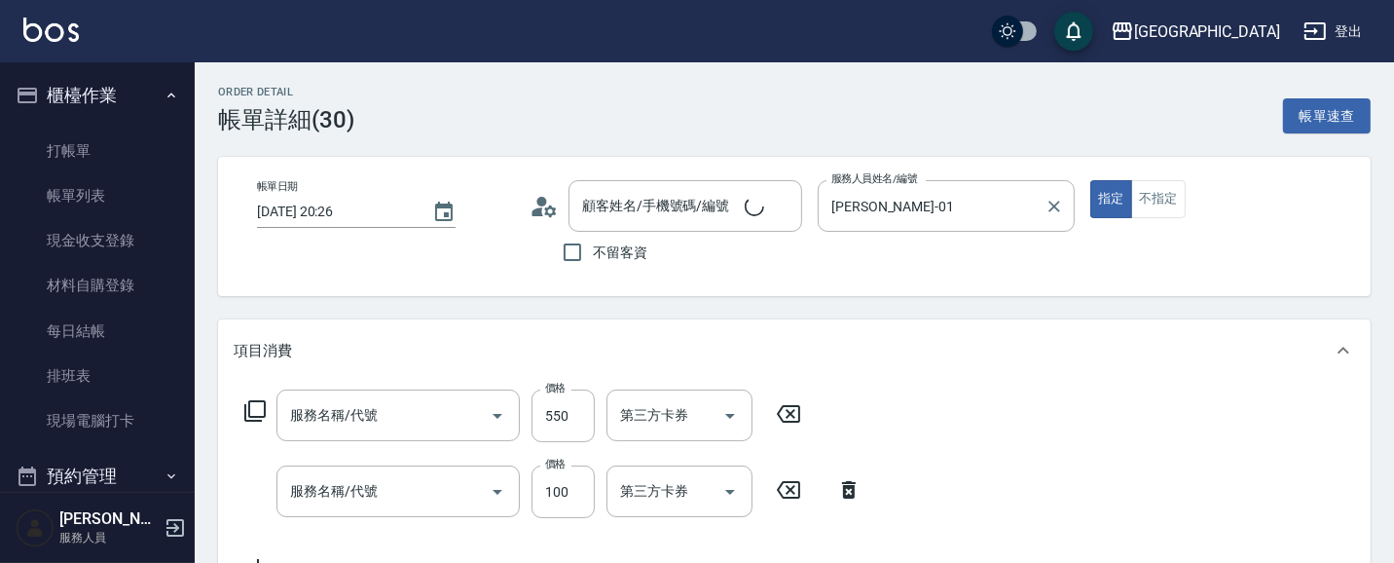
type input "[DATE] 20:26"
type input "[PERSON_NAME]-01"
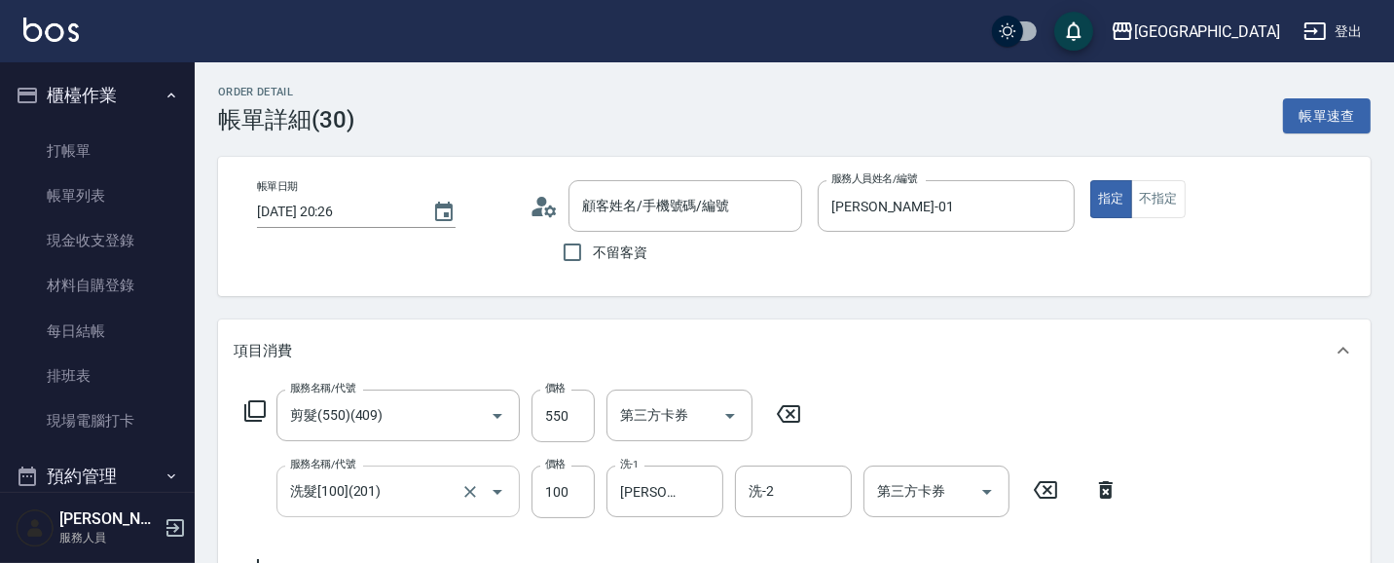
type input "剪髮(550)(409)"
type input "洗髮[100](201)"
type input "[PERSON_NAME]/0932860184/1417"
click at [449, 415] on input "剪髮(550)(409)" at bounding box center [370, 415] width 171 height 34
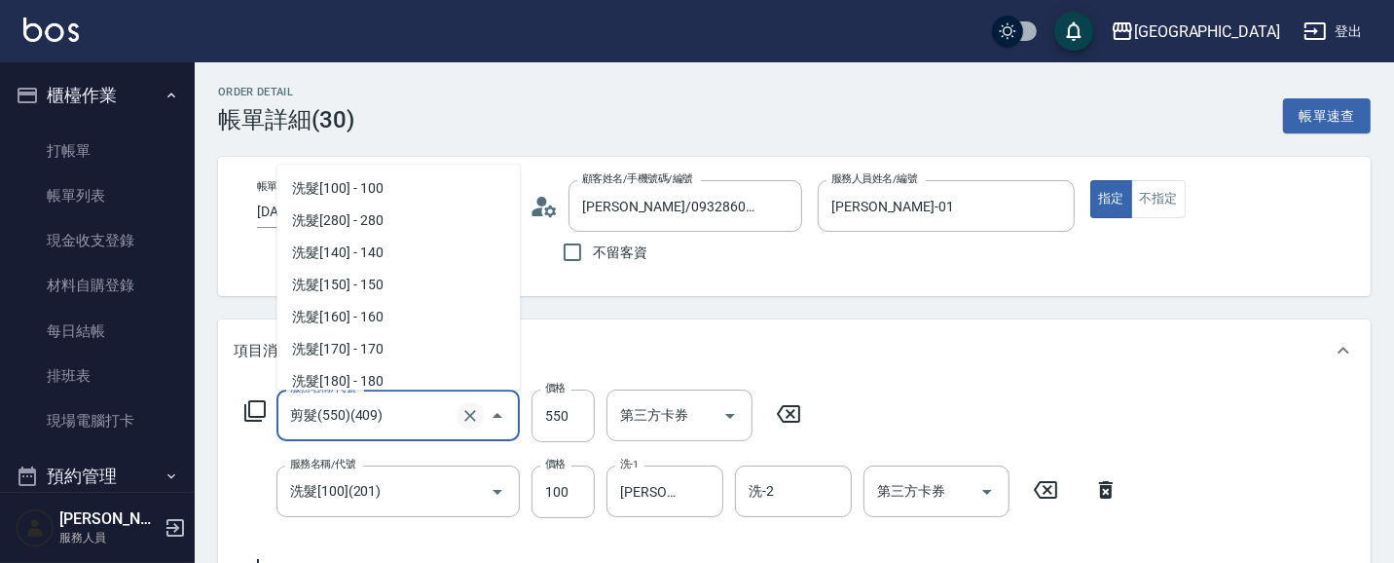
scroll to position [1451, 0]
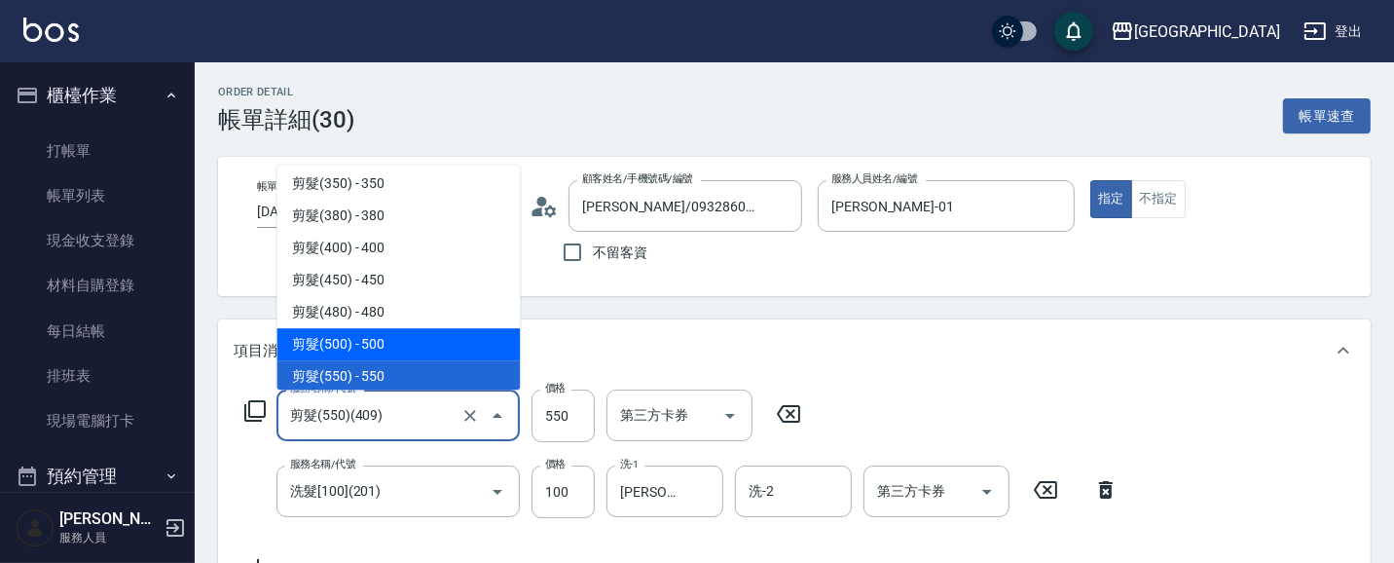
click at [444, 335] on span "剪髮(500) - 500" at bounding box center [398, 344] width 243 height 32
type input "剪髮(500)(408)"
type input "500"
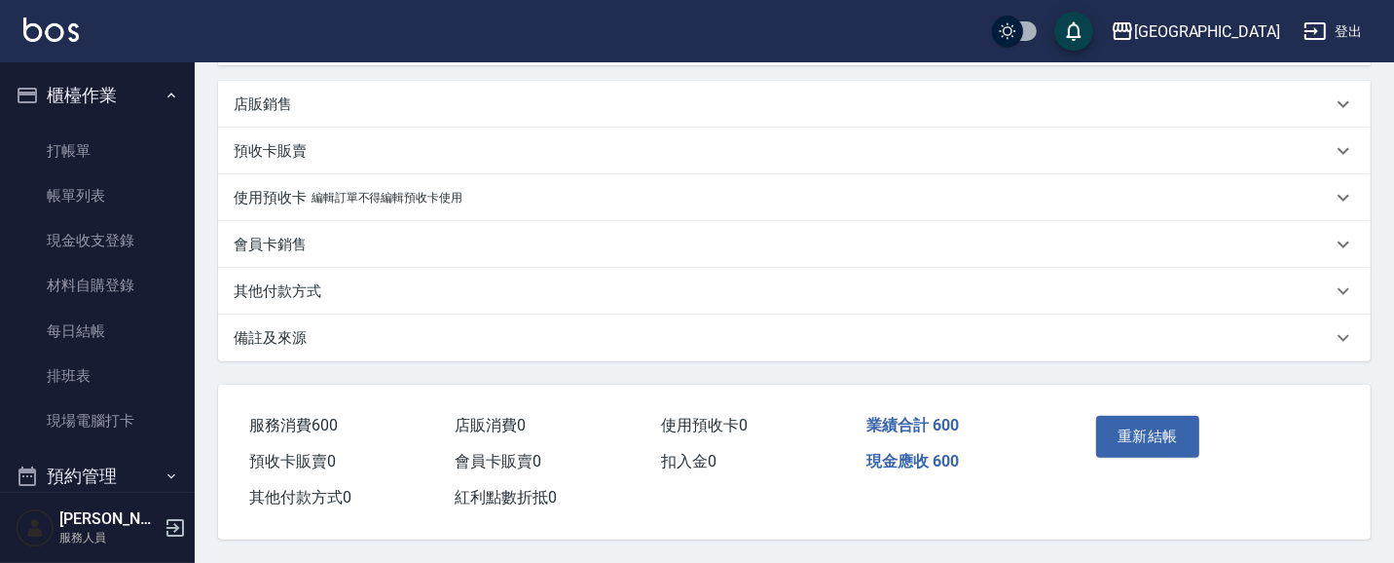
scroll to position [533, 0]
click at [1165, 429] on button "重新結帳" at bounding box center [1147, 436] width 103 height 41
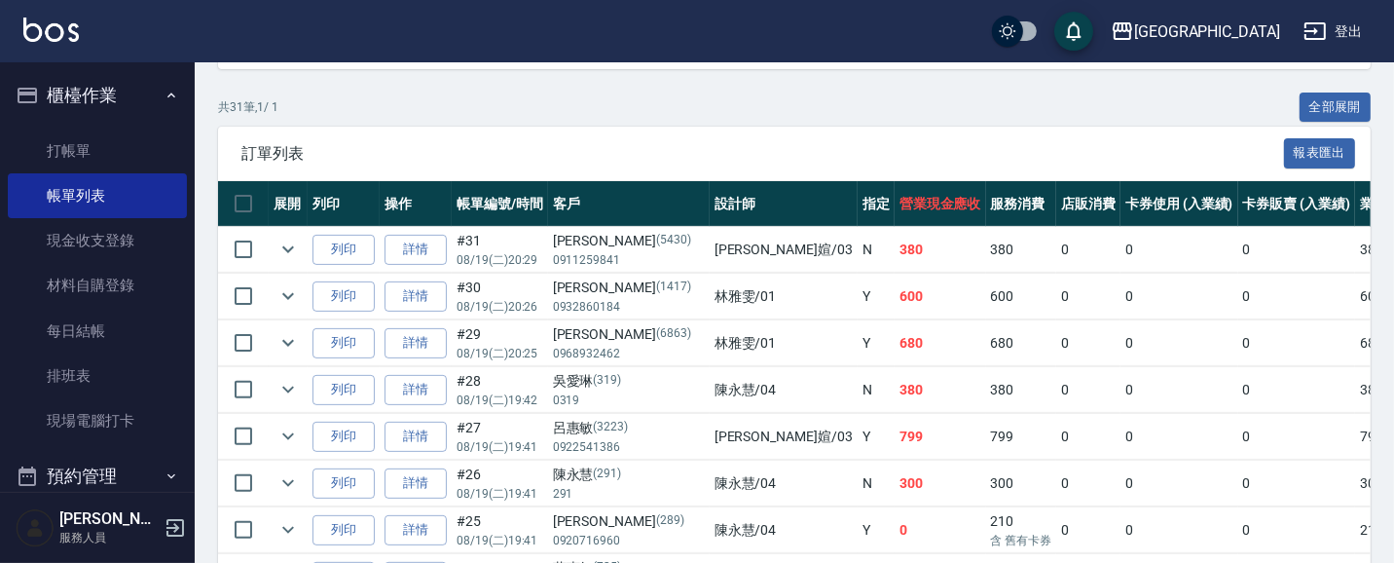
scroll to position [423, 0]
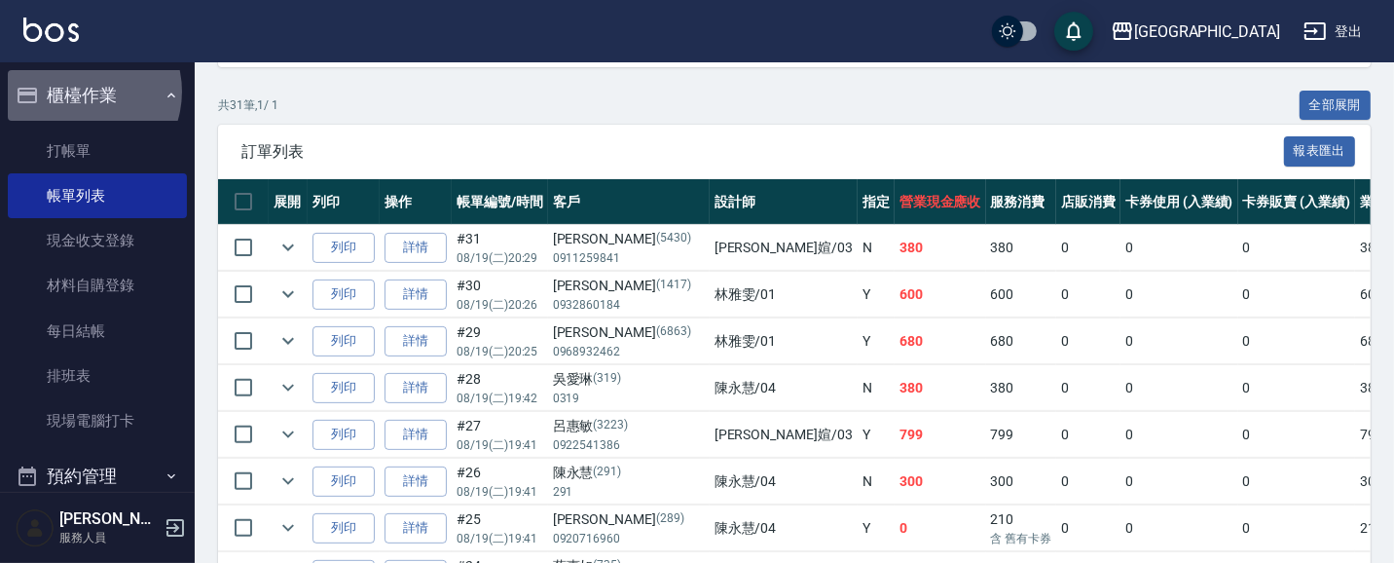
click at [82, 92] on button "櫃檯作業" at bounding box center [97, 95] width 179 height 51
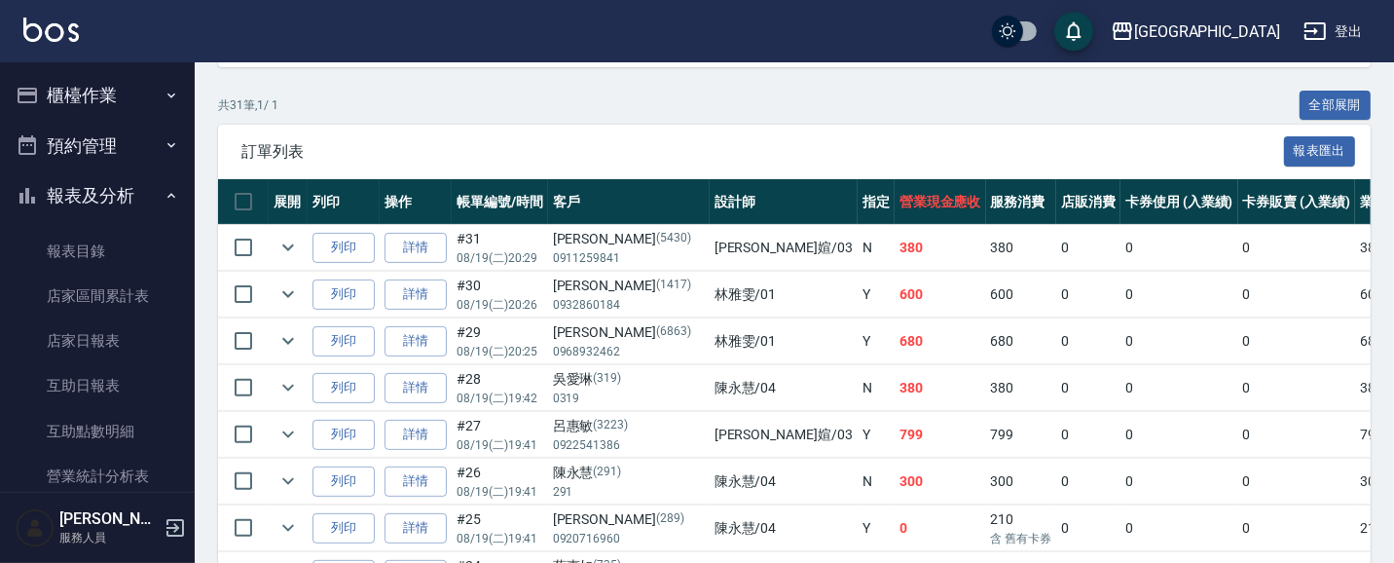
click at [92, 195] on button "報表及分析" at bounding box center [97, 195] width 179 height 51
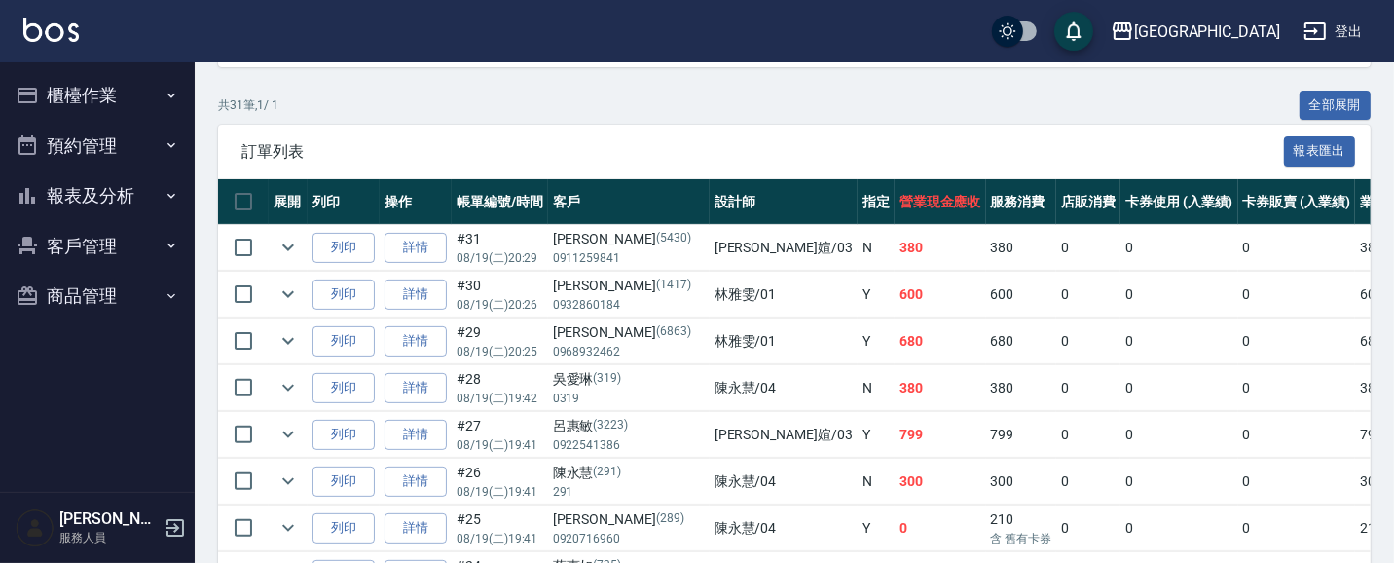
click at [102, 193] on button "報表及分析" at bounding box center [97, 195] width 179 height 51
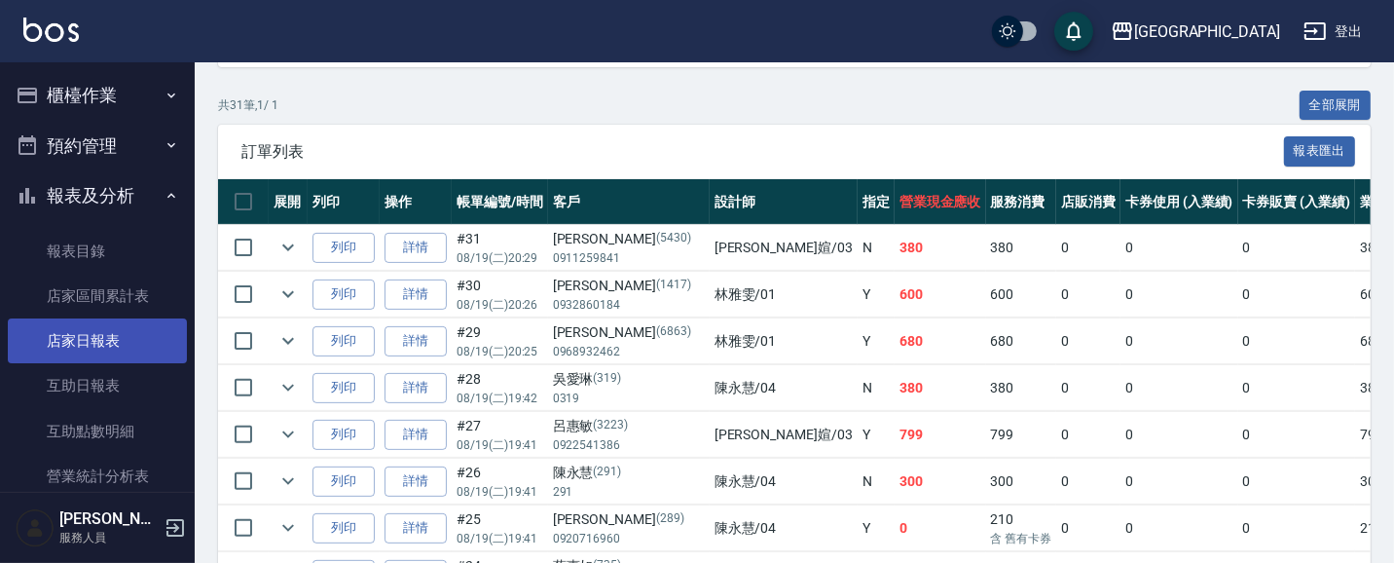
click at [118, 343] on link "店家日報表" at bounding box center [97, 340] width 179 height 45
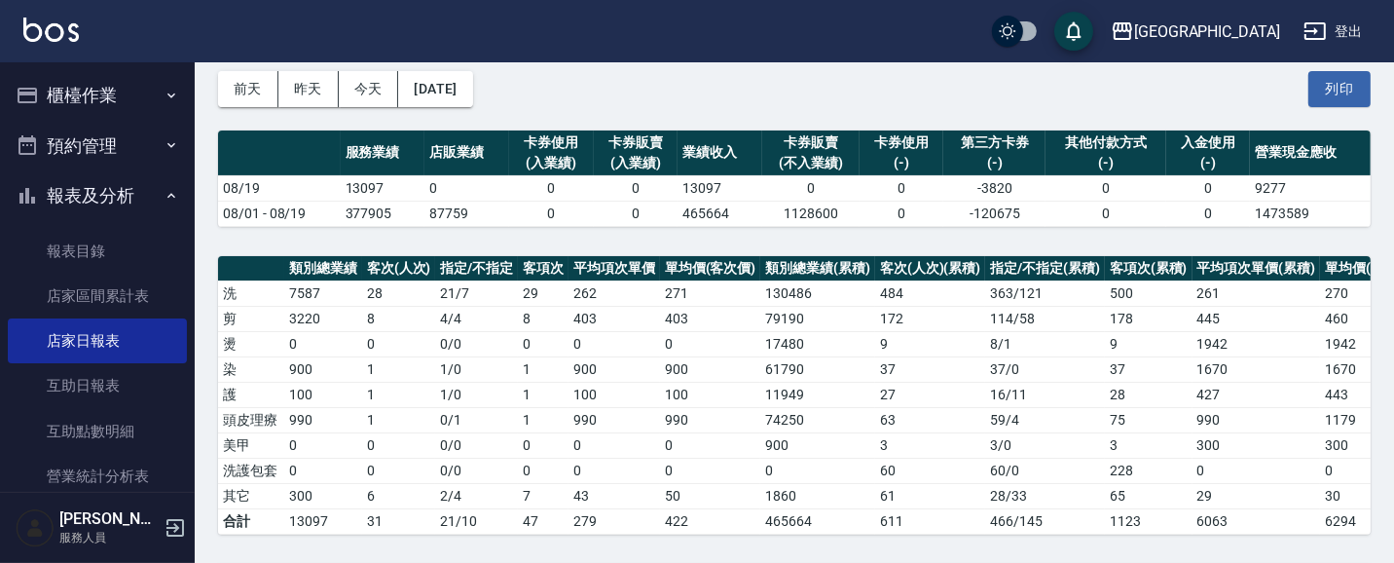
scroll to position [84, 0]
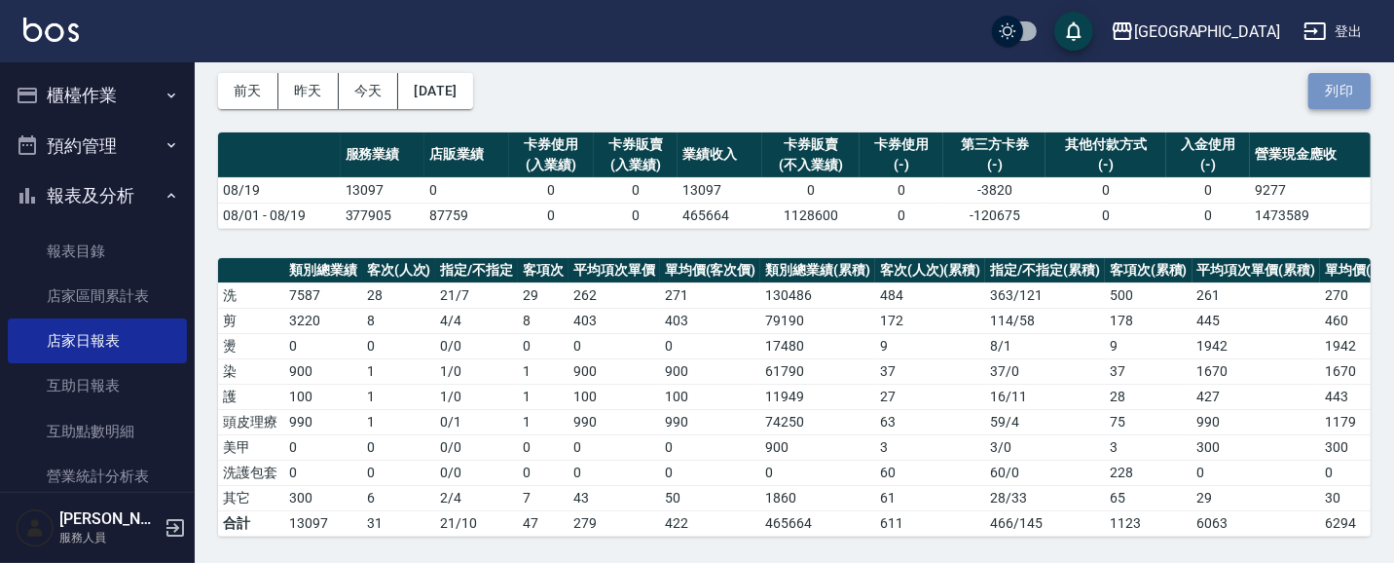
click at [1339, 92] on button "列印" at bounding box center [1340, 91] width 62 height 36
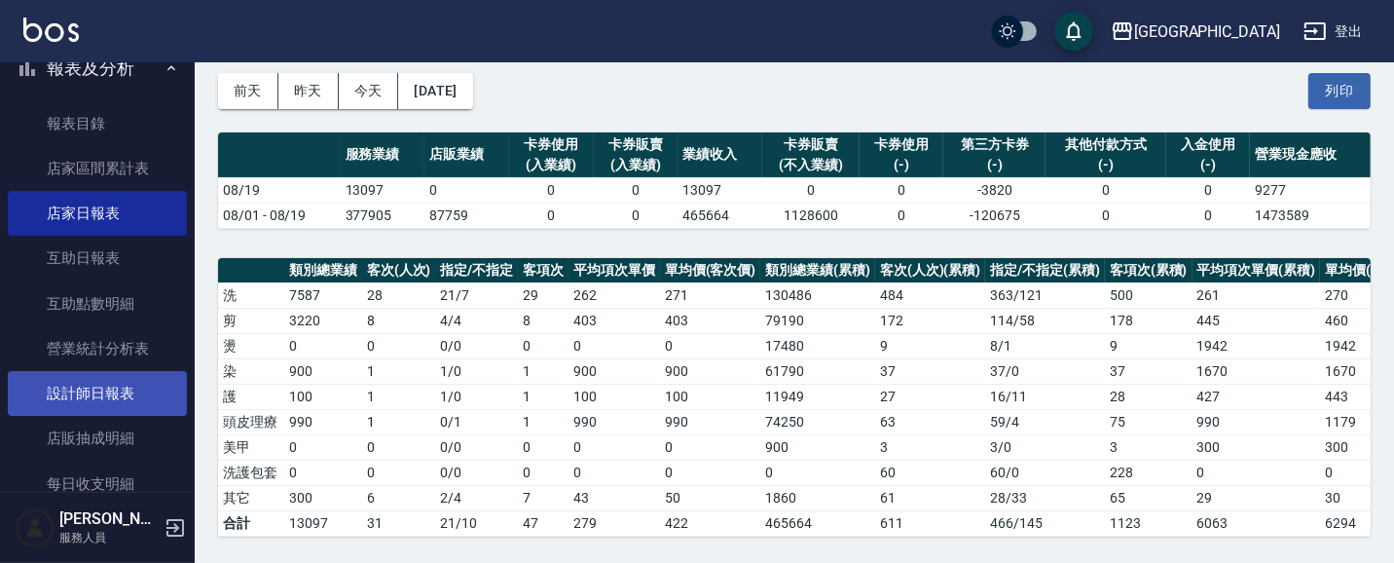
scroll to position [129, 0]
click at [150, 390] on link "設計師日報表" at bounding box center [97, 392] width 179 height 45
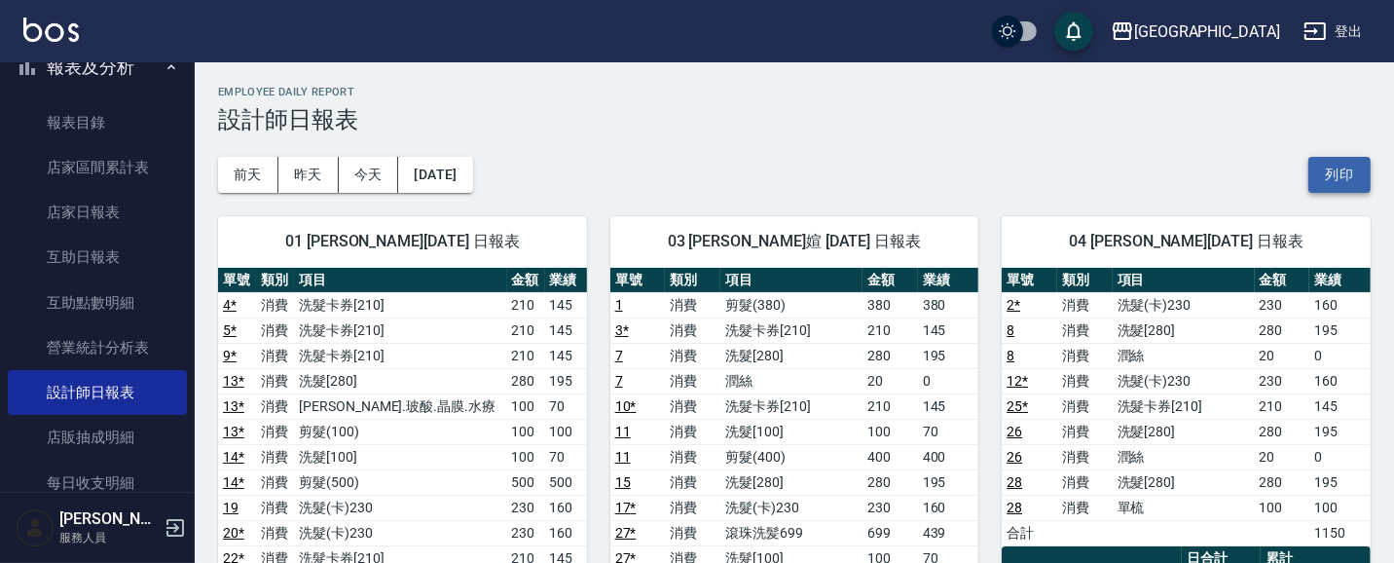
click at [1342, 175] on button "列印" at bounding box center [1340, 175] width 62 height 36
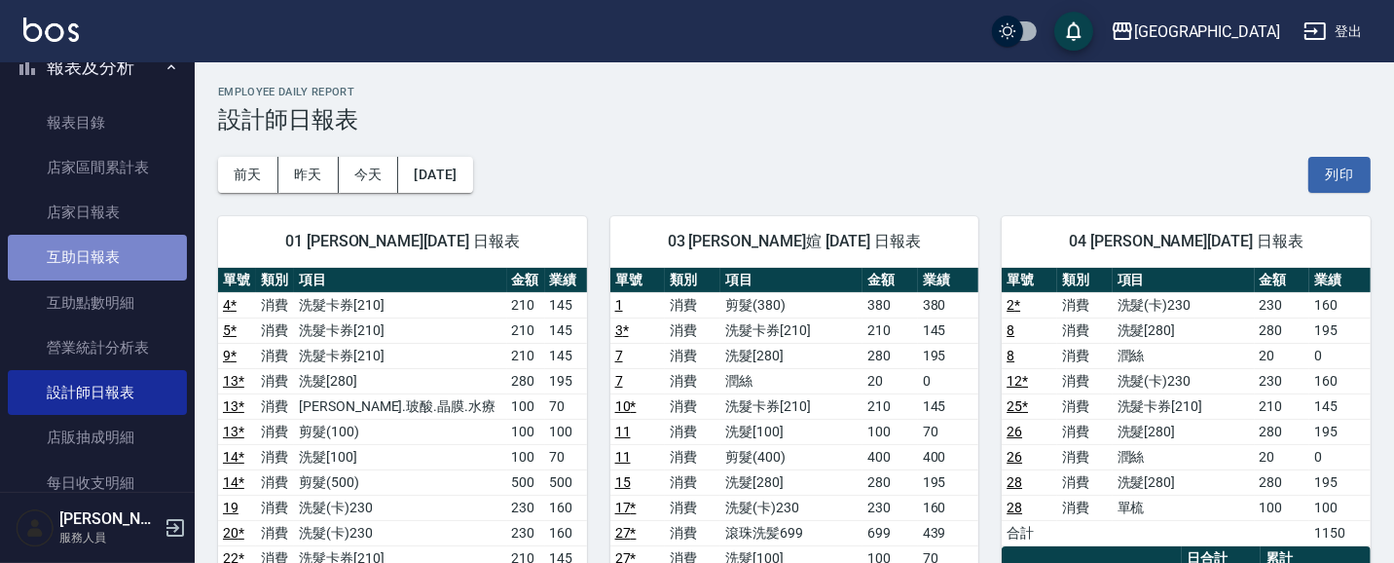
click at [134, 254] on link "互助日報表" at bounding box center [97, 257] width 179 height 45
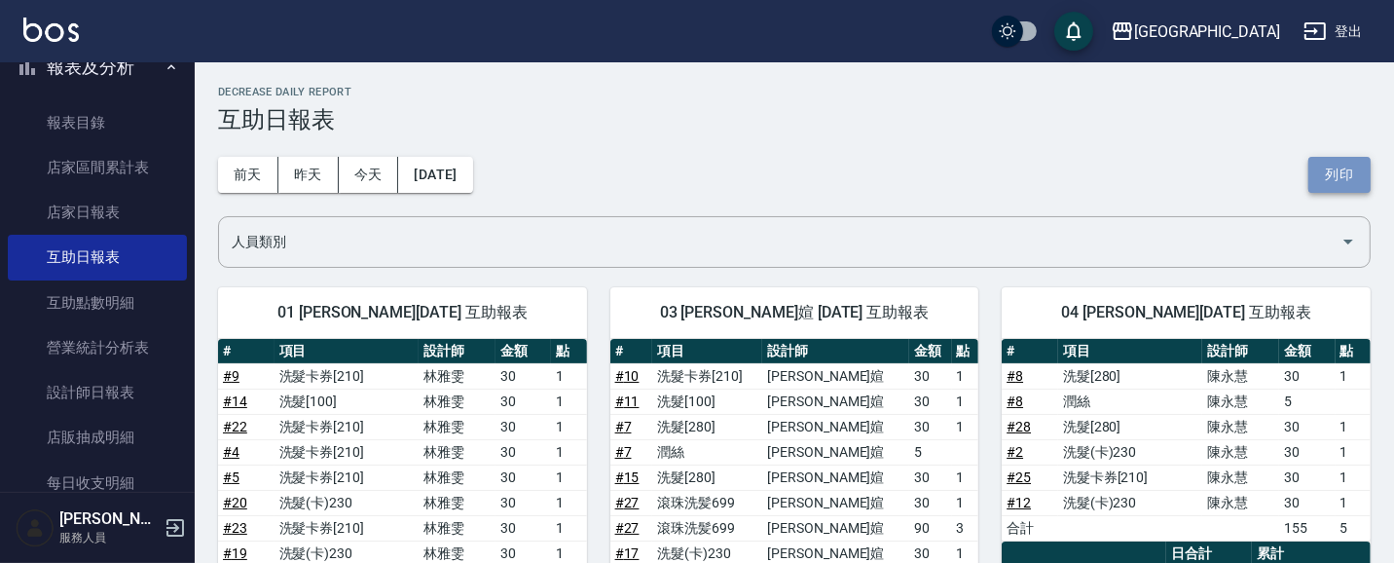
click at [1341, 181] on button "列印" at bounding box center [1340, 175] width 62 height 36
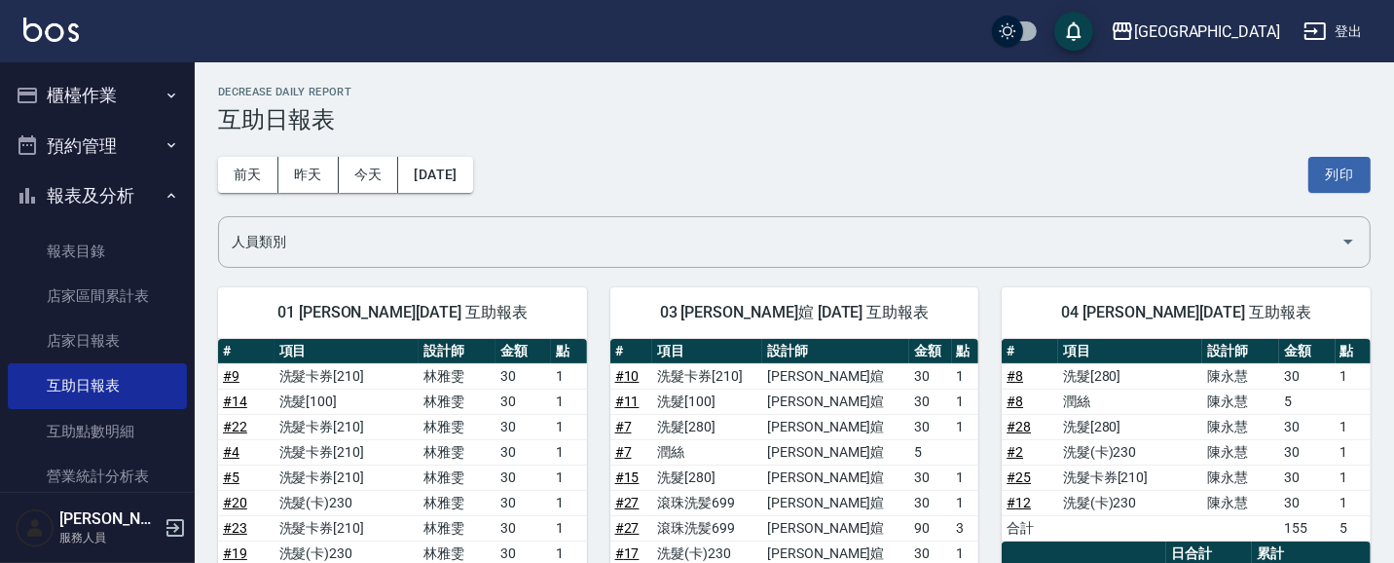
click at [91, 191] on button "報表及分析" at bounding box center [97, 195] width 179 height 51
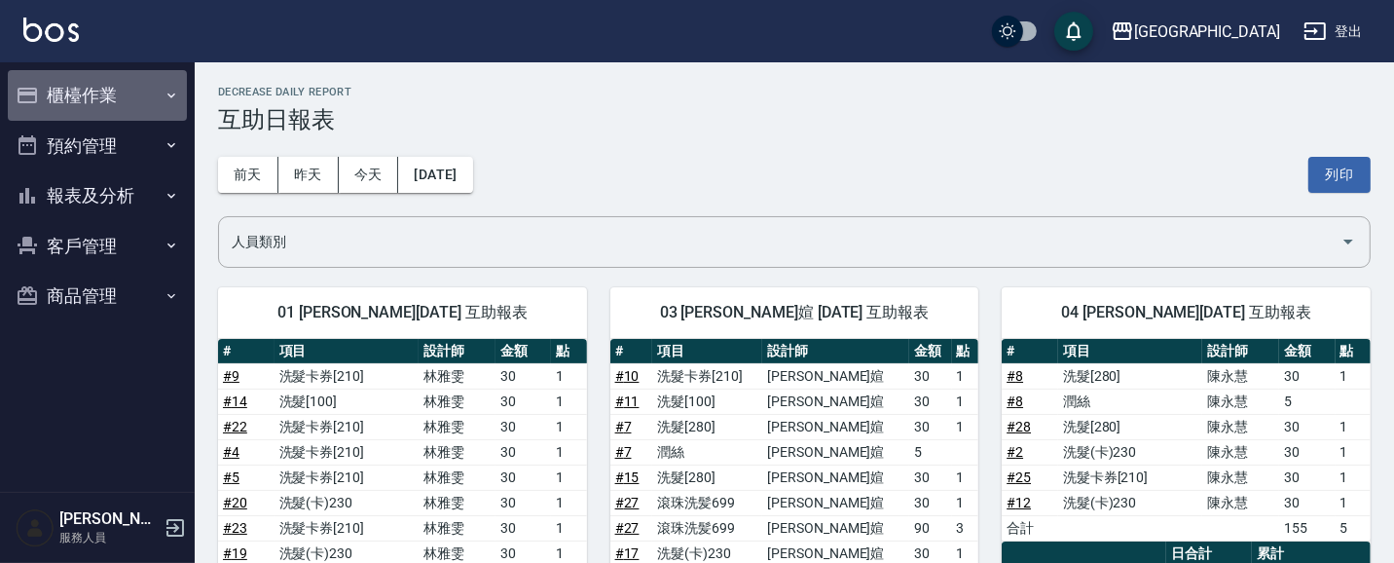
click at [92, 86] on button "櫃檯作業" at bounding box center [97, 95] width 179 height 51
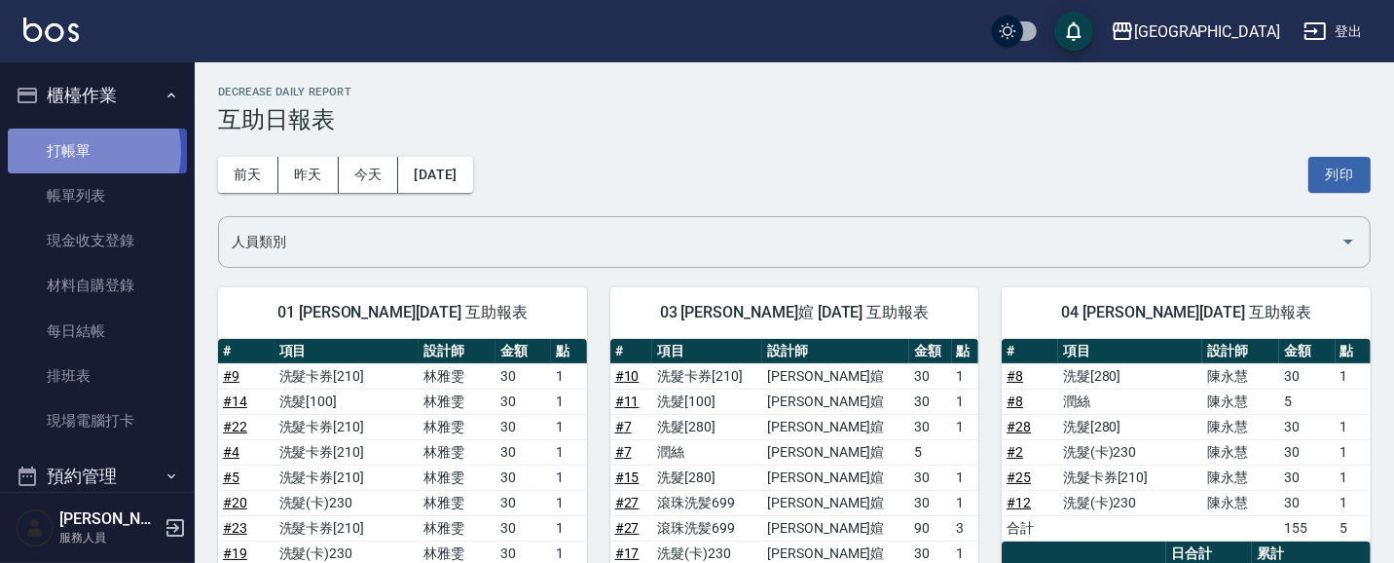
click at [72, 151] on link "打帳單" at bounding box center [97, 151] width 179 height 45
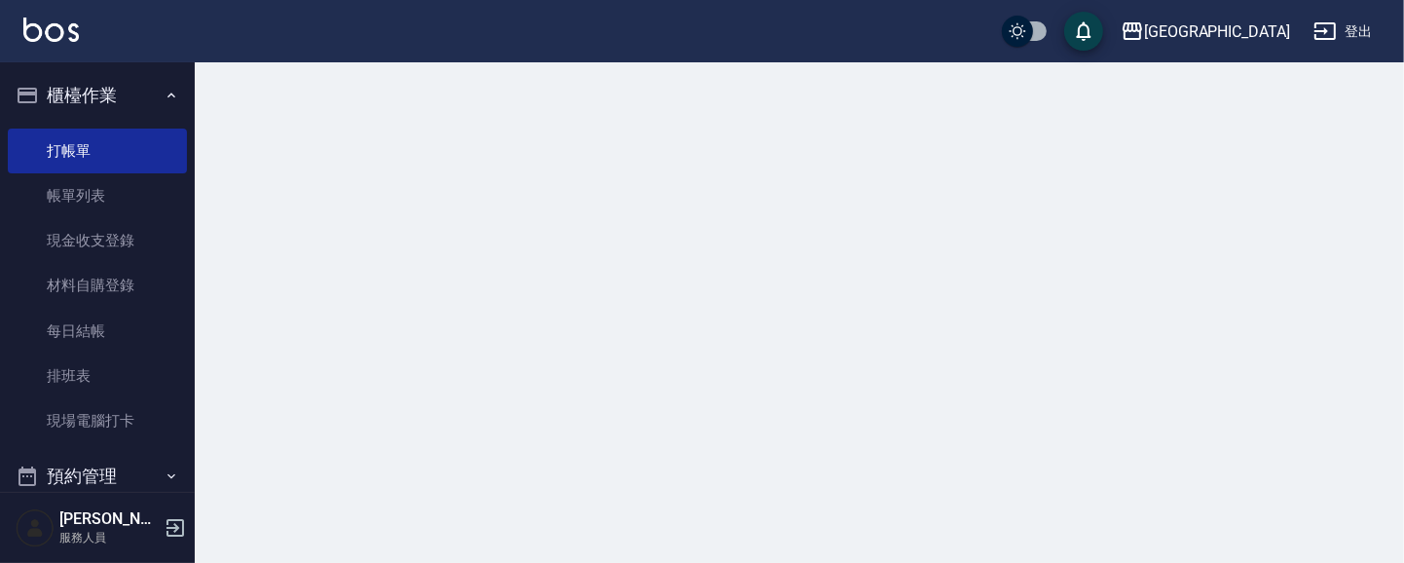
click at [103, 99] on button "櫃檯作業" at bounding box center [97, 95] width 179 height 51
